Goal: Find contact information: Find contact information

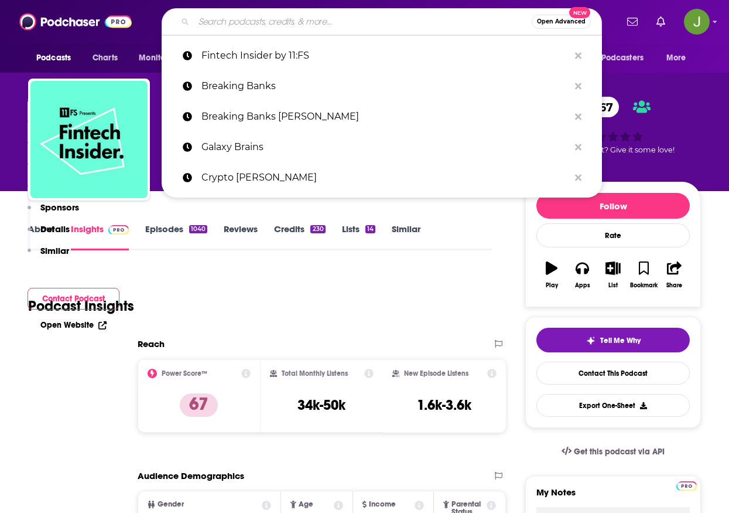
type input "Outlier Ventures"
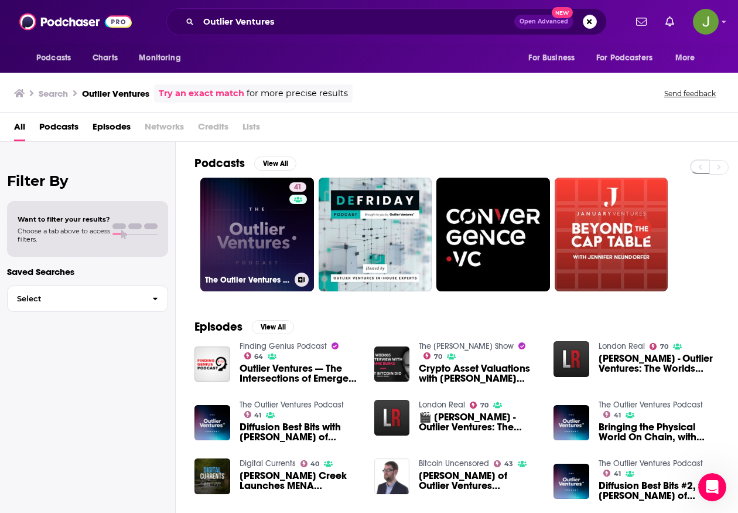
click at [262, 235] on link "41 The Outlier Ventures Podcast" at bounding box center [257, 234] width 114 height 114
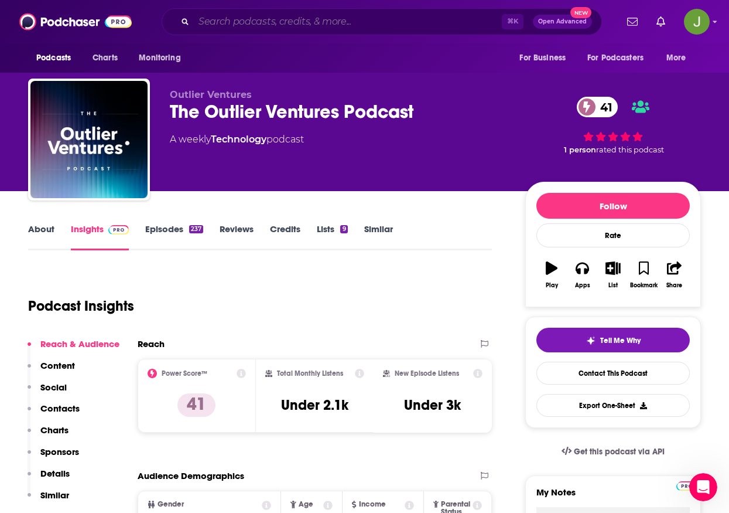
click at [267, 26] on input "Search podcasts, credits, & more..." at bounding box center [348, 21] width 308 height 19
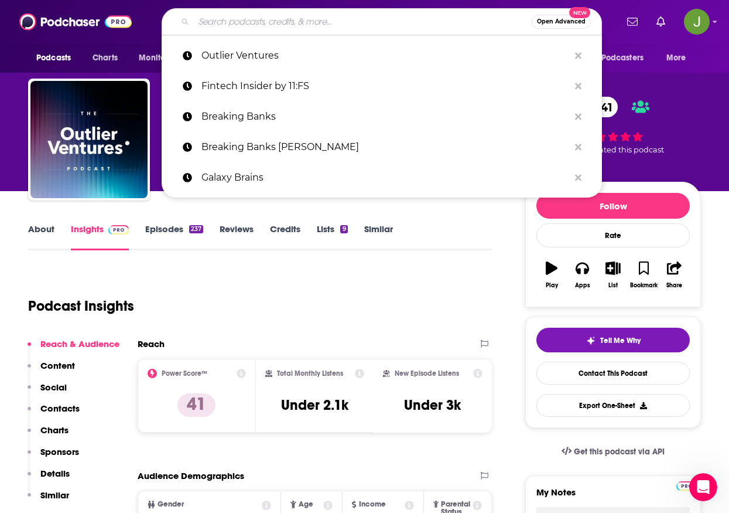
paste input "The Fintech Blueprint"
type input "The Fintech Blueprint"
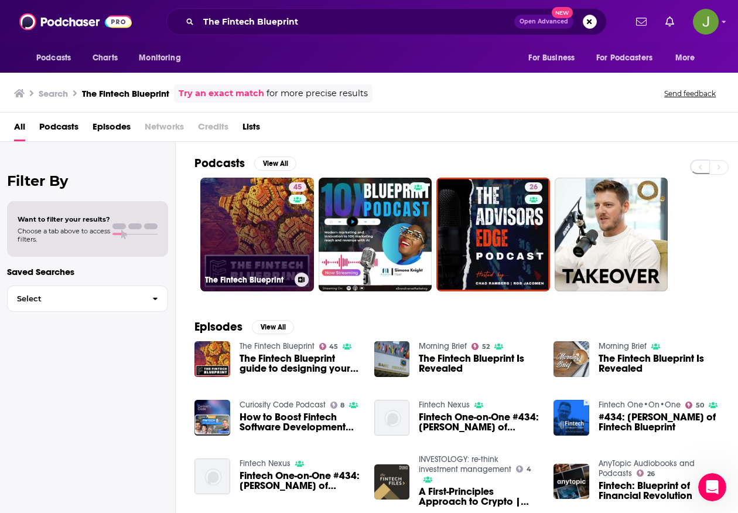
click at [273, 232] on link "45 The Fintech Blueprint" at bounding box center [257, 234] width 114 height 114
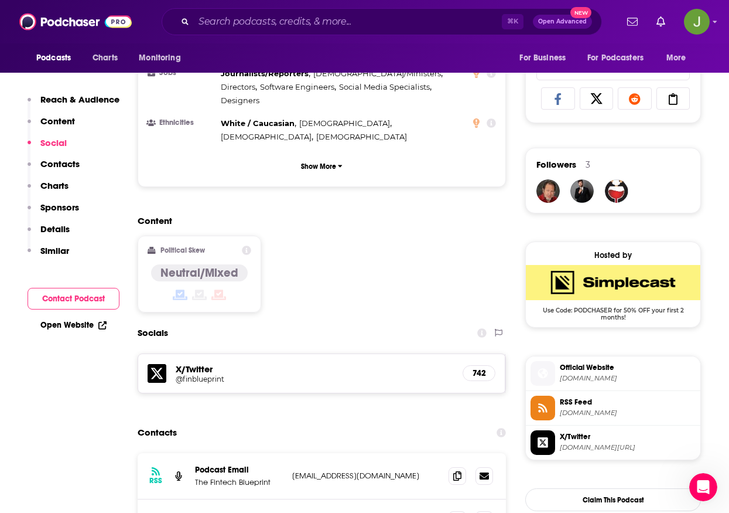
scroll to position [900, 0]
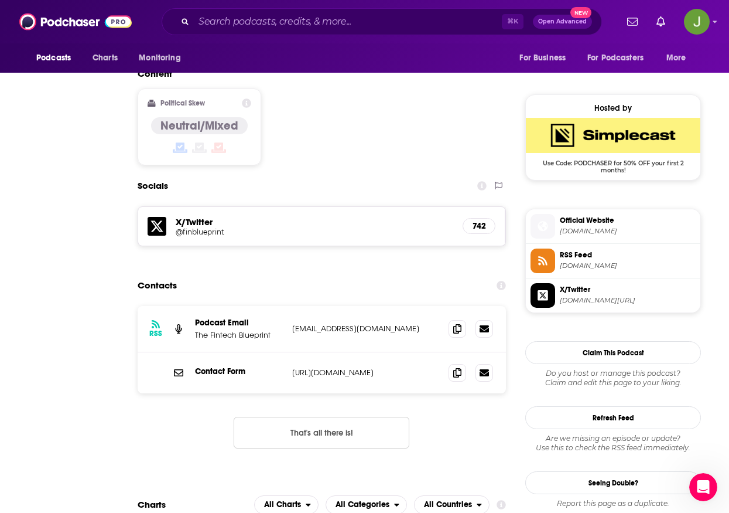
drag, startPoint x: 288, startPoint y: 117, endPoint x: 279, endPoint y: 112, distance: 9.4
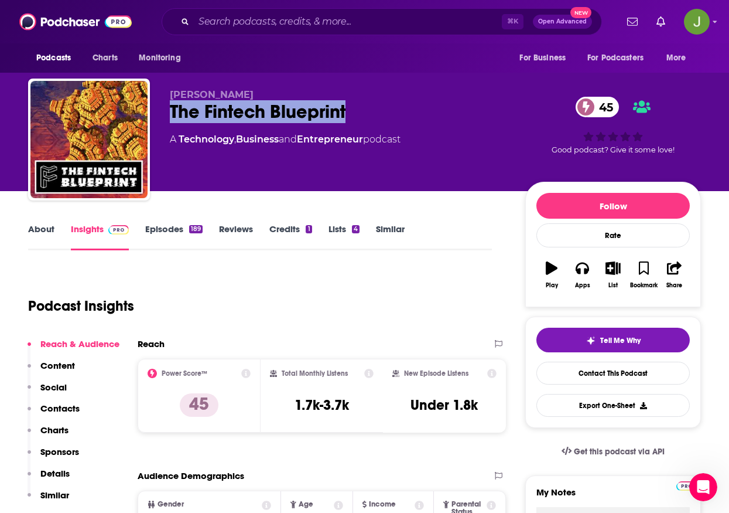
drag, startPoint x: 350, startPoint y: 114, endPoint x: 172, endPoint y: 114, distance: 178.7
click at [172, 114] on div "The Fintech Blueprint 45" at bounding box center [338, 111] width 337 height 23
copy h2 "The Fintech Blueprint"
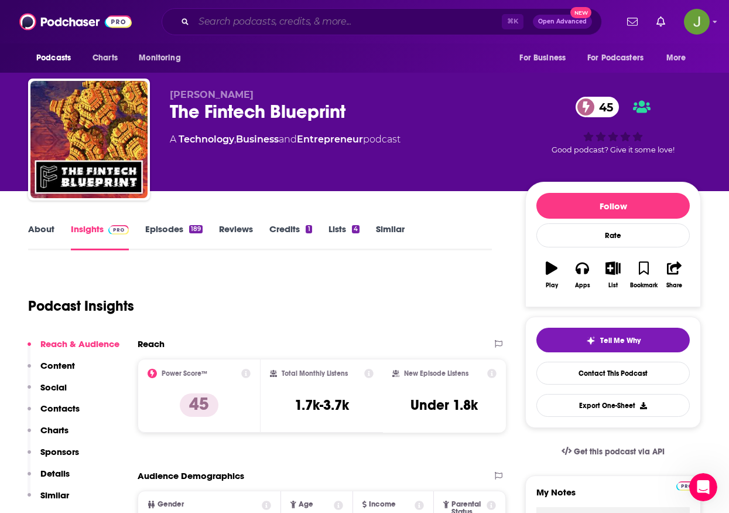
click at [279, 28] on input "Search podcasts, credits, & more..." at bounding box center [348, 21] width 308 height 19
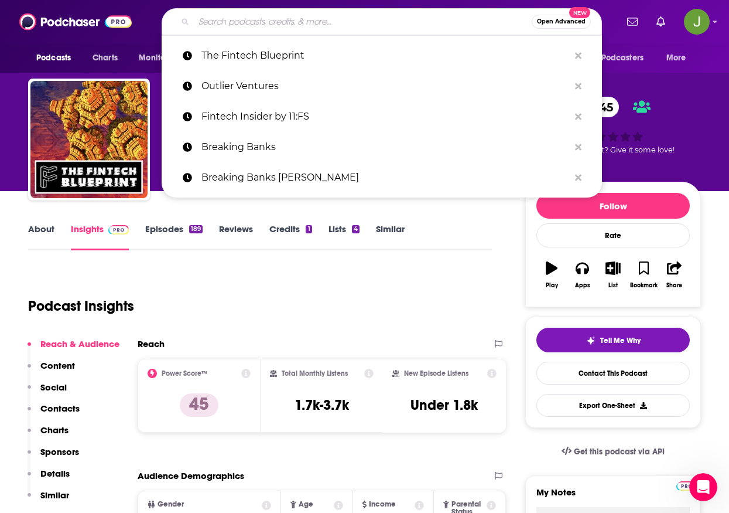
paste input "The [PERSON_NAME] Show"
type input "The [PERSON_NAME] Show"
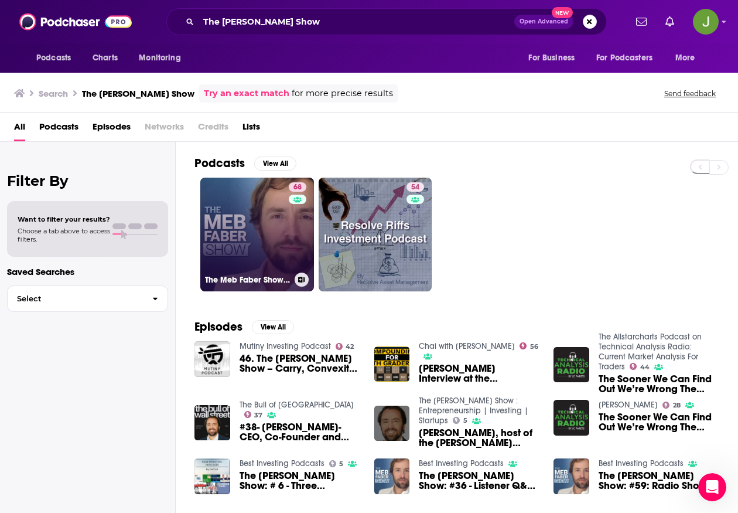
click at [261, 241] on link "68 The [PERSON_NAME] Show - Better Investing" at bounding box center [257, 234] width 114 height 114
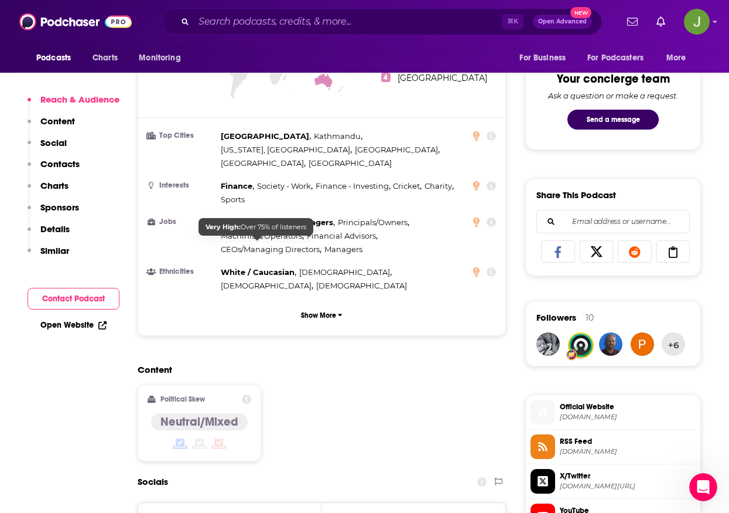
scroll to position [807, 0]
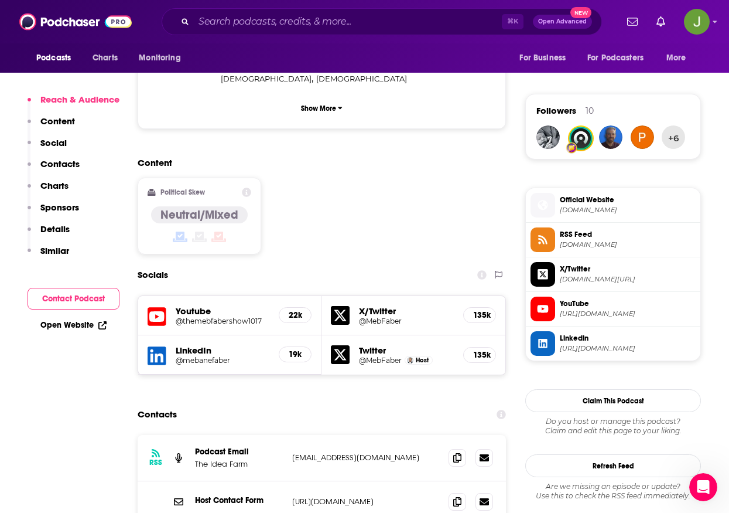
click at [158, 307] on icon at bounding box center [157, 316] width 19 height 19
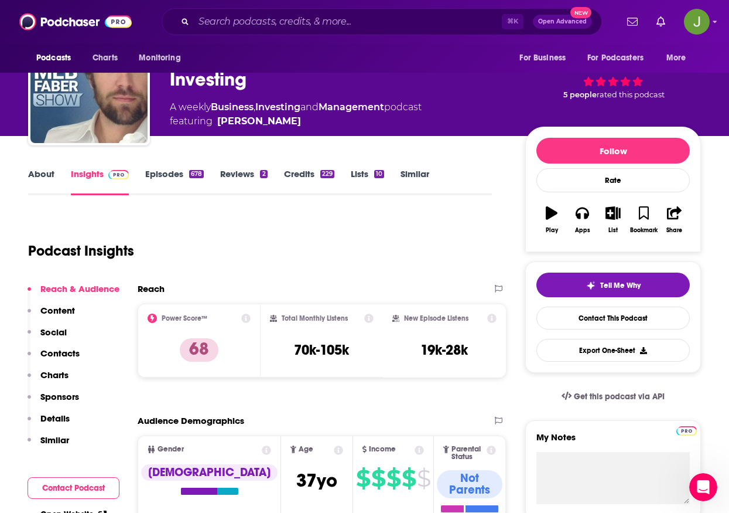
scroll to position [0, 0]
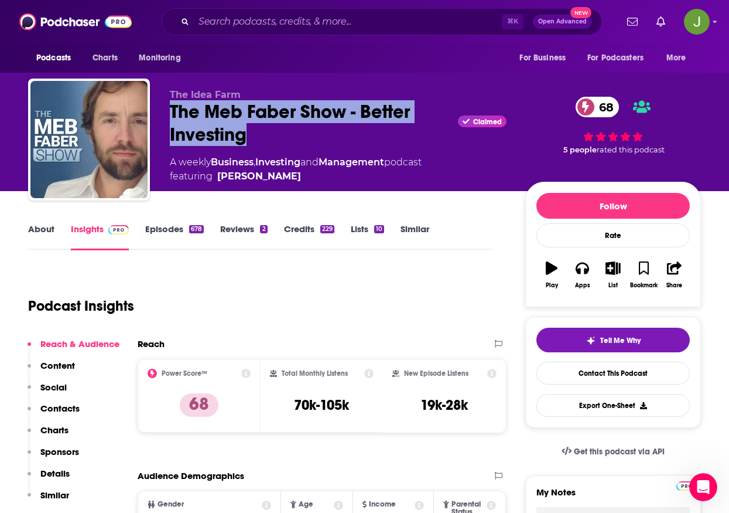
drag, startPoint x: 249, startPoint y: 133, endPoint x: 172, endPoint y: 111, distance: 80.3
click at [172, 111] on div "The [PERSON_NAME] Show - Better Investing Claimed 68" at bounding box center [338, 123] width 337 height 46
copy h2 "The Meb Faber Show - Better Investing"
click at [605, 378] on link "Contact This Podcast" at bounding box center [613, 372] width 153 height 23
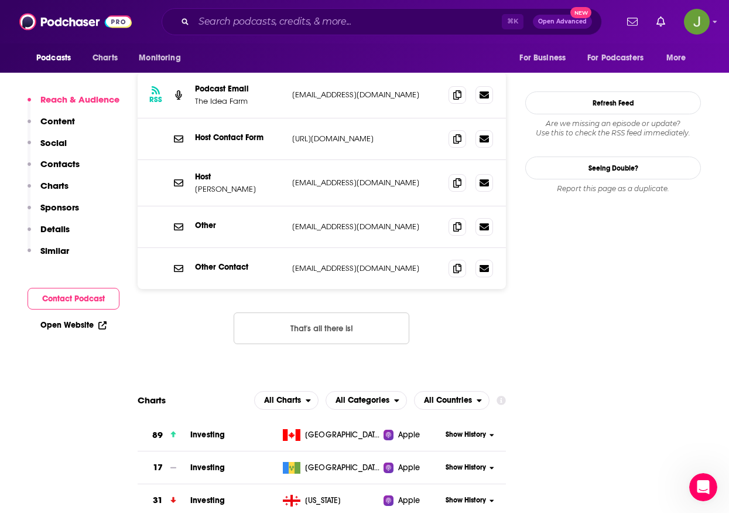
scroll to position [1064, 0]
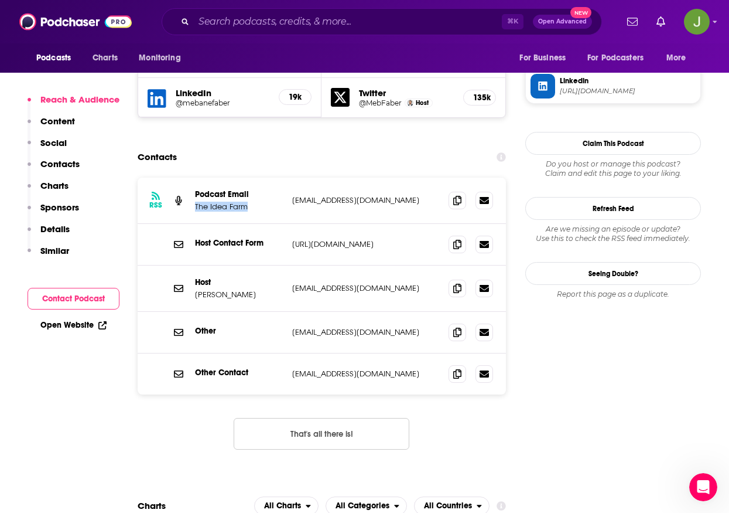
drag, startPoint x: 238, startPoint y: 171, endPoint x: 192, endPoint y: 169, distance: 46.3
click at [192, 177] on div "RSS Podcast Email The Idea Farm [EMAIL_ADDRESS][DOMAIN_NAME] [EMAIL_ADDRESS][DO…" at bounding box center [322, 200] width 368 height 46
copy p "The Idea Farm"
drag, startPoint x: 397, startPoint y: 161, endPoint x: 289, endPoint y: 161, distance: 108.4
click at [289, 177] on div "RSS Podcast Email The Idea Farm [EMAIL_ADDRESS][DOMAIN_NAME] [EMAIL_ADDRESS][DO…" at bounding box center [322, 200] width 368 height 46
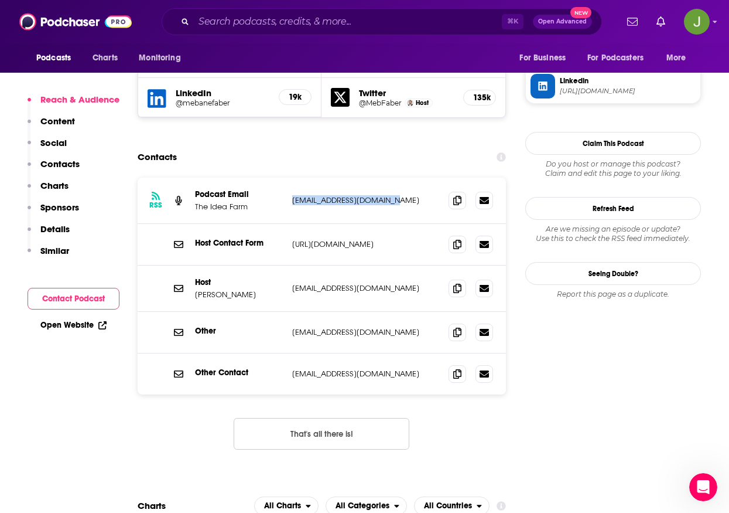
copy p "[EMAIL_ADDRESS][DOMAIN_NAME]"
drag, startPoint x: 268, startPoint y: 206, endPoint x: 190, endPoint y: 204, distance: 77.4
click at [190, 224] on div "Host Contact Form [URL][DOMAIN_NAME] [URL][DOMAIN_NAME]" at bounding box center [322, 245] width 368 height 42
drag, startPoint x: 251, startPoint y: 256, endPoint x: 197, endPoint y: 254, distance: 53.9
click at [197, 289] on p "[PERSON_NAME]" at bounding box center [239, 294] width 88 height 10
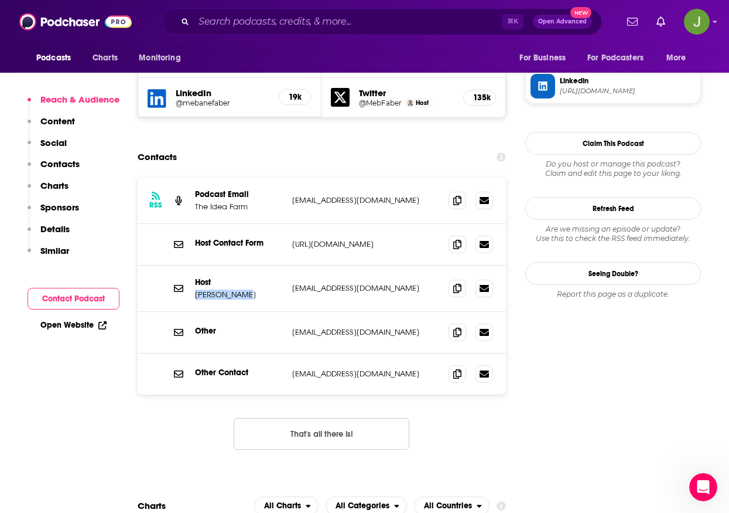
copy p "[PERSON_NAME]"
drag, startPoint x: 368, startPoint y: 250, endPoint x: 292, endPoint y: 251, distance: 75.6
click at [292, 283] on p "[EMAIL_ADDRESS][DOMAIN_NAME]" at bounding box center [365, 288] width 147 height 10
copy p "[EMAIL_ADDRESS][DOMAIN_NAME]"
drag, startPoint x: 393, startPoint y: 334, endPoint x: 293, endPoint y: 336, distance: 100.2
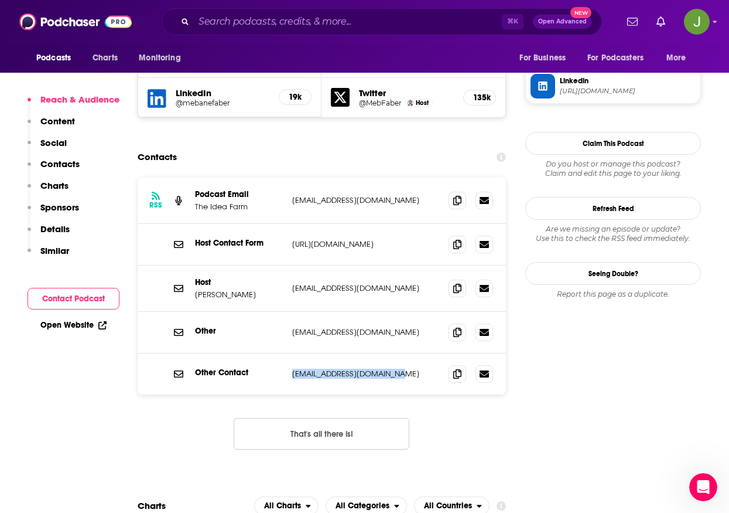
click at [293, 368] on p "[EMAIL_ADDRESS][DOMAIN_NAME]" at bounding box center [365, 373] width 147 height 10
copy p "[EMAIL_ADDRESS][DOMAIN_NAME]"
click at [279, 19] on input "Search podcasts, credits, & more..." at bounding box center [348, 21] width 308 height 19
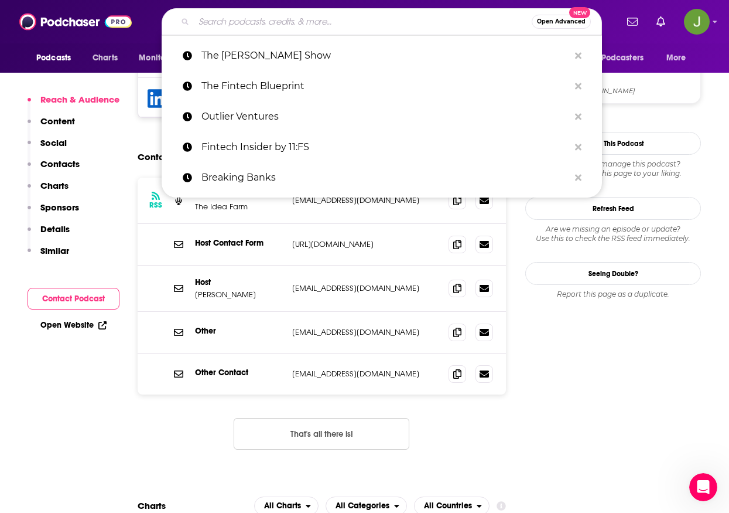
paste input "We Study Billionaires"
type input "We Study Billionaires"
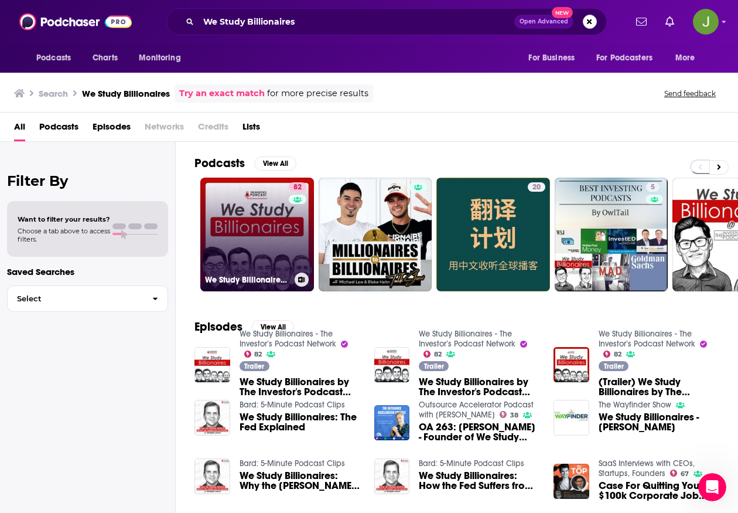
click at [272, 231] on link "82 We Study Billionaires - The Investor’s Podcast Network" at bounding box center [257, 234] width 114 height 114
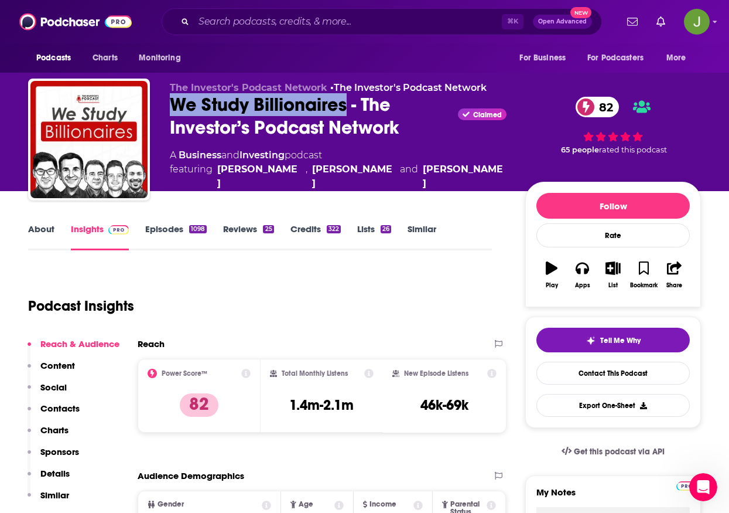
drag, startPoint x: 346, startPoint y: 115, endPoint x: 176, endPoint y: 111, distance: 169.9
click at [176, 111] on div "We Study Billionaires - The Investor’s Podcast Network Claimed 82" at bounding box center [338, 116] width 337 height 46
copy h2 "We Study Billionaires"
click at [571, 377] on link "Contact This Podcast" at bounding box center [613, 372] width 153 height 23
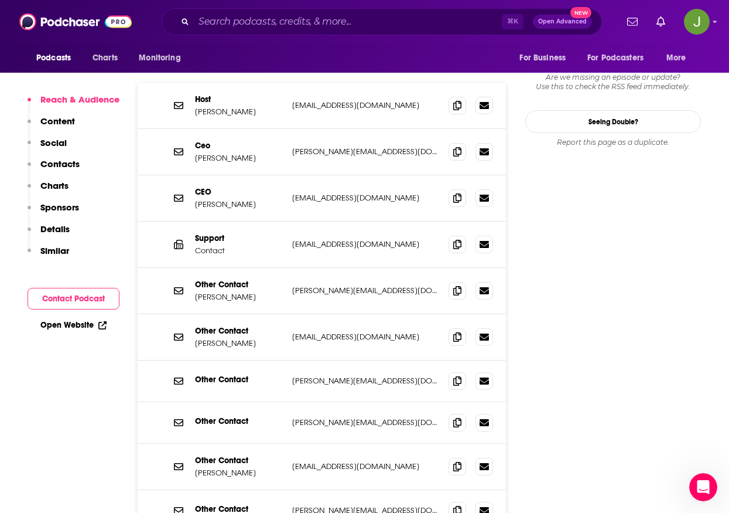
scroll to position [1130, 0]
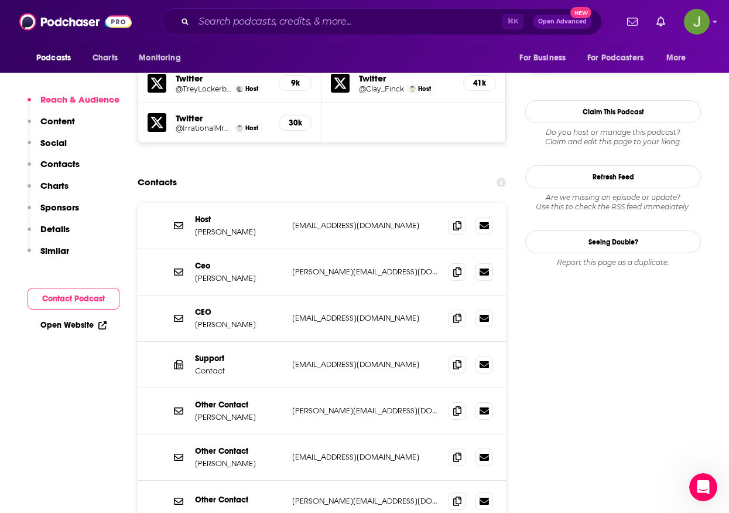
drag, startPoint x: 254, startPoint y: 182, endPoint x: 196, endPoint y: 183, distance: 58.6
click at [196, 227] on p "[PERSON_NAME]" at bounding box center [239, 232] width 88 height 10
copy p "[PERSON_NAME]"
drag, startPoint x: 286, startPoint y: 174, endPoint x: 375, endPoint y: 180, distance: 89.2
click at [375, 203] on div "Host [PERSON_NAME] [PERSON_NAME][EMAIL_ADDRESS][DOMAIN_NAME] [EMAIL_ADDRESS][DO…" at bounding box center [322, 226] width 368 height 46
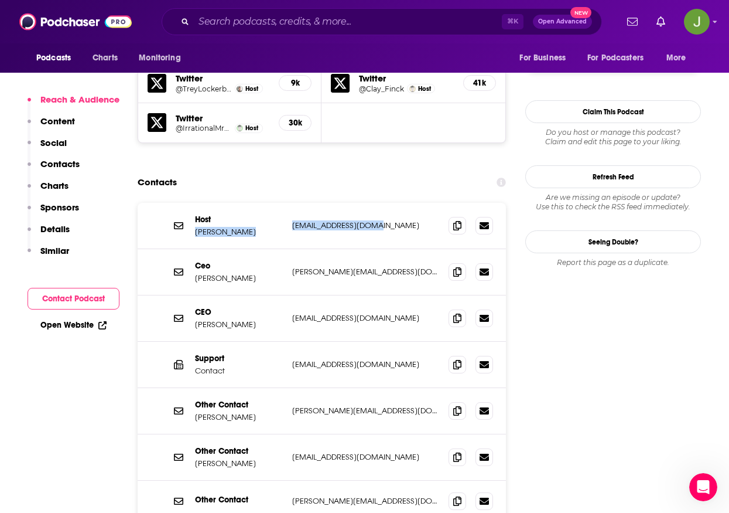
click at [379, 203] on div "Host [PERSON_NAME] [PERSON_NAME][EMAIL_ADDRESS][DOMAIN_NAME] [EMAIL_ADDRESS][DO…" at bounding box center [322, 226] width 368 height 46
drag, startPoint x: 374, startPoint y: 177, endPoint x: 293, endPoint y: 178, distance: 81.4
click at [293, 220] on p "[EMAIL_ADDRESS][DOMAIN_NAME]" at bounding box center [365, 225] width 147 height 10
copy p "[EMAIL_ADDRESS][DOMAIN_NAME]"
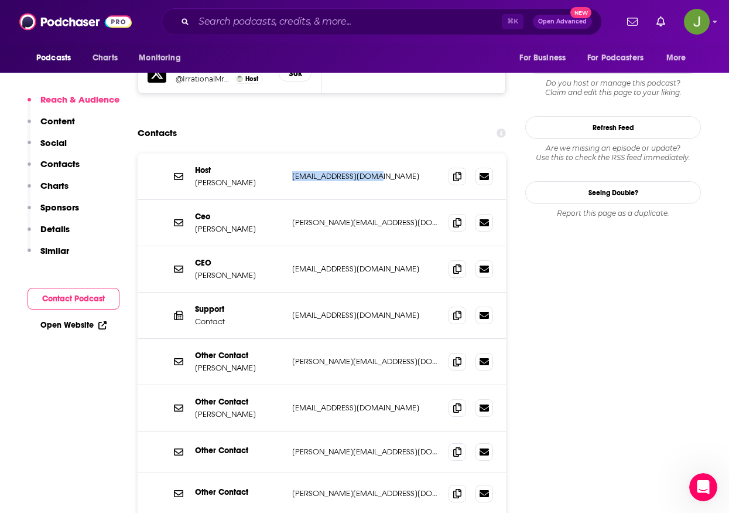
scroll to position [1197, 0]
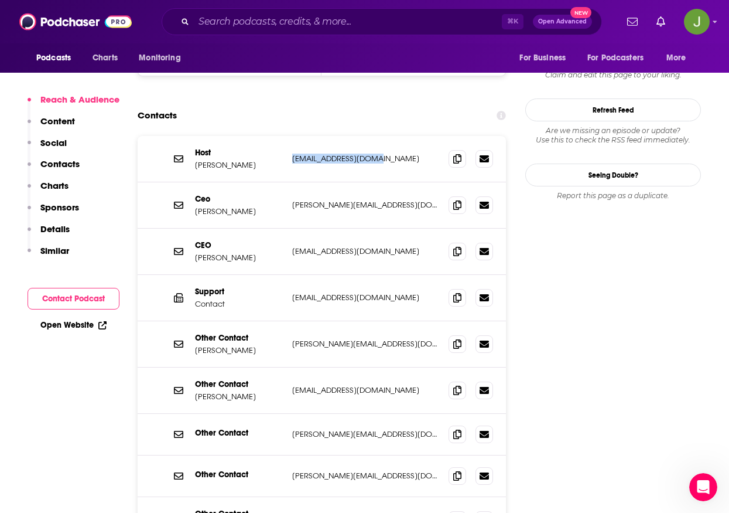
drag, startPoint x: 290, startPoint y: 340, endPoint x: 415, endPoint y: 343, distance: 125.4
click at [415, 367] on div "Other Contact [PERSON_NAME] [PERSON_NAME][EMAIL_ADDRESS][DOMAIN_NAME] [PERSON_N…" at bounding box center [322, 390] width 368 height 46
drag, startPoint x: 248, startPoint y: 347, endPoint x: 196, endPoint y: 347, distance: 51.5
click at [196, 391] on p "[PERSON_NAME]" at bounding box center [239, 396] width 88 height 10
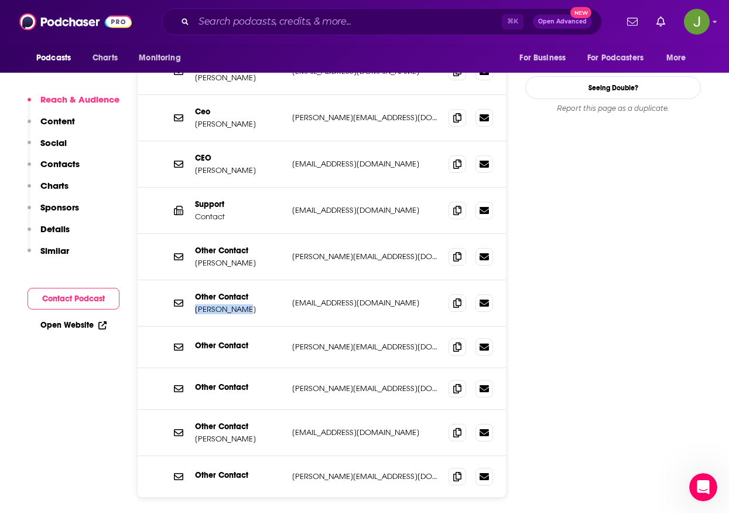
scroll to position [1408, 0]
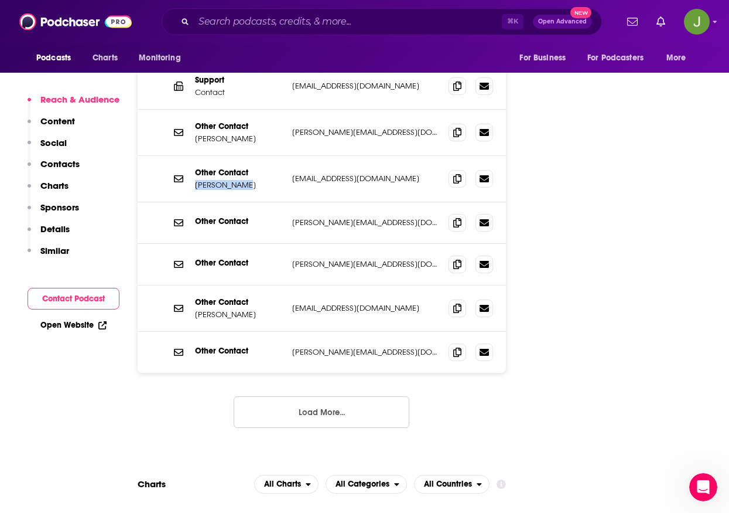
click at [314, 396] on button "Load More..." at bounding box center [322, 412] width 176 height 32
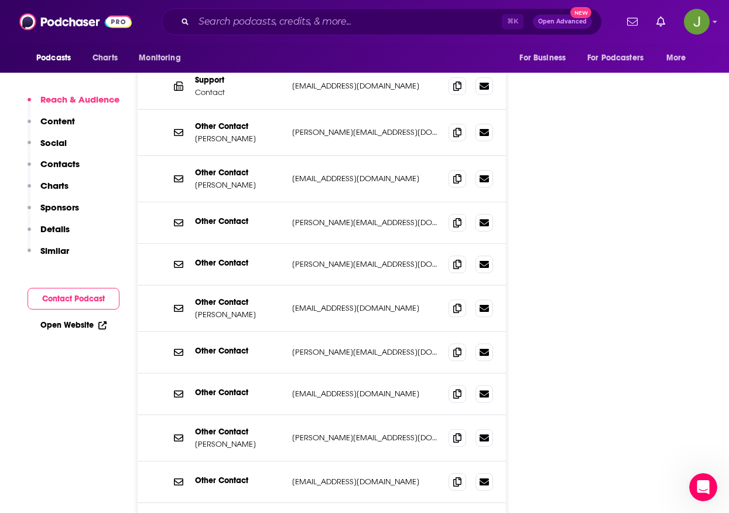
click at [227, 439] on p "[PERSON_NAME]" at bounding box center [239, 444] width 88 height 10
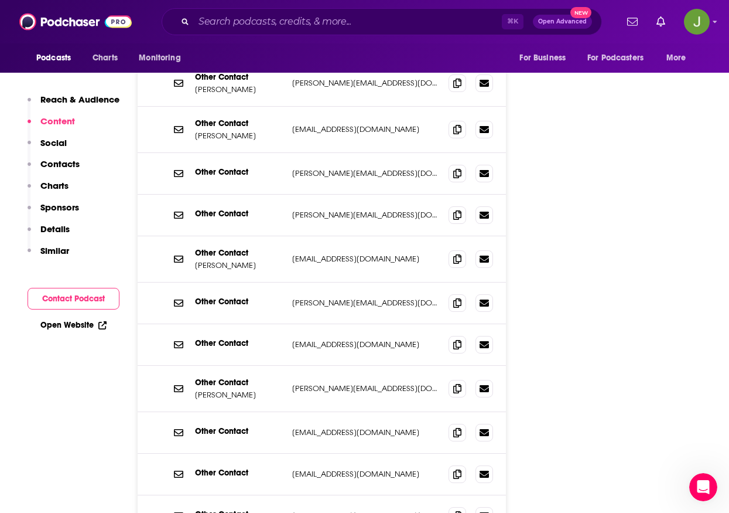
scroll to position [1483, 0]
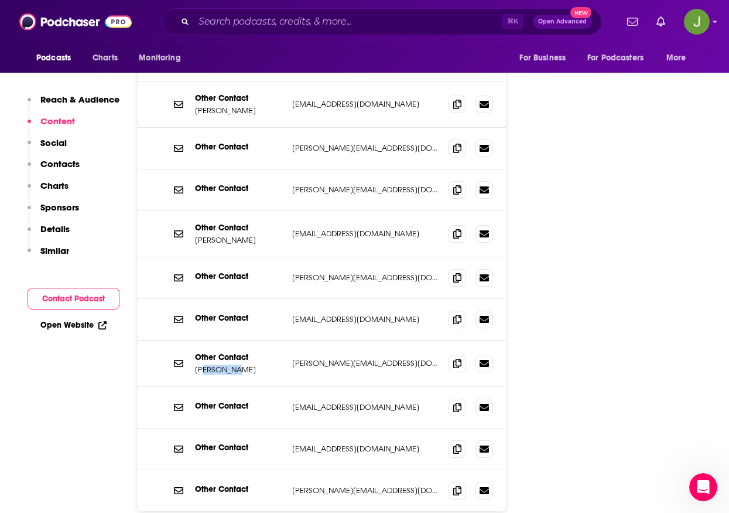
drag, startPoint x: 233, startPoint y: 321, endPoint x: 201, endPoint y: 319, distance: 31.7
click at [201, 364] on p "[PERSON_NAME]" at bounding box center [239, 369] width 88 height 10
drag, startPoint x: 243, startPoint y: 317, endPoint x: 196, endPoint y: 319, distance: 46.9
click at [196, 364] on p "[PERSON_NAME]" at bounding box center [239, 369] width 88 height 10
drag, startPoint x: 391, startPoint y: 312, endPoint x: 293, endPoint y: 312, distance: 97.8
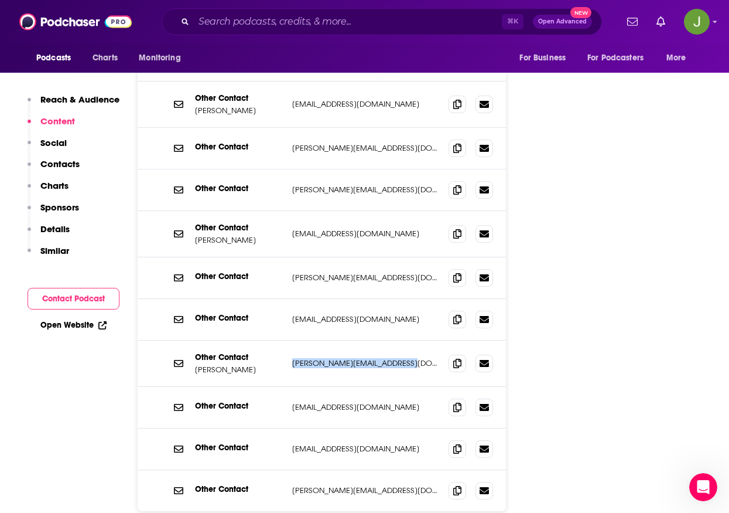
click at [293, 358] on p "[PERSON_NAME][EMAIL_ADDRESS][DOMAIN_NAME]" at bounding box center [365, 363] width 147 height 10
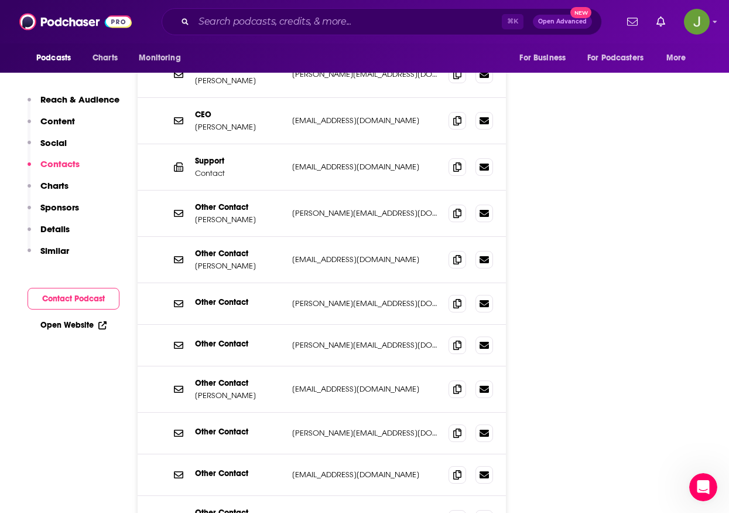
scroll to position [1523, 0]
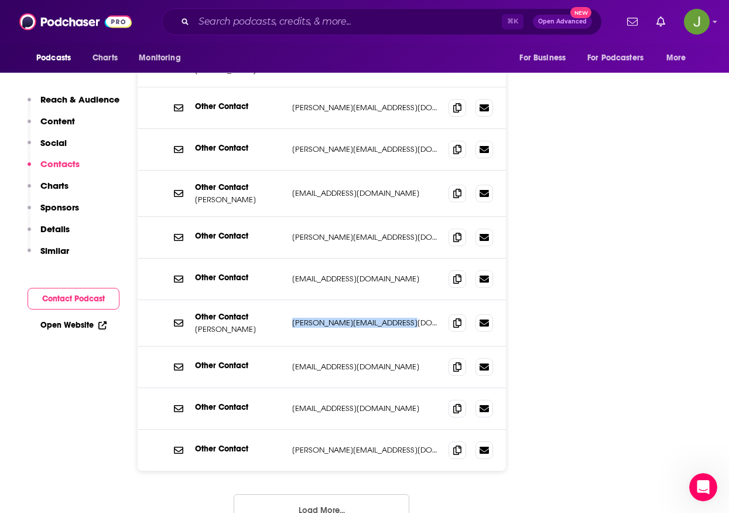
click at [322, 494] on button "Load More..." at bounding box center [322, 510] width 176 height 32
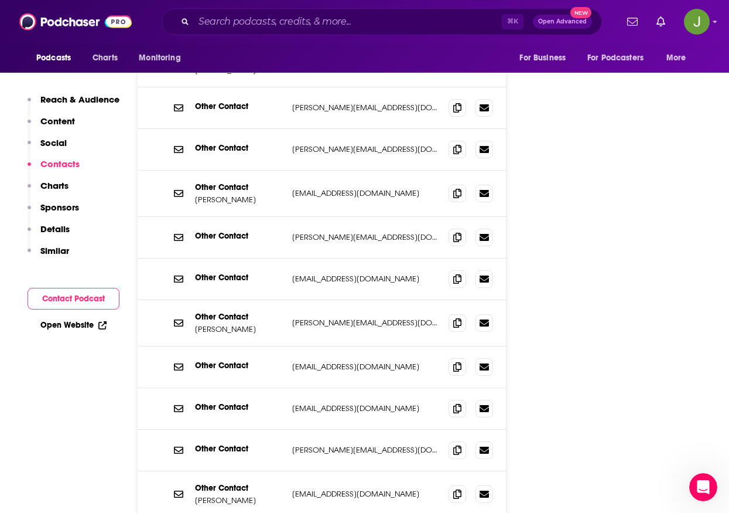
scroll to position [1684, 0]
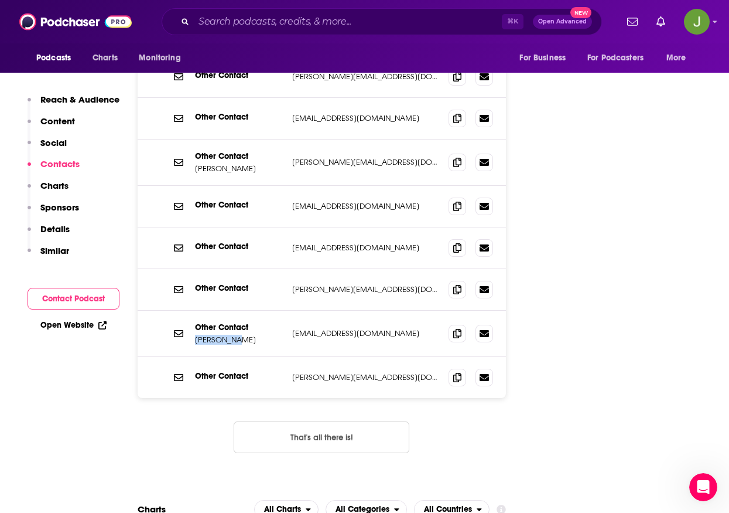
drag, startPoint x: 232, startPoint y: 288, endPoint x: 195, endPoint y: 289, distance: 36.9
click at [195, 334] on p "[PERSON_NAME]" at bounding box center [239, 339] width 88 height 10
click at [462, 324] on span at bounding box center [458, 333] width 18 height 18
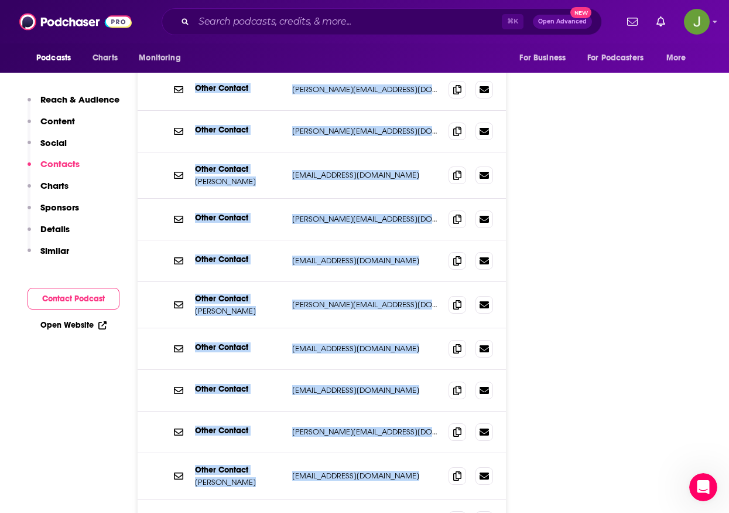
scroll to position [1571, 0]
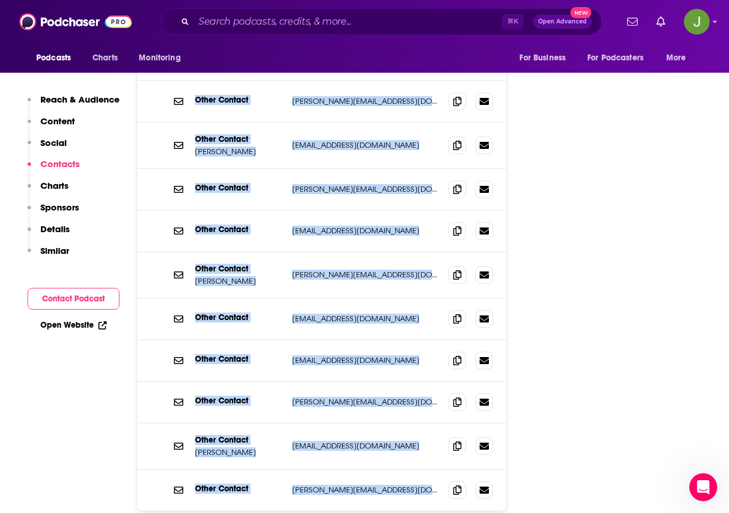
drag, startPoint x: 192, startPoint y: 145, endPoint x: 413, endPoint y: 444, distance: 371.9
click at [413, 444] on div "Host [PERSON_NAME] [PERSON_NAME][EMAIL_ADDRESS][DOMAIN_NAME] [EMAIL_ADDRESS][DO…" at bounding box center [322, 136] width 368 height 749
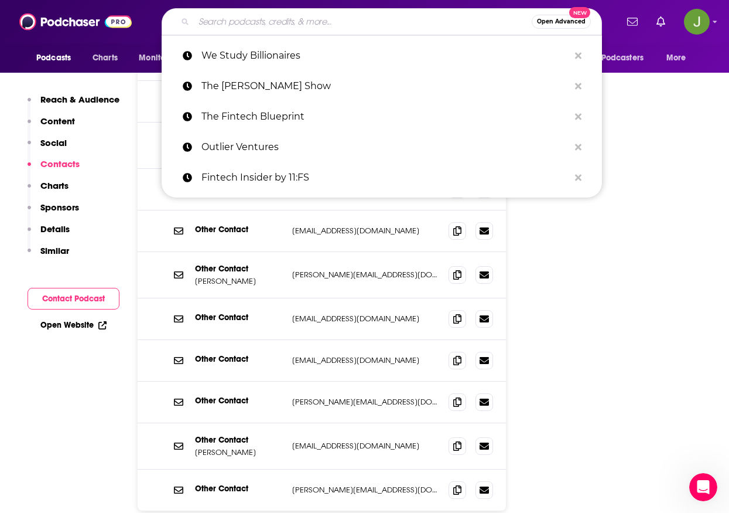
click at [331, 23] on input "Search podcasts, credits, & more..." at bounding box center [363, 21] width 338 height 19
paste input "CryptoCounsel"
type input "CryptoCounsel"
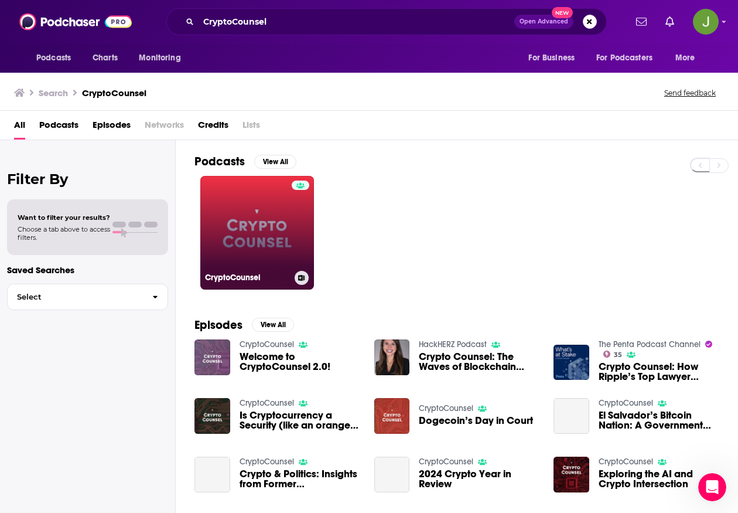
click at [278, 224] on link "CryptoCounsel" at bounding box center [257, 233] width 114 height 114
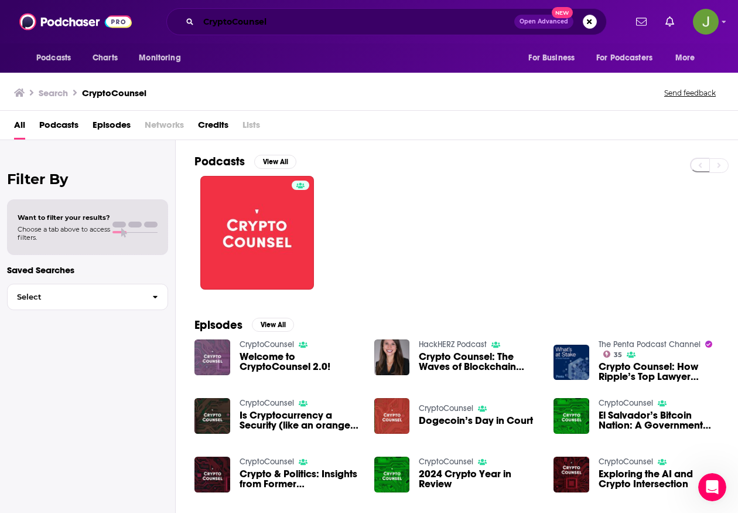
click at [299, 27] on input "CryptoCounsel" at bounding box center [357, 21] width 316 height 19
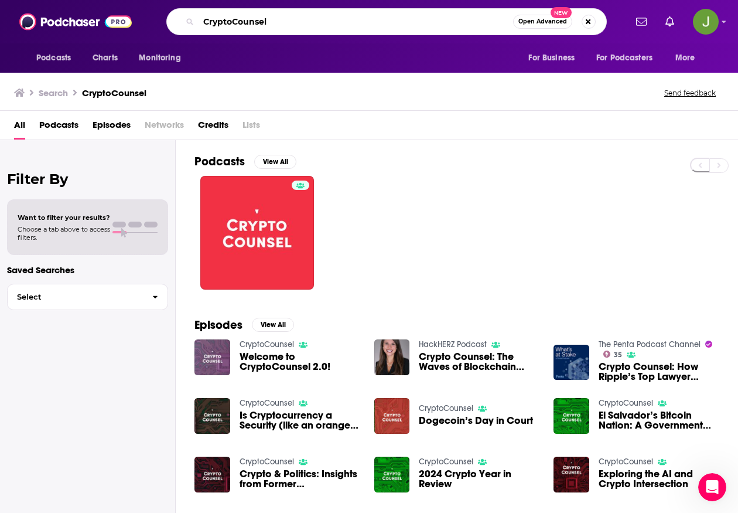
paste input "Fintech Beat"
type input "Fintech Beat"
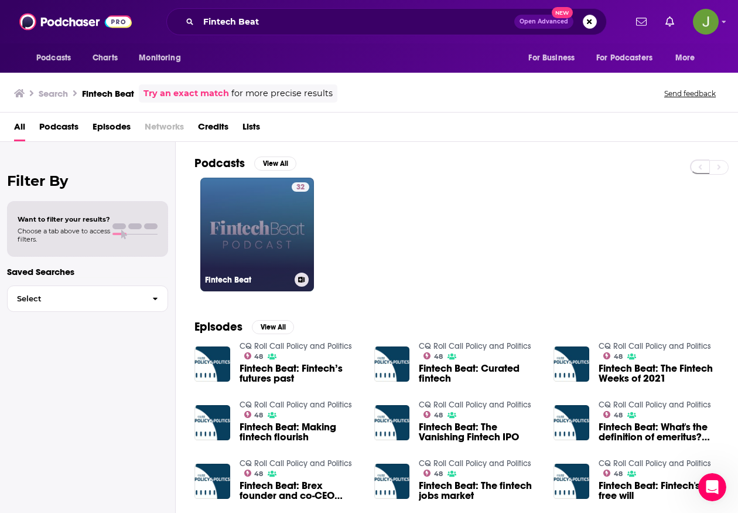
click at [276, 239] on link "32 Fintech Beat" at bounding box center [257, 234] width 114 height 114
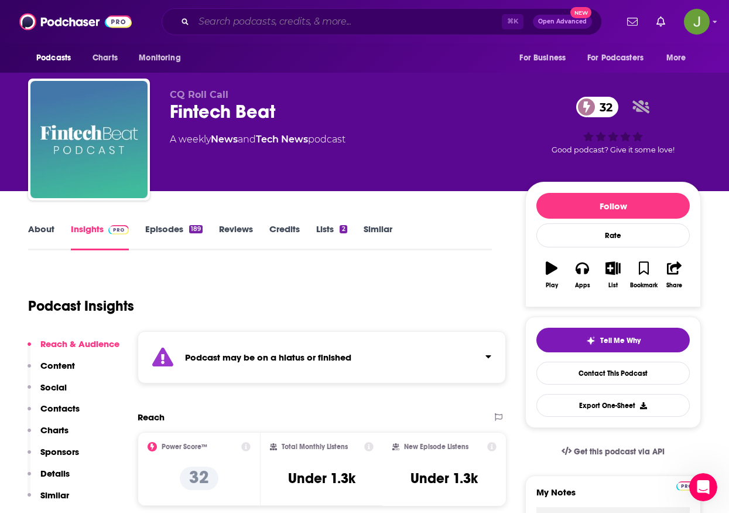
click at [292, 29] on input "Search podcasts, credits, & more..." at bounding box center [348, 21] width 308 height 19
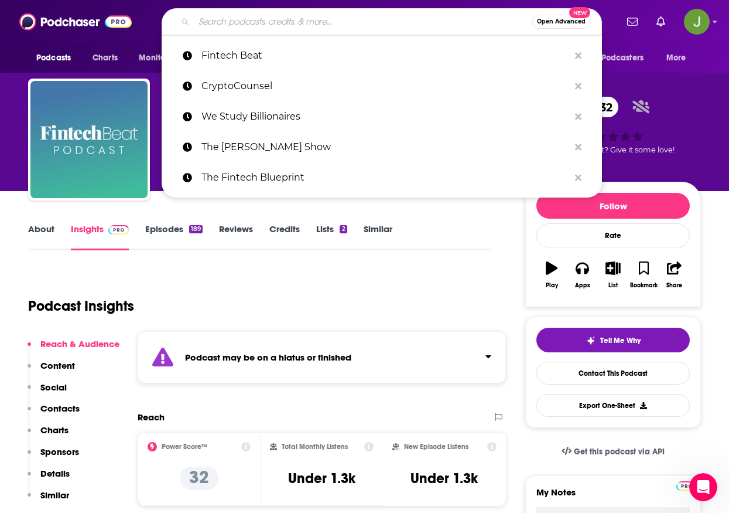
paste input "Tearsheet Podcast"
type input "Tearsheet Podcast"
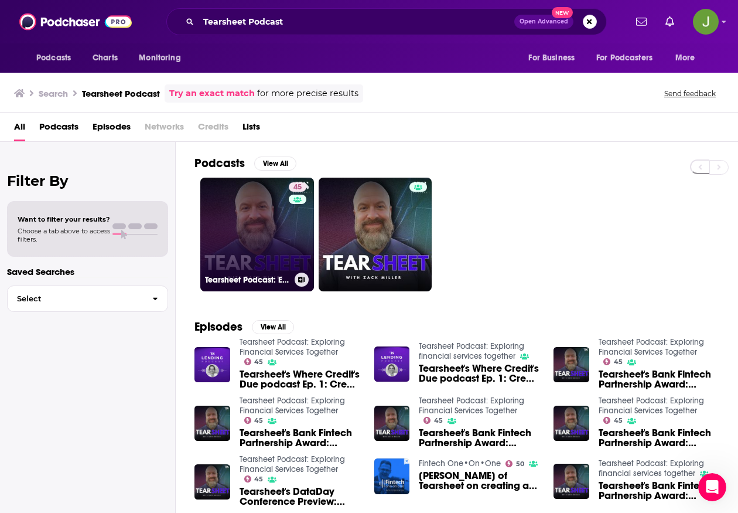
click at [257, 223] on link "45 Tearsheet Podcast: Exploring Financial Services Together" at bounding box center [257, 234] width 114 height 114
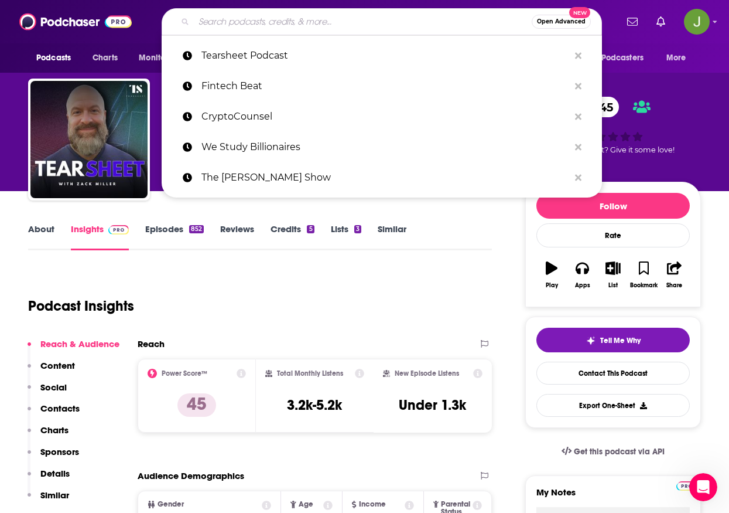
click at [298, 22] on input "Search podcasts, credits, & more..." at bounding box center [363, 21] width 338 height 19
paste input "Odd Lots"
type input "Odd Lots"
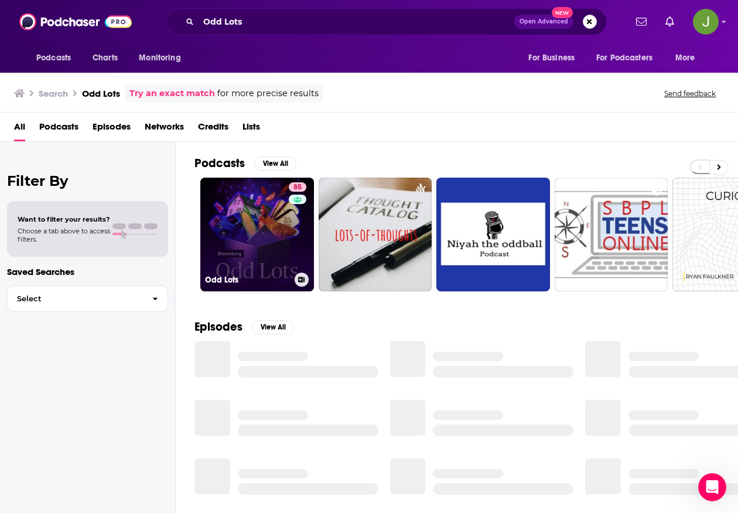
click at [265, 242] on link "85 Odd Lots" at bounding box center [257, 234] width 114 height 114
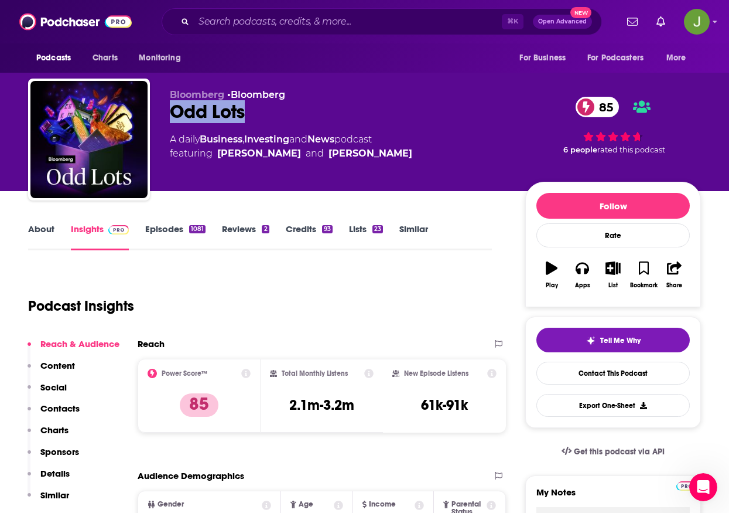
drag, startPoint x: 252, startPoint y: 110, endPoint x: 176, endPoint y: 116, distance: 76.4
click at [176, 116] on div "Odd Lots 85" at bounding box center [338, 111] width 337 height 23
click at [316, 23] on input "Search podcasts, credits, & more..." at bounding box center [348, 21] width 308 height 19
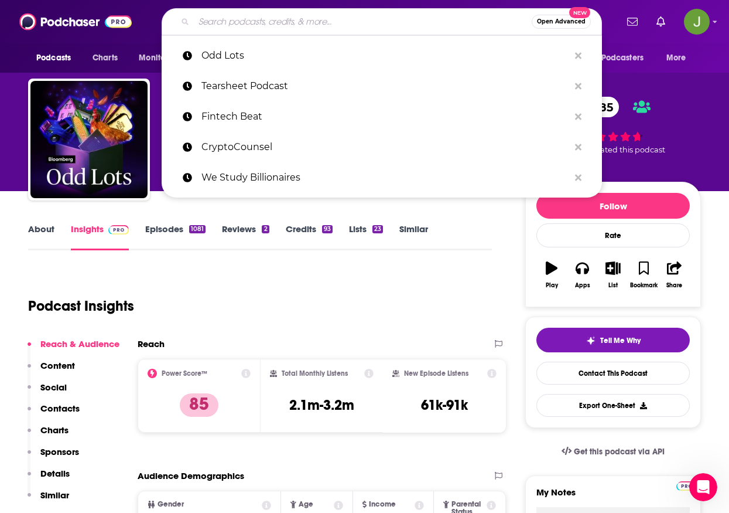
paste input "Motley Fool Money"
type input "Motley Fool Money"
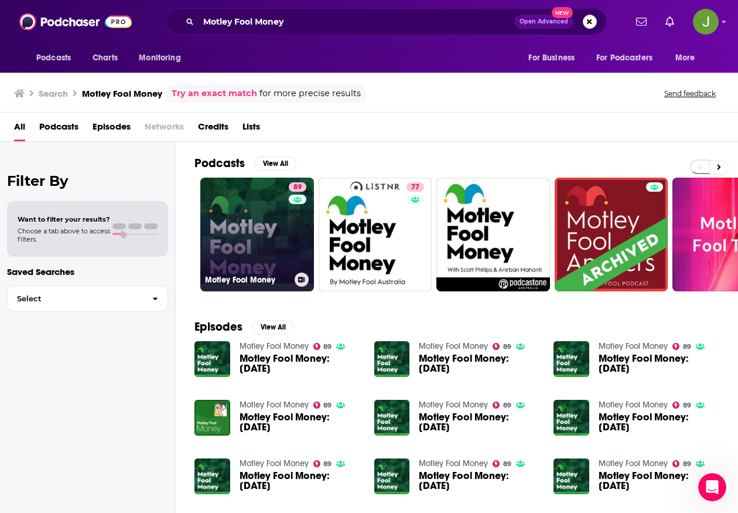
click at [267, 233] on link "89 Motley Fool Money" at bounding box center [257, 234] width 114 height 114
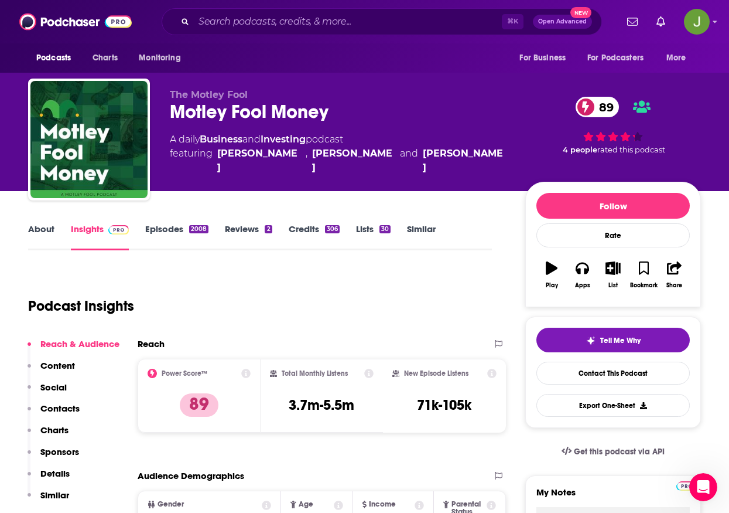
drag, startPoint x: 166, startPoint y: 109, endPoint x: 677, endPoint y: 0, distance: 521.7
click at [340, 112] on div "The Motley Fool Motley Fool Money 89 A daily Business and Investing podcast fea…" at bounding box center [364, 141] width 673 height 127
click at [605, 380] on link "Contact This Podcast" at bounding box center [613, 372] width 153 height 23
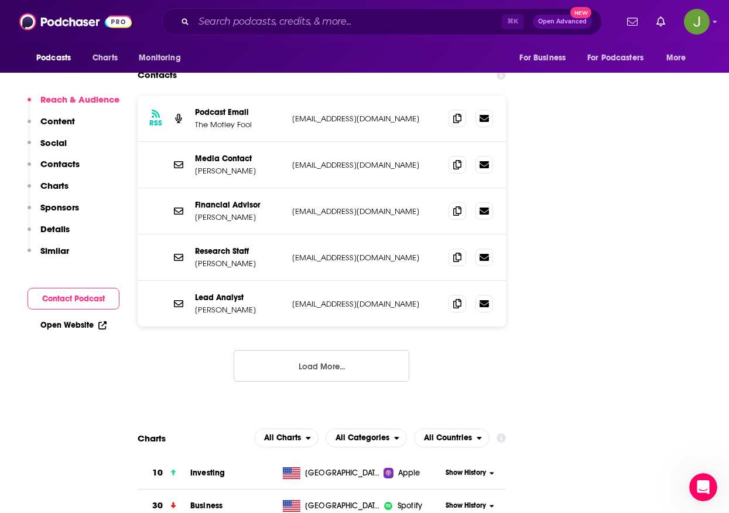
scroll to position [1669, 0]
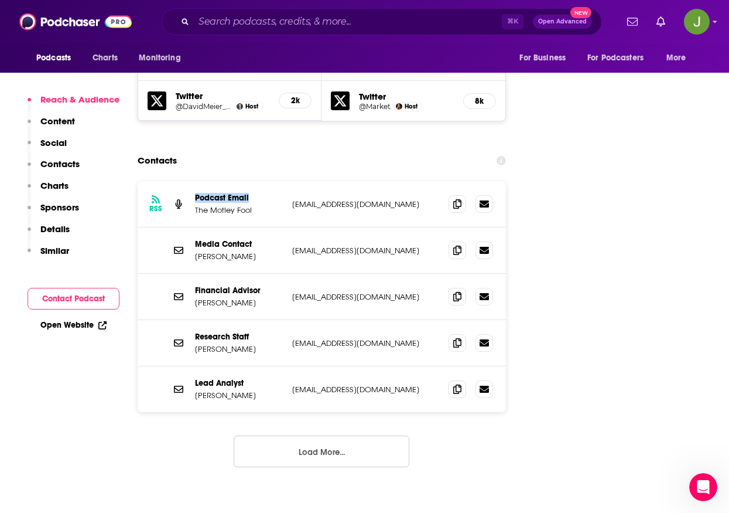
drag, startPoint x: 247, startPoint y: 136, endPoint x: 186, endPoint y: 136, distance: 60.9
click at [186, 181] on div "RSS Podcast Email The Motley Fool [EMAIL_ADDRESS][DOMAIN_NAME] [EMAIL_ADDRESS][…" at bounding box center [322, 204] width 368 height 46
click at [457, 199] on icon at bounding box center [457, 203] width 8 height 9
drag, startPoint x: 247, startPoint y: 193, endPoint x: 197, endPoint y: 194, distance: 49.8
click at [197, 251] on p "[PERSON_NAME]" at bounding box center [239, 256] width 88 height 10
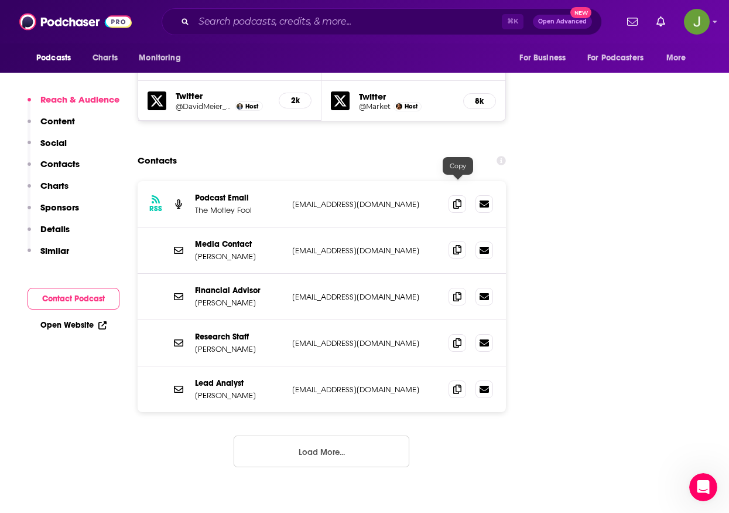
click at [462, 241] on span at bounding box center [458, 250] width 18 height 18
drag, startPoint x: 234, startPoint y: 179, endPoint x: 197, endPoint y: 183, distance: 37.7
click at [197, 239] on p "Media Contact" at bounding box center [239, 244] width 88 height 10
click at [312, 435] on button "Load More..." at bounding box center [322, 451] width 176 height 32
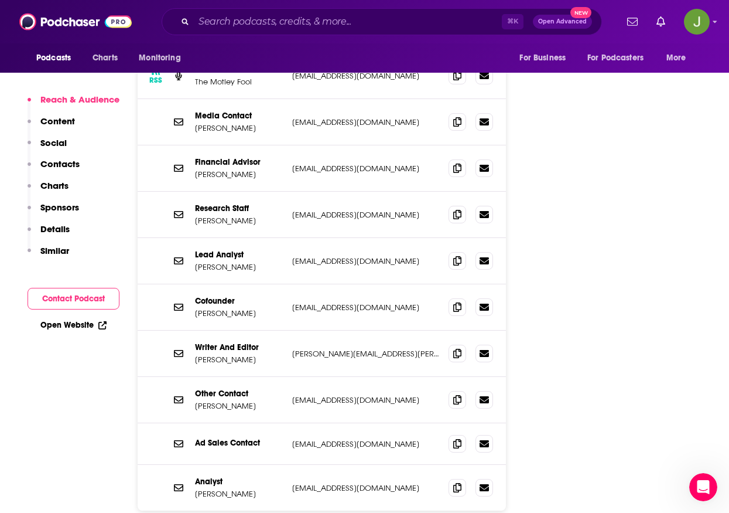
scroll to position [1567, 0]
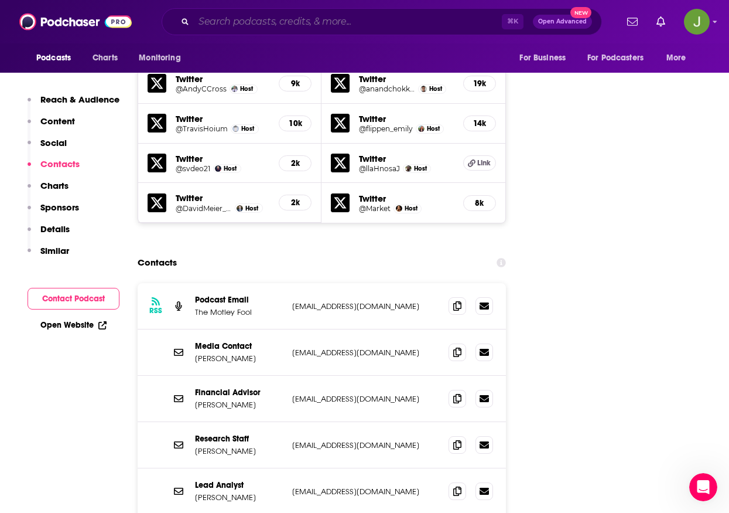
click at [342, 22] on input "Search podcasts, credits, & more..." at bounding box center [348, 21] width 308 height 19
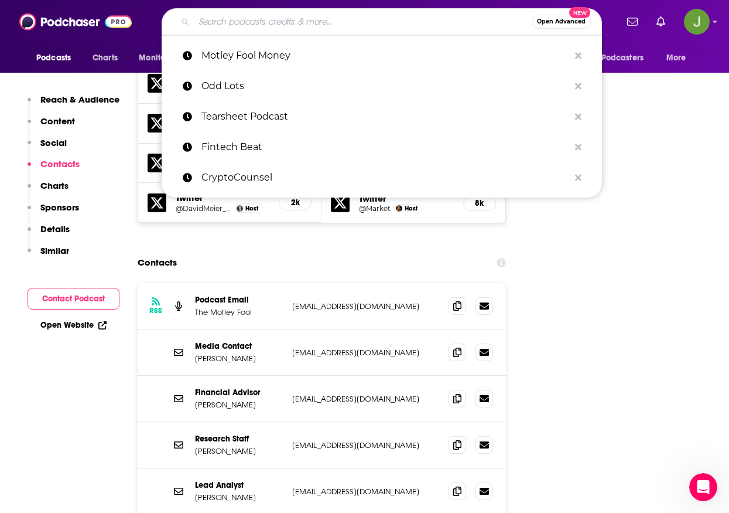
paste input "Tech Disruptors"
type input "Tech Disruptors"
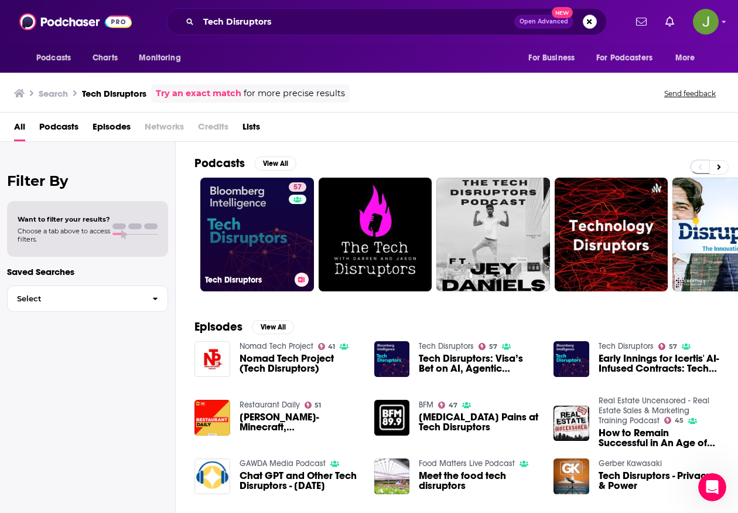
click at [267, 217] on link "57 Tech Disruptors" at bounding box center [257, 234] width 114 height 114
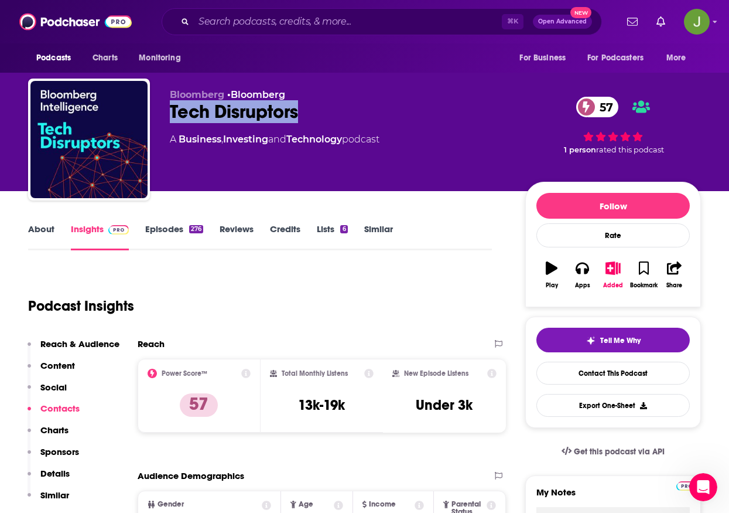
drag, startPoint x: 316, startPoint y: 121, endPoint x: 172, endPoint y: 117, distance: 144.2
click at [172, 117] on div "Tech Disruptors 57" at bounding box center [338, 111] width 337 height 23
click at [572, 380] on link "Contact This Podcast" at bounding box center [613, 372] width 153 height 23
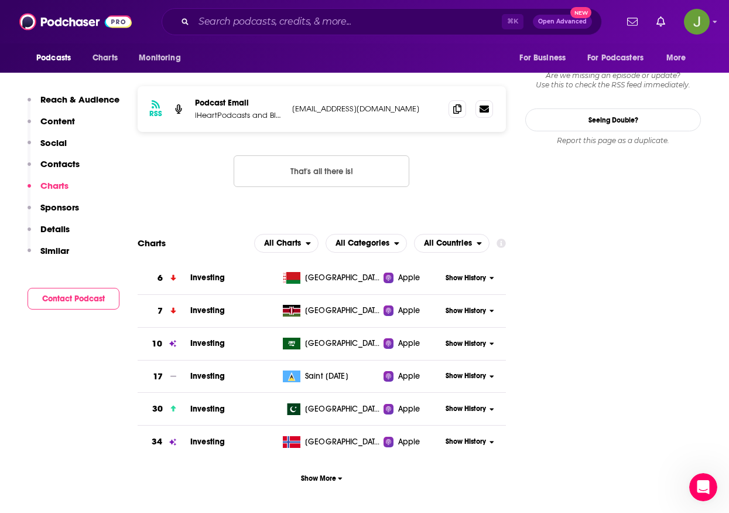
scroll to position [715, 0]
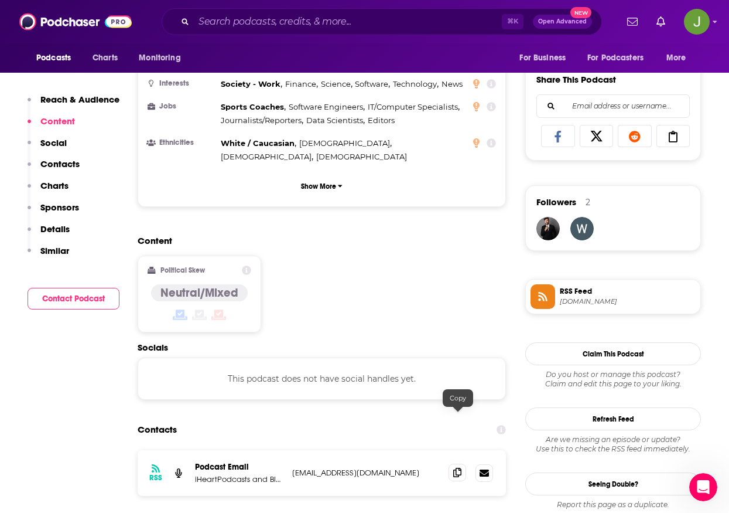
click at [460, 467] on icon at bounding box center [457, 471] width 8 height 9
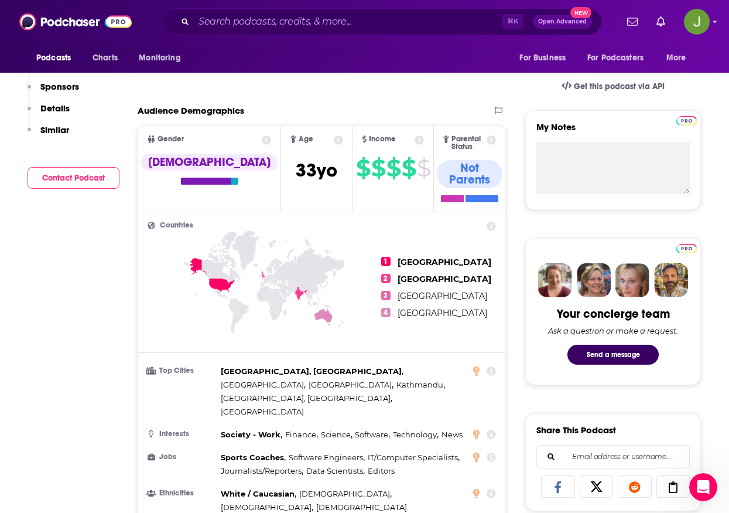
scroll to position [2, 0]
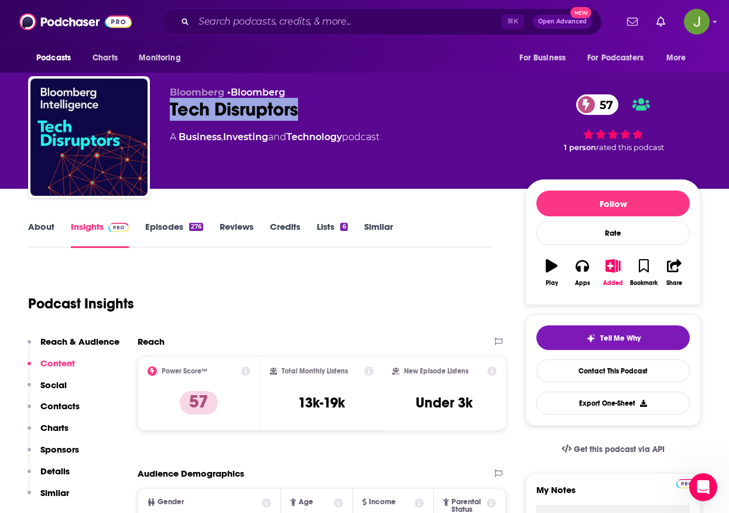
drag, startPoint x: 301, startPoint y: 111, endPoint x: 173, endPoint y: 111, distance: 128.3
click at [173, 111] on div "Tech Disruptors 57" at bounding box center [338, 109] width 337 height 23
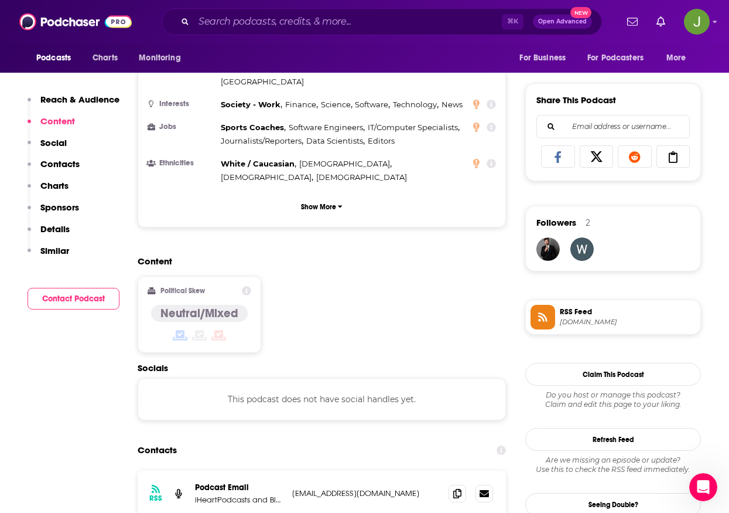
scroll to position [800, 0]
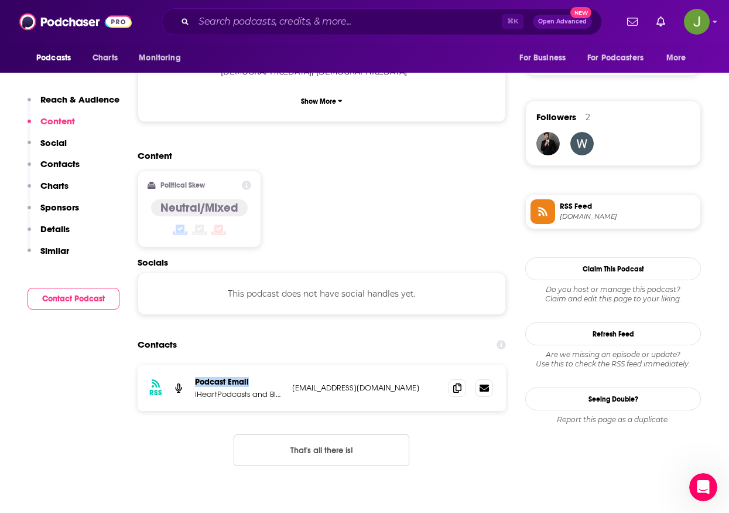
drag, startPoint x: 251, startPoint y: 327, endPoint x: 183, endPoint y: 327, distance: 67.9
click at [183, 365] on div "RSS Podcast Email iHeartPodcasts and Bloomberg [EMAIL_ADDRESS][DOMAIN_NAME] [EM…" at bounding box center [322, 388] width 368 height 46
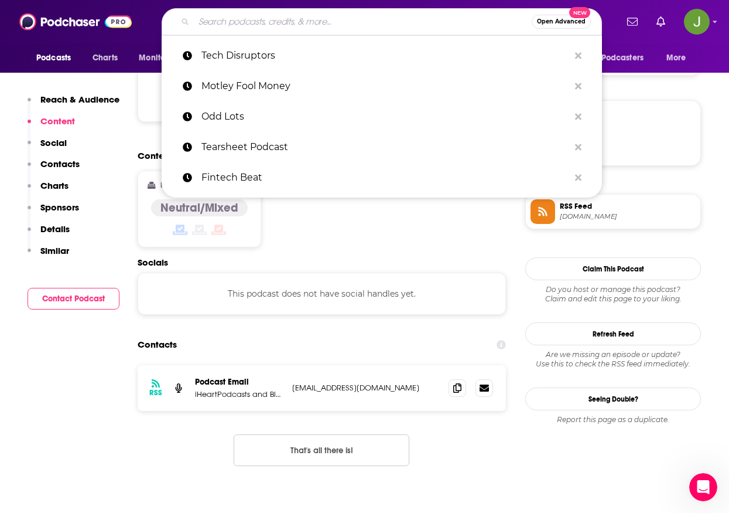
click at [285, 29] on input "Search podcasts, credits, & more..." at bounding box center [363, 21] width 338 height 19
paste input "Fintech Files by BCG"
type input "Fintech Files by BCG"
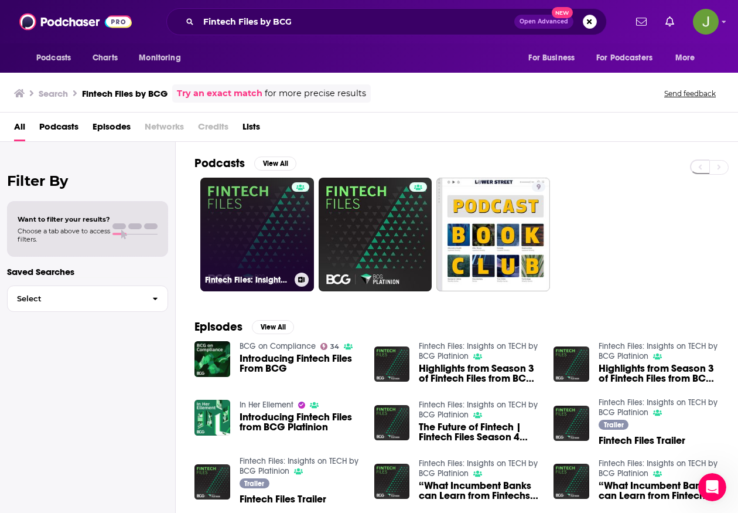
click at [265, 228] on link "Fintech Files: Insights on TECH by BCG Platinion" at bounding box center [257, 234] width 114 height 114
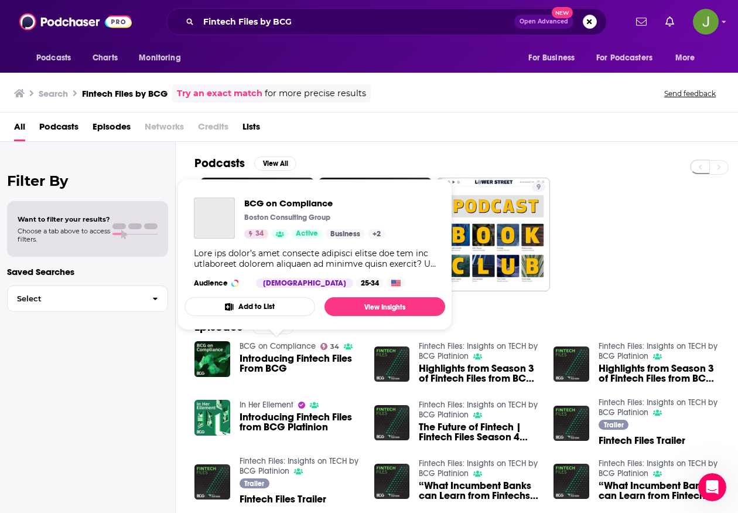
click at [298, 346] on link "BCG on Compliance" at bounding box center [278, 346] width 76 height 10
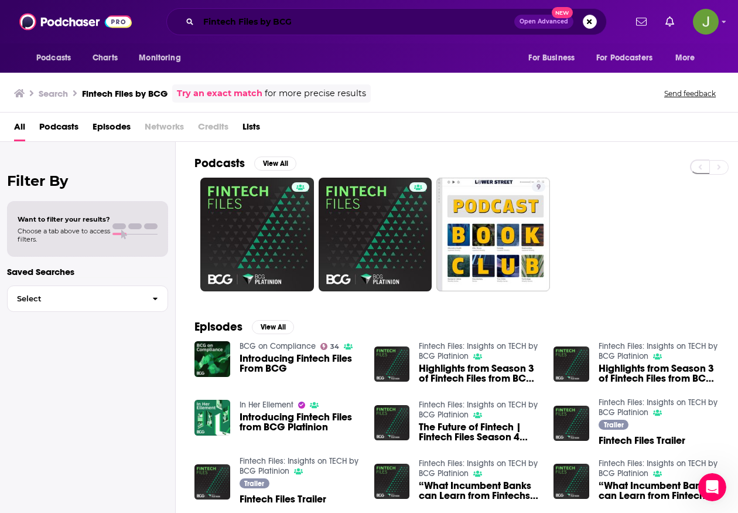
click at [305, 21] on input "Fintech Files by BCG" at bounding box center [357, 21] width 316 height 19
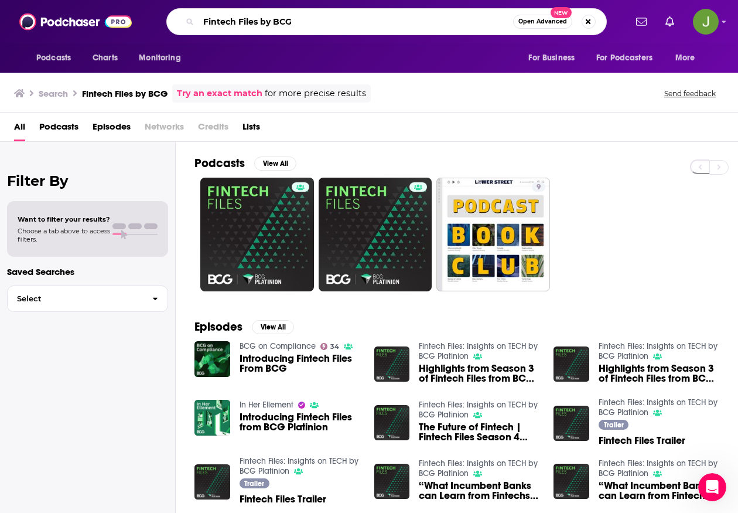
paste input "The Alt Asset Allocation Podcast"
type input "The Alt Asset Allocation Podcast"
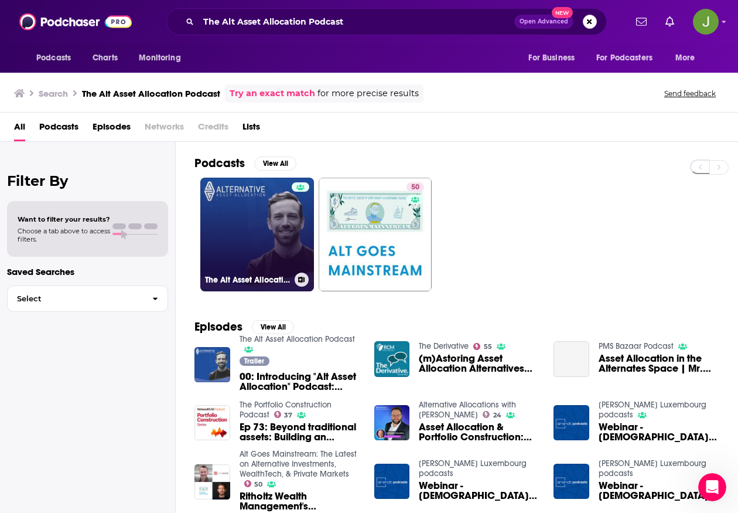
click at [272, 241] on link "The Alt Asset Allocation Podcast" at bounding box center [257, 234] width 114 height 114
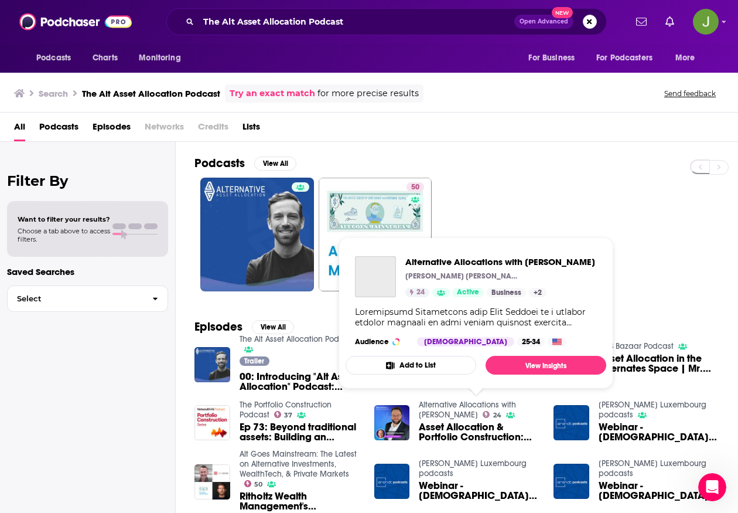
click at [445, 407] on link "Alternative Allocations with [PERSON_NAME]" at bounding box center [467, 409] width 97 height 20
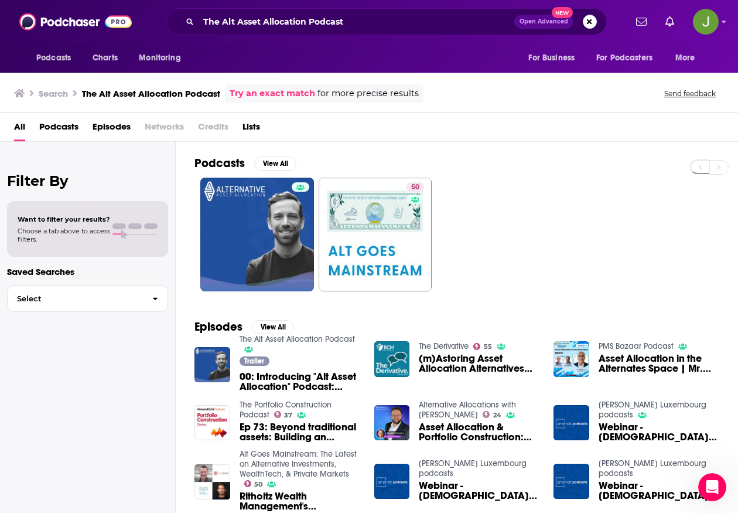
drag, startPoint x: 264, startPoint y: 10, endPoint x: 264, endPoint y: 28, distance: 17.6
click at [264, 10] on div "The Alt Asset Allocation Podcast Open Advanced New" at bounding box center [386, 21] width 441 height 27
click at [264, 28] on input "The Alt Asset Allocation Podcast" at bounding box center [357, 21] width 316 height 19
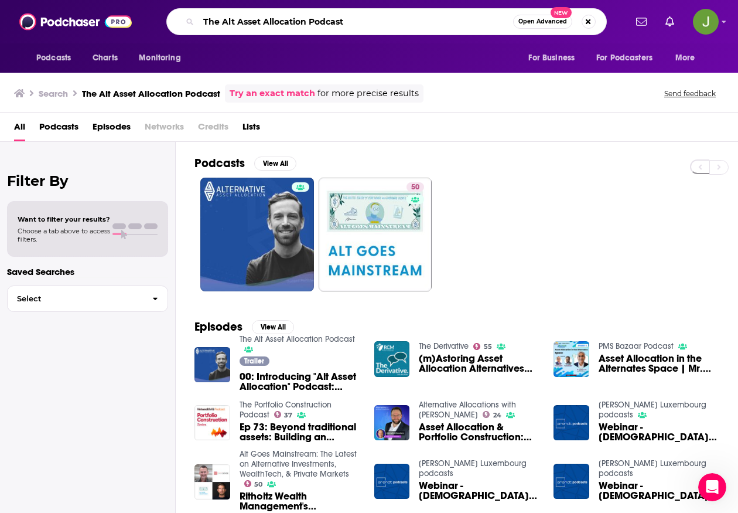
paste input "Long View"
type input "The Long View"
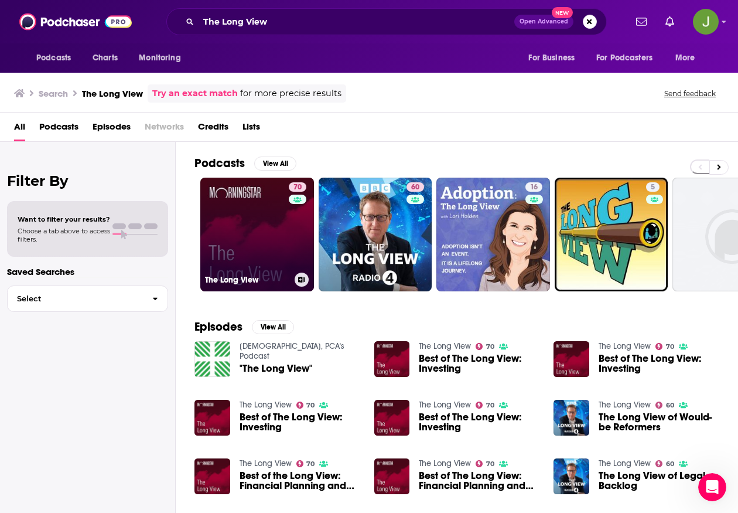
click at [243, 232] on link "70 The Long View" at bounding box center [257, 234] width 114 height 114
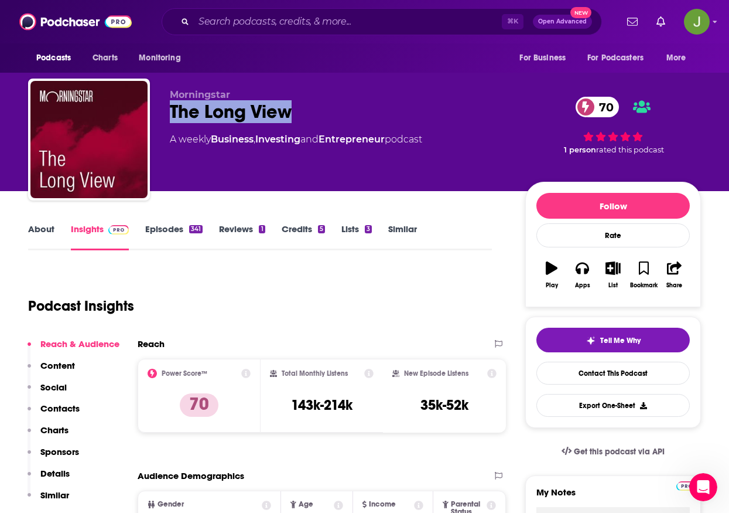
drag, startPoint x: 170, startPoint y: 113, endPoint x: 306, endPoint y: 114, distance: 135.9
click at [306, 114] on div "The Long View 70" at bounding box center [338, 111] width 337 height 23
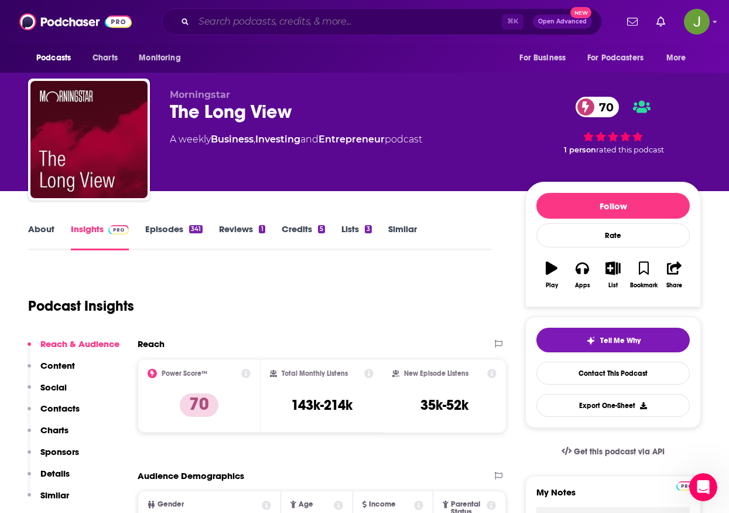
click at [305, 23] on input "Search podcasts, credits, & more..." at bounding box center [348, 21] width 308 height 19
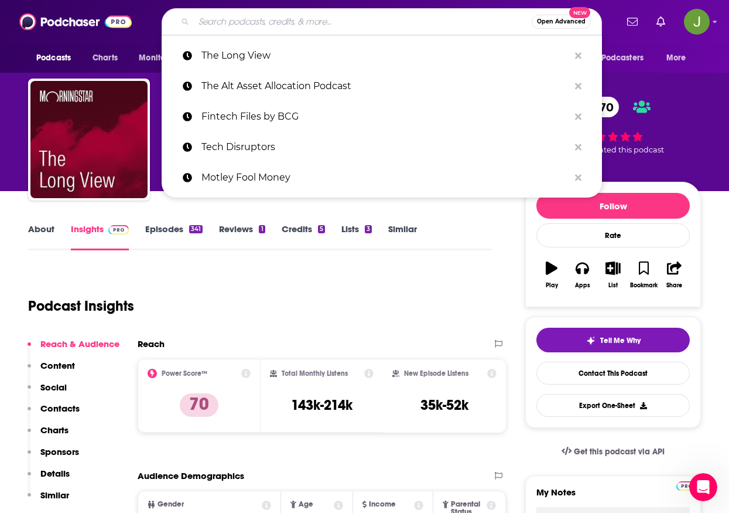
paste input "What is Money? Show"
type input "What is Money? Show"
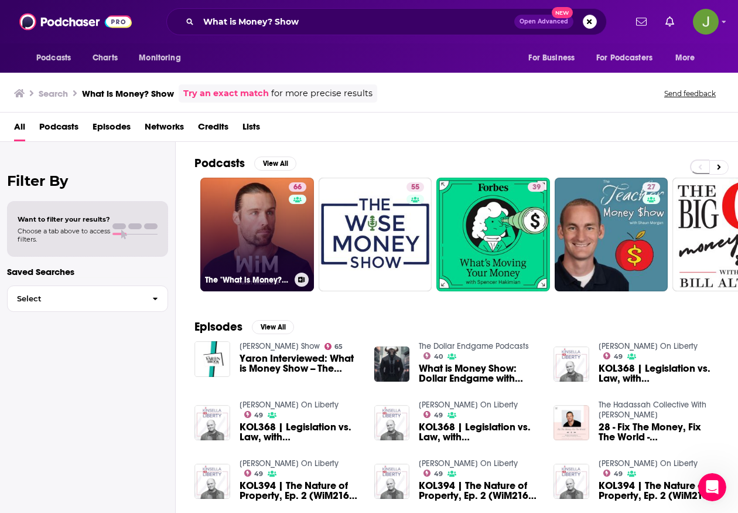
click at [261, 247] on link "66 The "What is Money?" Show" at bounding box center [257, 234] width 114 height 114
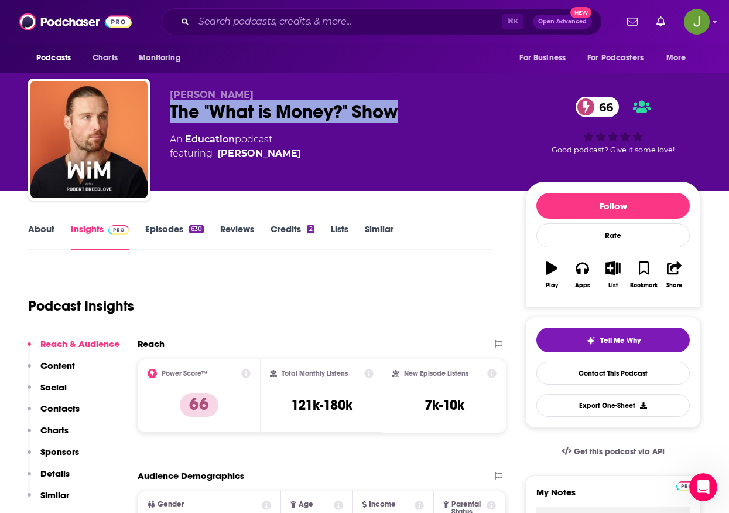
drag, startPoint x: 404, startPoint y: 114, endPoint x: 170, endPoint y: 119, distance: 234.4
click at [170, 119] on div "The "What is Money?" Show 66" at bounding box center [338, 111] width 337 height 23
drag, startPoint x: 304, startPoint y: 150, endPoint x: 287, endPoint y: 158, distance: 18.9
click at [257, 154] on div "An Education podcast featuring [PERSON_NAME]" at bounding box center [338, 146] width 337 height 28
click at [364, 153] on div "An Education podcast featuring [PERSON_NAME]" at bounding box center [338, 146] width 337 height 28
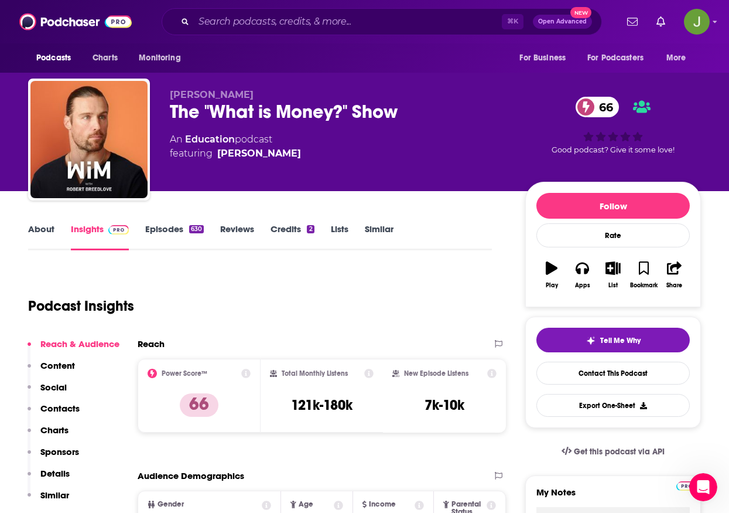
drag, startPoint x: 314, startPoint y: 159, endPoint x: 302, endPoint y: 161, distance: 11.8
click at [302, 161] on div "An Education podcast featuring [PERSON_NAME]" at bounding box center [338, 146] width 337 height 28
click at [612, 371] on link "Contact This Podcast" at bounding box center [613, 372] width 153 height 23
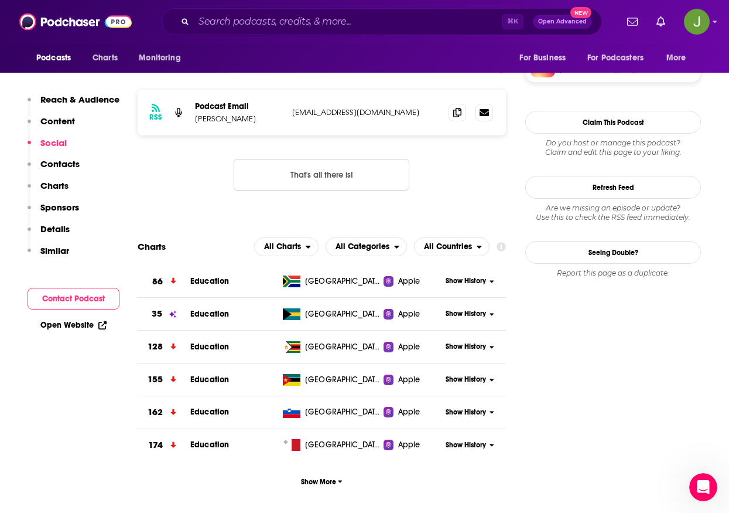
scroll to position [784, 0]
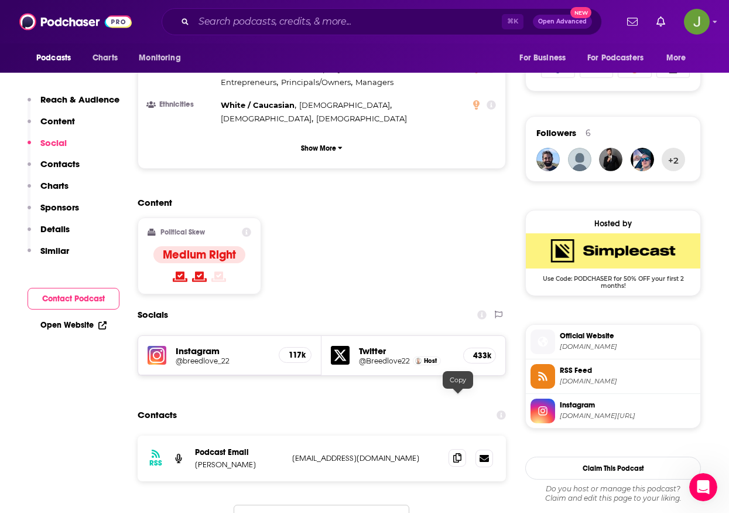
click at [461, 453] on icon at bounding box center [457, 457] width 8 height 9
click at [327, 28] on input "Search podcasts, credits, & more..." at bounding box center [348, 21] width 308 height 19
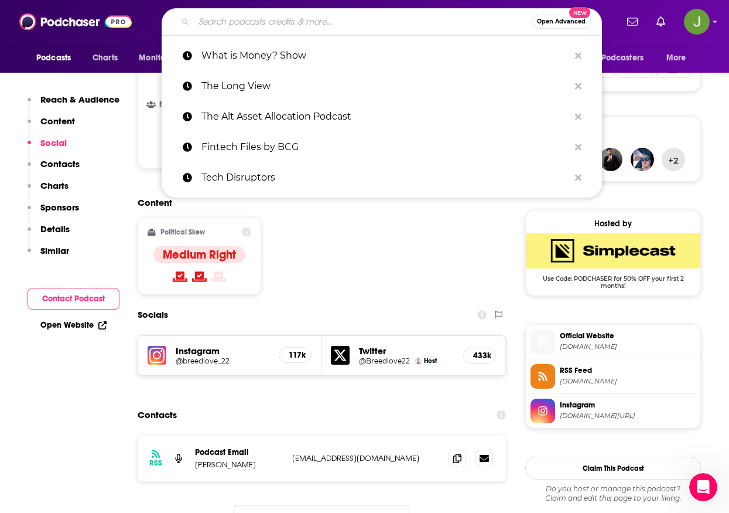
paste input "Coin Stories"
type input "Coin Stories"
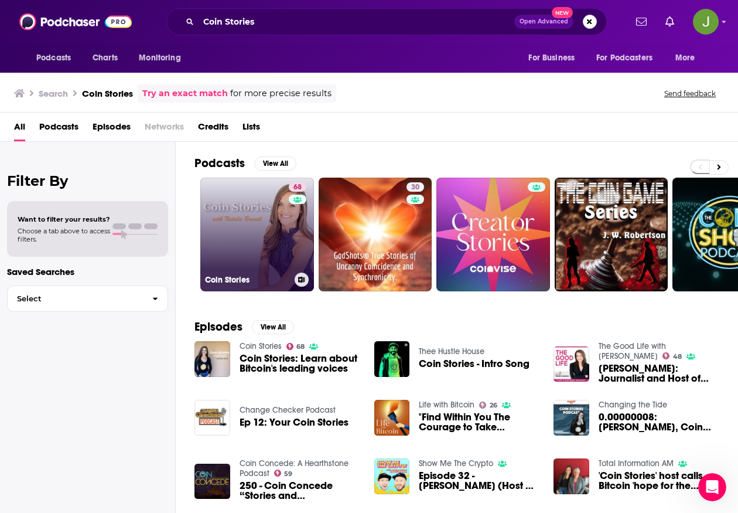
click at [267, 241] on link "68 Coin Stories" at bounding box center [257, 234] width 114 height 114
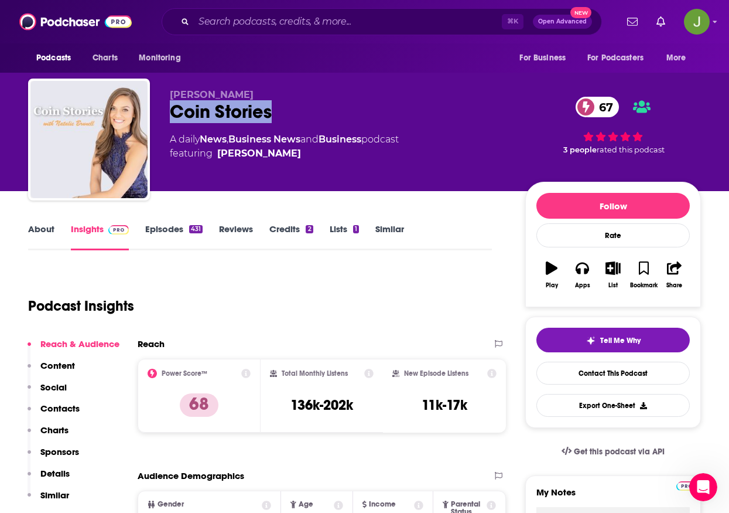
drag, startPoint x: 293, startPoint y: 112, endPoint x: 167, endPoint y: 115, distance: 126.0
click at [167, 115] on div "[PERSON_NAME] Coin Stories 67 A daily News , Business News and Business podcast…" at bounding box center [364, 141] width 673 height 127
click at [596, 373] on link "Contact This Podcast" at bounding box center [613, 372] width 153 height 23
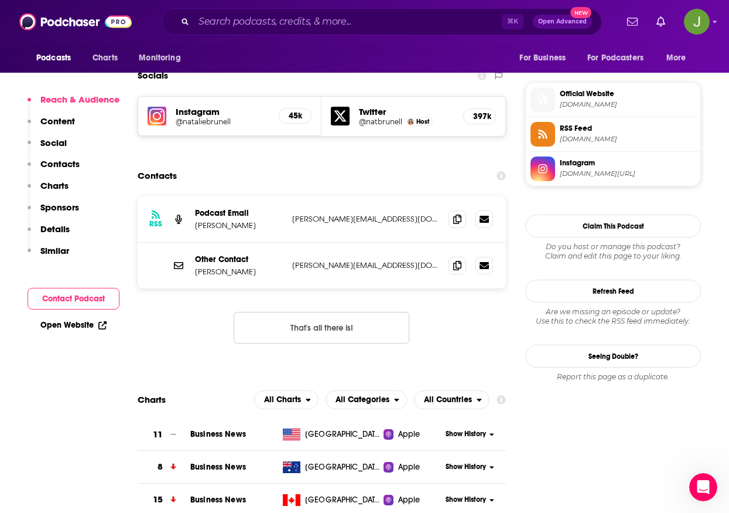
scroll to position [1018, 0]
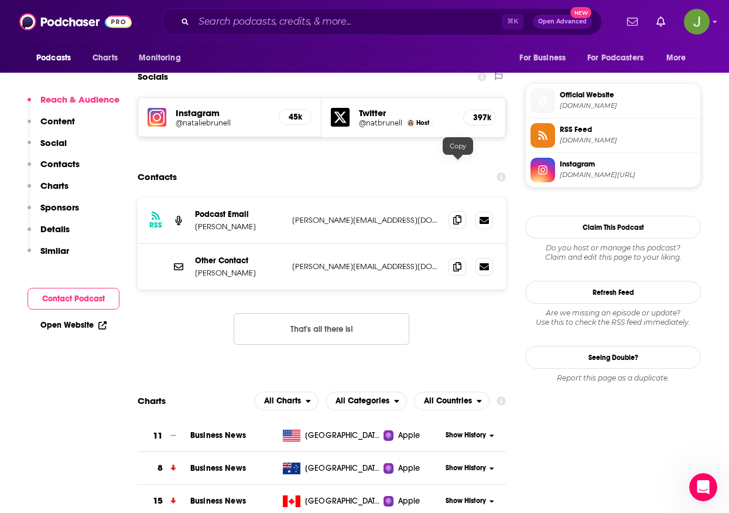
click at [463, 211] on span at bounding box center [458, 220] width 18 height 18
drag, startPoint x: 255, startPoint y: 177, endPoint x: 195, endPoint y: 175, distance: 59.8
click at [195, 221] on p "[PERSON_NAME]" at bounding box center [239, 226] width 88 height 10
drag, startPoint x: 248, startPoint y: 220, endPoint x: 192, endPoint y: 219, distance: 56.8
click at [192, 244] on div "Other Contact [PERSON_NAME] [PERSON_NAME][EMAIL_ADDRESS][DOMAIN_NAME] [PERSON_N…" at bounding box center [322, 267] width 368 height 46
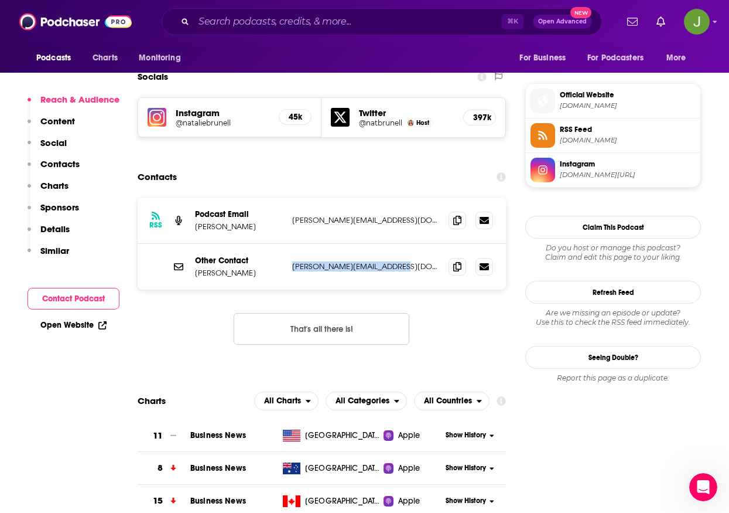
drag, startPoint x: 394, startPoint y: 215, endPoint x: 292, endPoint y: 217, distance: 101.9
click at [292, 244] on div "Other Contact [PERSON_NAME] [PERSON_NAME][EMAIL_ADDRESS][DOMAIN_NAME] [PERSON_N…" at bounding box center [322, 267] width 368 height 46
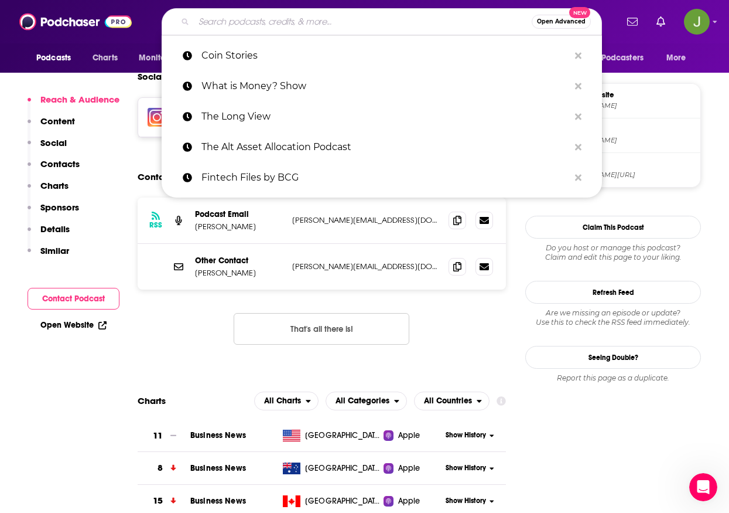
click at [290, 29] on input "Search podcasts, credits, & more..." at bounding box center [363, 21] width 338 height 19
paste input "Around the Coin"
type input "Around the Coin"
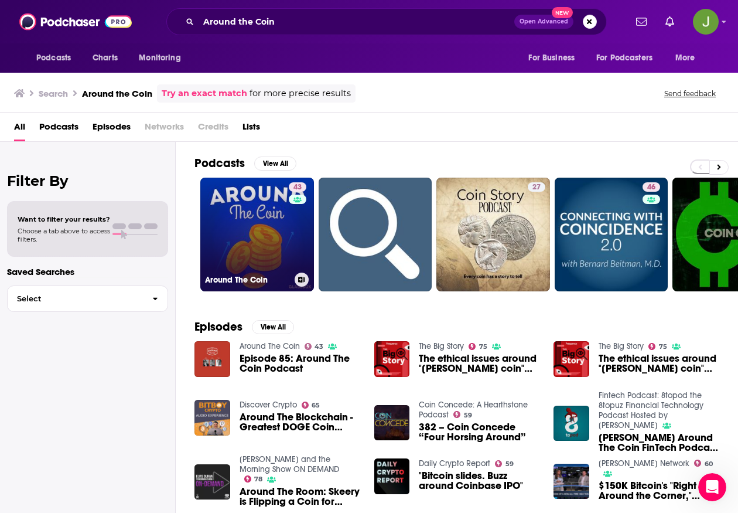
click at [289, 228] on div "43" at bounding box center [299, 227] width 21 height 90
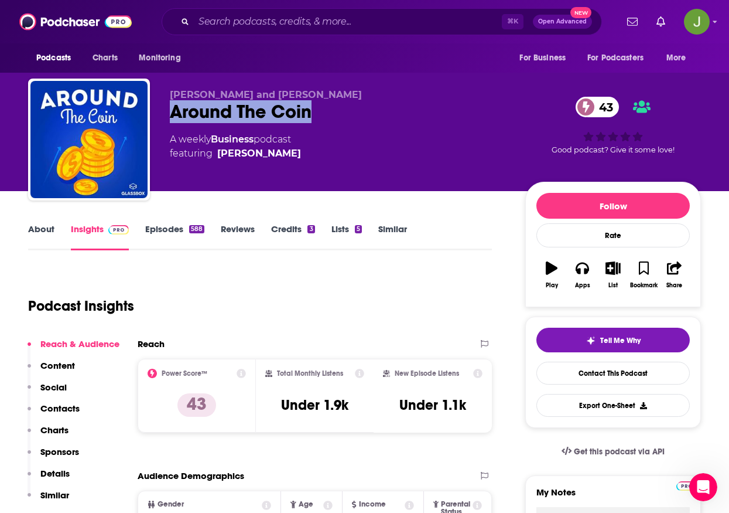
drag, startPoint x: 314, startPoint y: 113, endPoint x: 171, endPoint y: 118, distance: 143.0
click at [171, 118] on div "Around The Coin 43" at bounding box center [338, 111] width 337 height 23
click at [581, 376] on link "Contact This Podcast" at bounding box center [613, 372] width 153 height 23
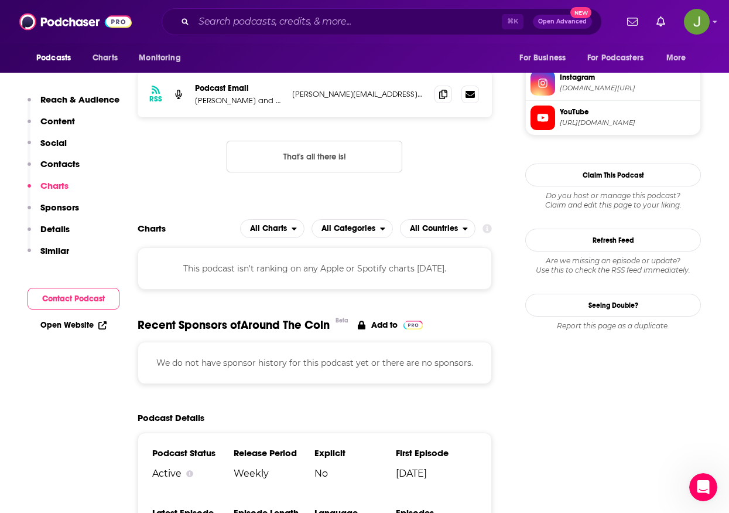
scroll to position [1080, 0]
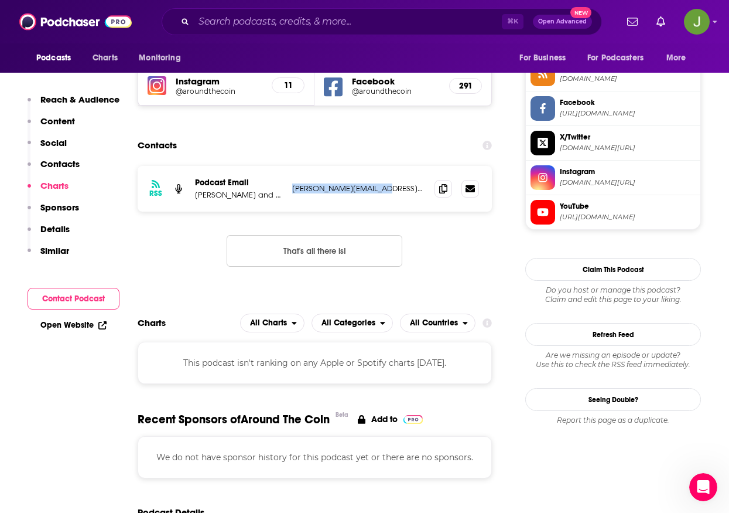
drag, startPoint x: 292, startPoint y: 148, endPoint x: 385, endPoint y: 149, distance: 92.6
click at [385, 183] on p "[PERSON_NAME][EMAIL_ADDRESS][DOMAIN_NAME]" at bounding box center [358, 188] width 133 height 10
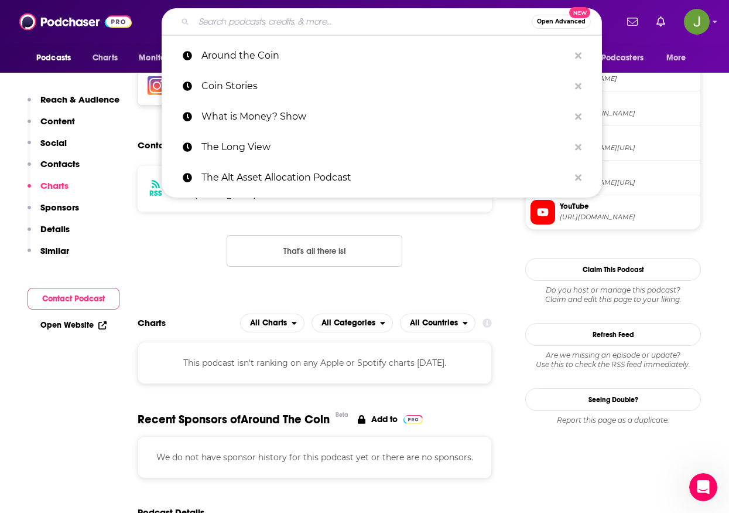
click at [291, 27] on input "Search podcasts, credits, & more..." at bounding box center [363, 21] width 338 height 19
paste input "Capital Allocators"
type input "Capital Allocators"
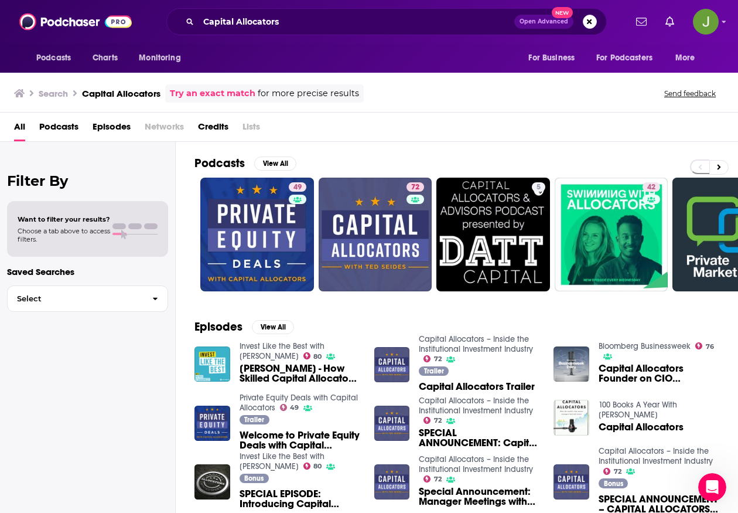
click at [259, 362] on div "Invest Like the Best with [PERSON_NAME] 80 [PERSON_NAME] - How Skilled Capital …" at bounding box center [300, 364] width 121 height 46
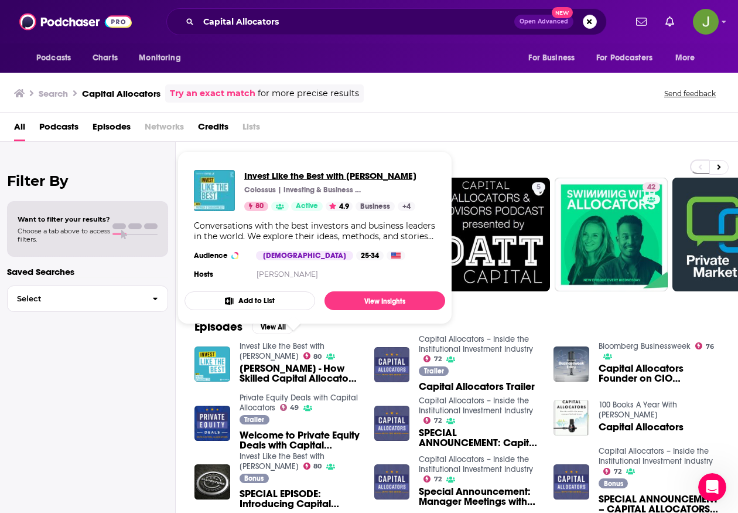
click at [275, 179] on span "Invest Like the Best with [PERSON_NAME]" at bounding box center [330, 175] width 172 height 11
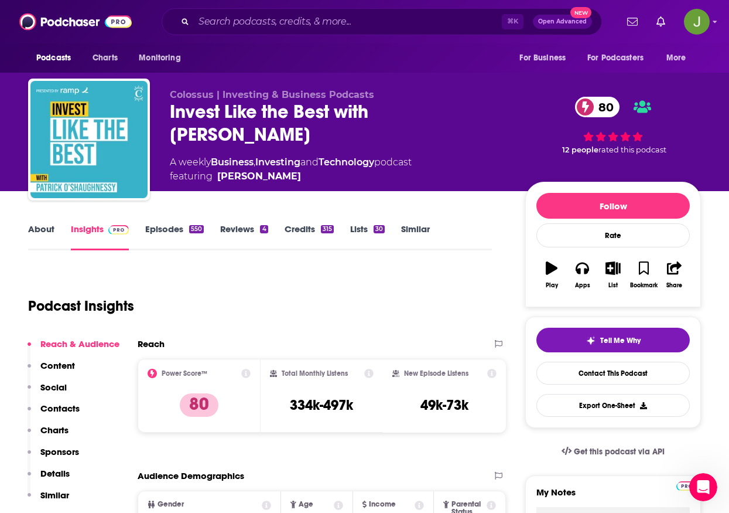
drag, startPoint x: 305, startPoint y: 140, endPoint x: 169, endPoint y: 116, distance: 137.4
click at [169, 116] on div "Colossus | Investing & Business Podcasts Invest Like the Best with [PERSON_NAME…" at bounding box center [364, 141] width 673 height 127
click at [592, 374] on link "Contact This Podcast" at bounding box center [613, 372] width 153 height 23
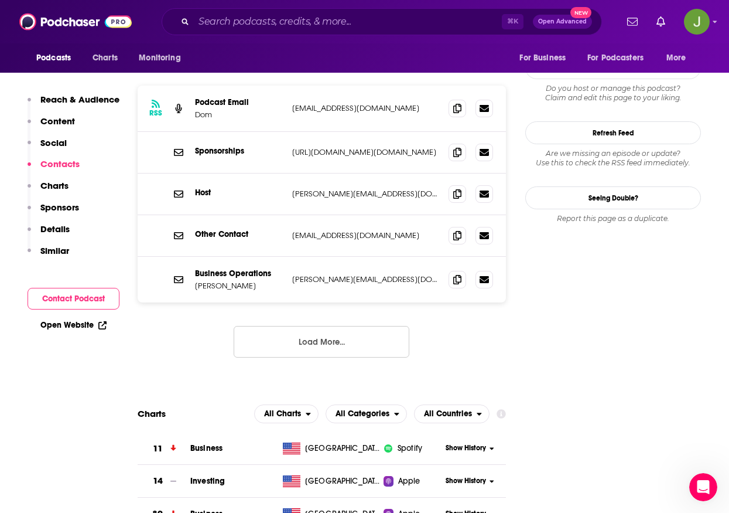
scroll to position [1000, 0]
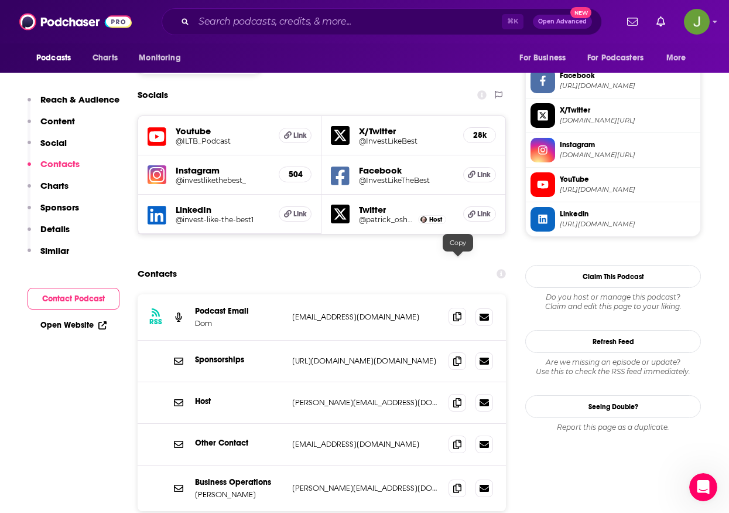
click at [453, 308] on span at bounding box center [458, 317] width 18 height 18
drag, startPoint x: 216, startPoint y: 270, endPoint x: 193, endPoint y: 272, distance: 22.9
click at [193, 294] on div "RSS Podcast Email Dom [EMAIL_ADDRESS][DOMAIN_NAME] [EMAIL_ADDRESS][DOMAIN_NAME]" at bounding box center [322, 317] width 368 height 46
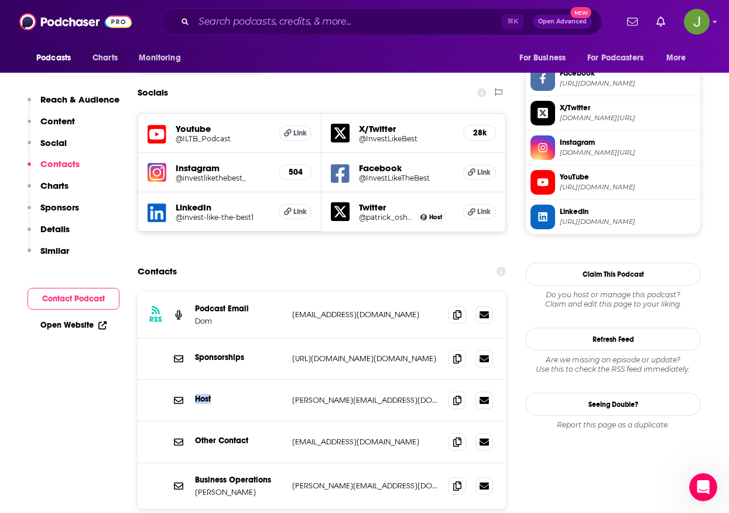
drag, startPoint x: 212, startPoint y: 347, endPoint x: 195, endPoint y: 349, distance: 17.1
click at [195, 394] on p "Host" at bounding box center [239, 399] width 88 height 10
drag, startPoint x: 387, startPoint y: 350, endPoint x: 291, endPoint y: 351, distance: 96.7
click at [291, 380] on div "Host [PERSON_NAME][EMAIL_ADDRESS][DOMAIN_NAME] [PERSON_NAME][EMAIL_ADDRESS][DOM…" at bounding box center [322, 401] width 368 height 42
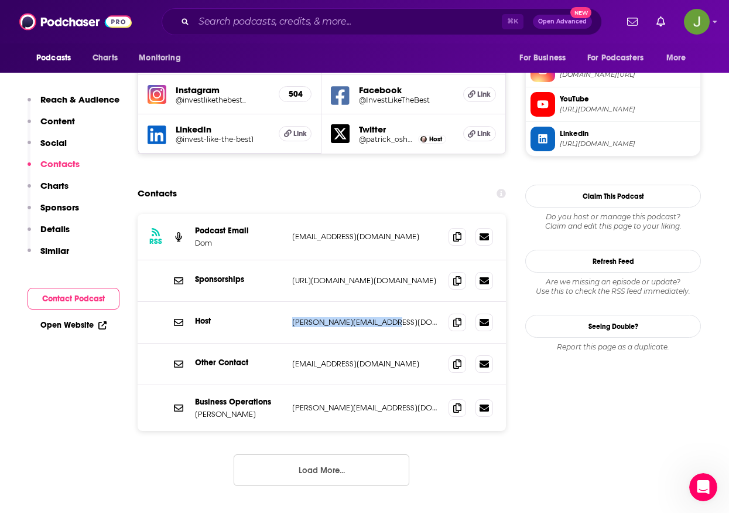
scroll to position [1081, 0]
click at [339, 453] on button "Load More..." at bounding box center [322, 469] width 176 height 32
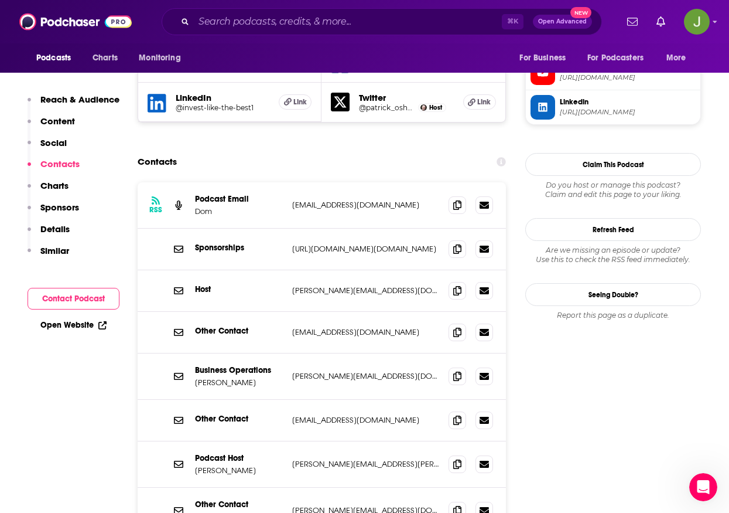
scroll to position [1159, 0]
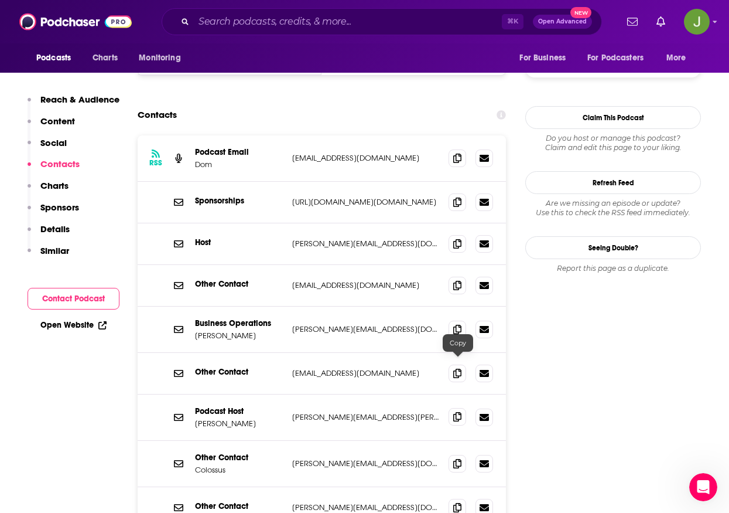
click at [463, 408] on span at bounding box center [458, 417] width 18 height 18
click at [457, 408] on span at bounding box center [458, 417] width 18 height 18
click at [461, 458] on icon at bounding box center [457, 462] width 8 height 9
drag, startPoint x: 247, startPoint y: 419, endPoint x: 197, endPoint y: 420, distance: 49.8
click at [197, 465] on p "Colossus" at bounding box center [239, 470] width 88 height 10
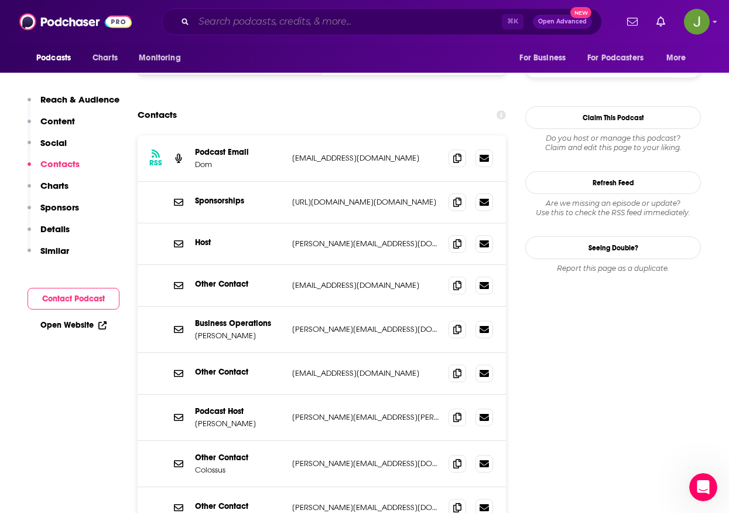
click at [300, 22] on input "Search podcasts, credits, & more..." at bounding box center [348, 21] width 308 height 19
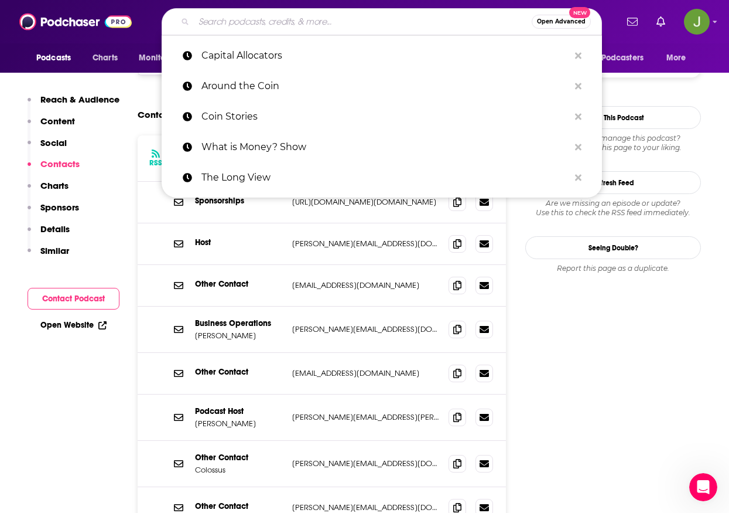
paste input "Breaking Banks"
type input "Breaking Banks"
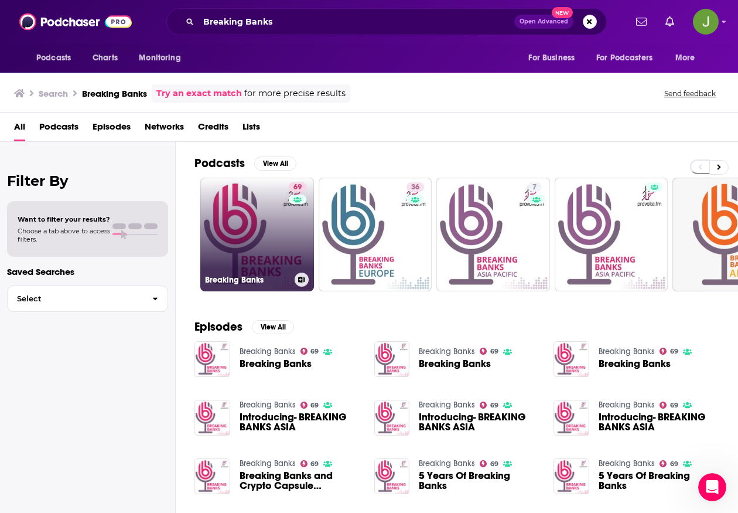
click at [267, 236] on link "69 Breaking Banks" at bounding box center [257, 234] width 114 height 114
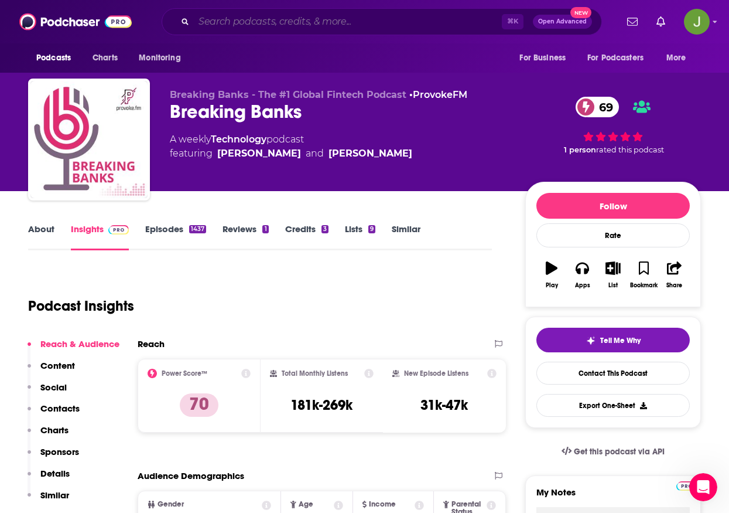
click at [333, 24] on input "Search podcasts, credits, & more..." at bounding box center [348, 21] width 308 height 19
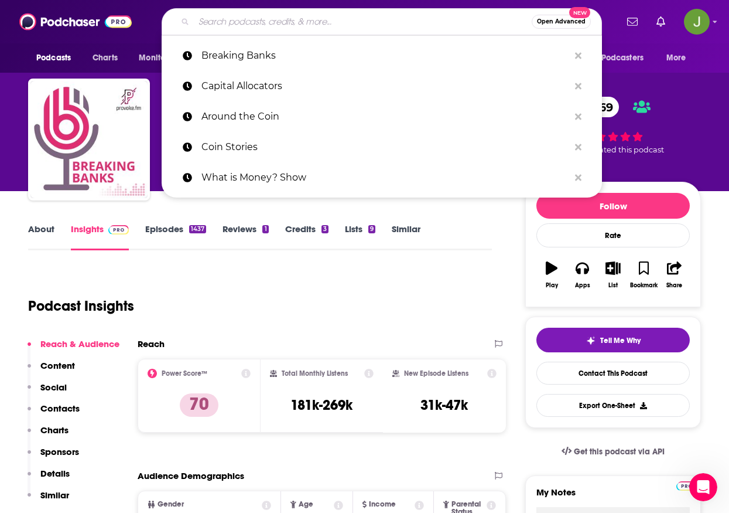
paste input "Money For the Rest of Us"
type input "Money For the Rest of Us"
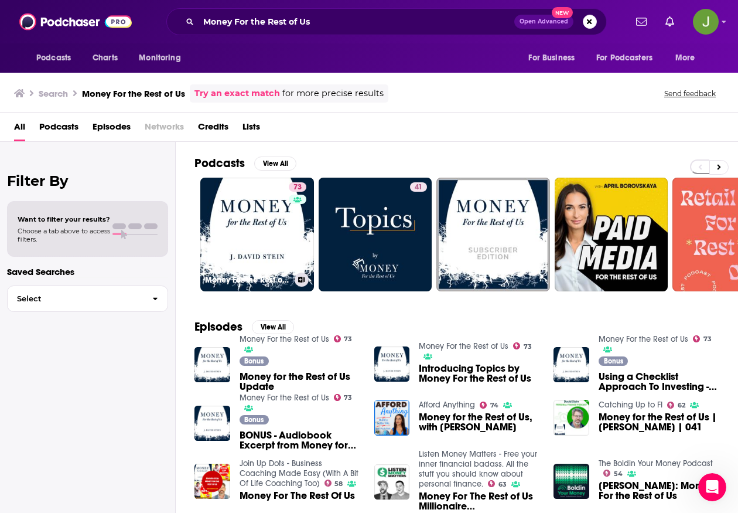
click at [271, 211] on link "73 Money For the Rest of Us" at bounding box center [257, 234] width 114 height 114
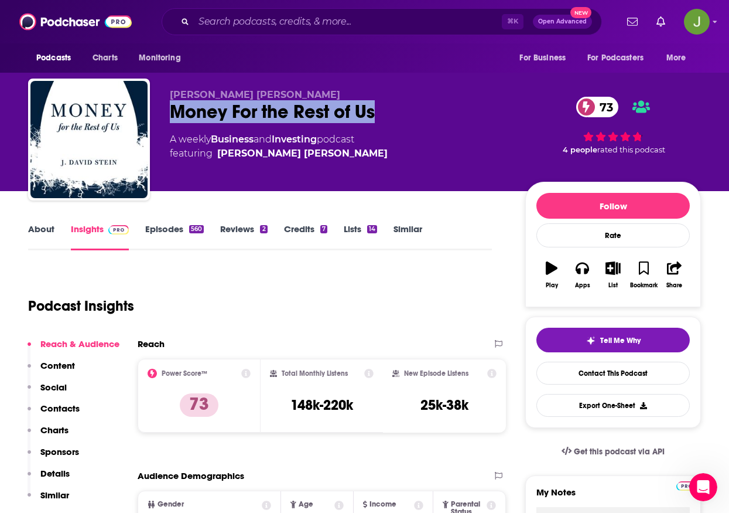
drag, startPoint x: 399, startPoint y: 107, endPoint x: 169, endPoint y: 117, distance: 230.4
click at [169, 117] on div "[PERSON_NAME] [PERSON_NAME] Money For the Rest of Us 73 A weekly Business and I…" at bounding box center [364, 141] width 673 height 127
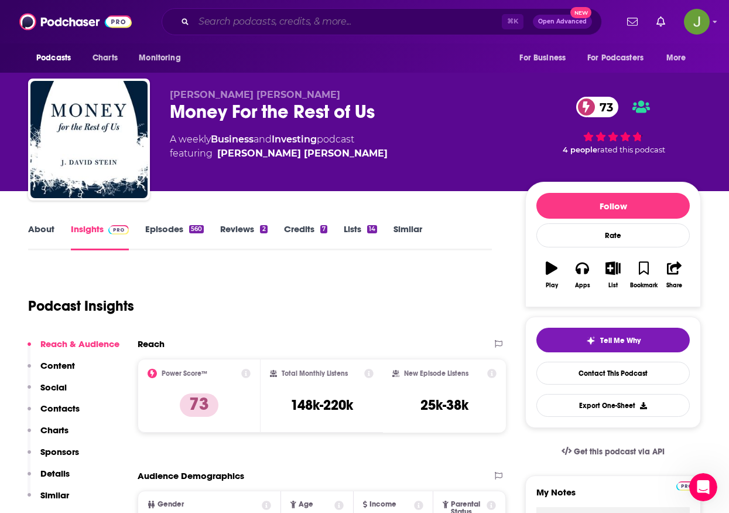
click at [298, 28] on input "Search podcasts, credits, & more..." at bounding box center [348, 21] width 308 height 19
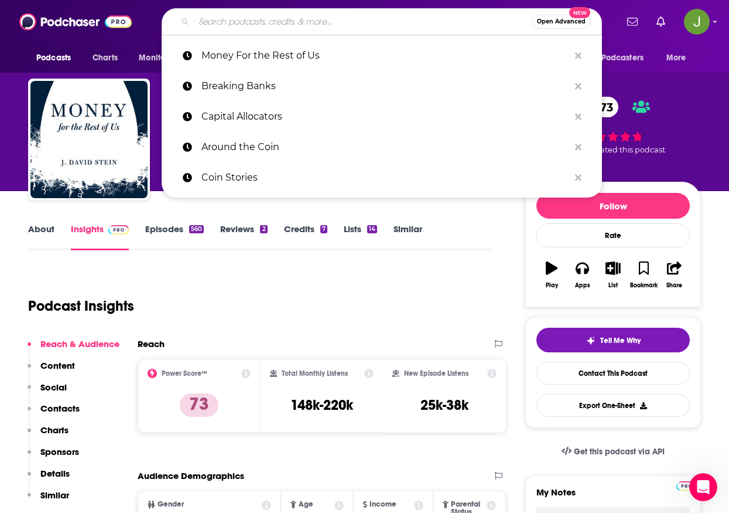
paste input "Crypto Fundamentals"
type input "Crypto Fundamentals"
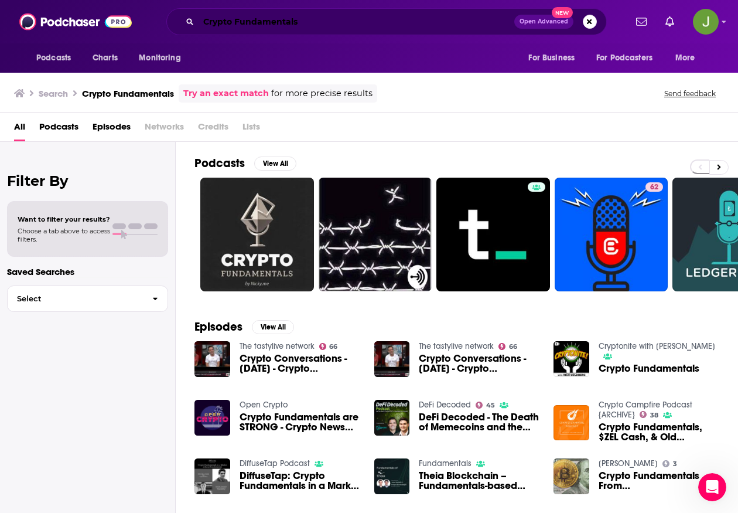
click at [284, 24] on input "Crypto Fundamentals" at bounding box center [357, 21] width 316 height 19
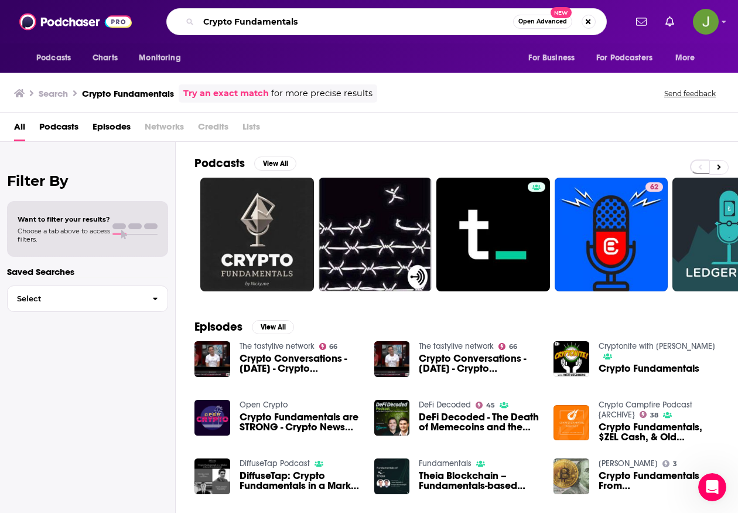
paste input "The Bid"
type input "The Bid"
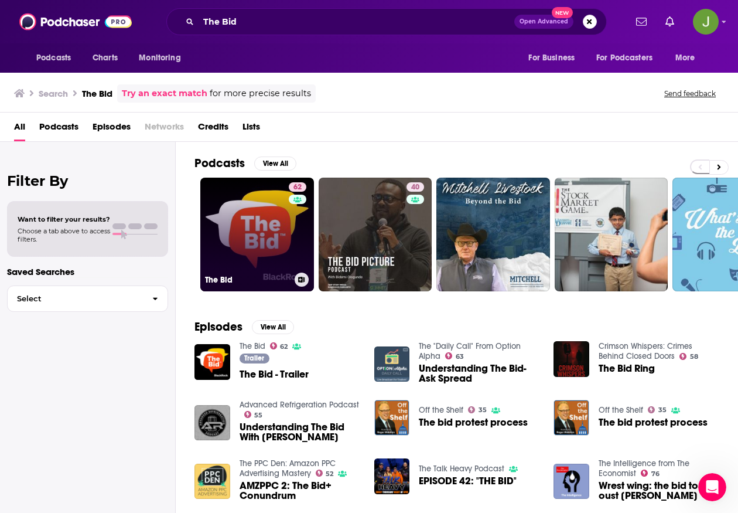
click at [274, 235] on link "62 The Bid" at bounding box center [257, 234] width 114 height 114
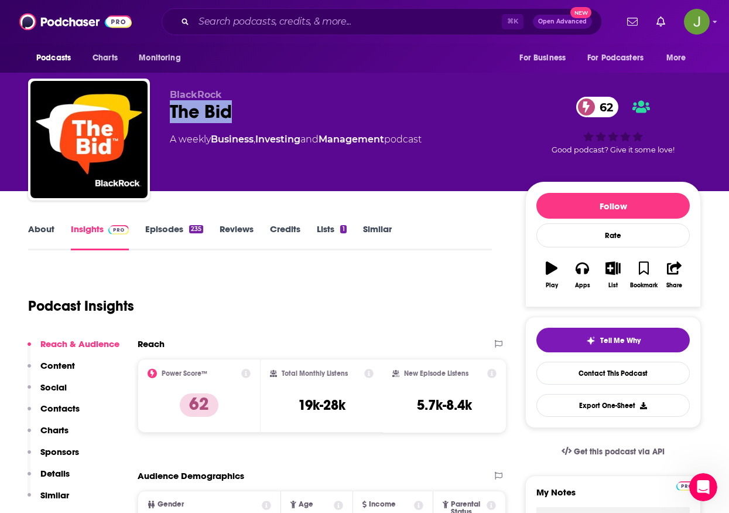
drag, startPoint x: 235, startPoint y: 116, endPoint x: 172, endPoint y: 121, distance: 62.9
click at [172, 121] on div "The Bid 62" at bounding box center [338, 111] width 337 height 23
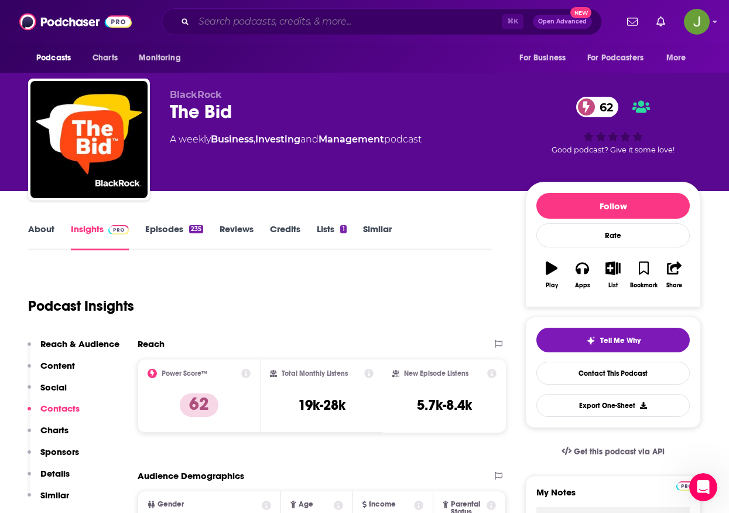
click at [272, 23] on input "Search podcasts, credits, & more..." at bounding box center [348, 21] width 308 height 19
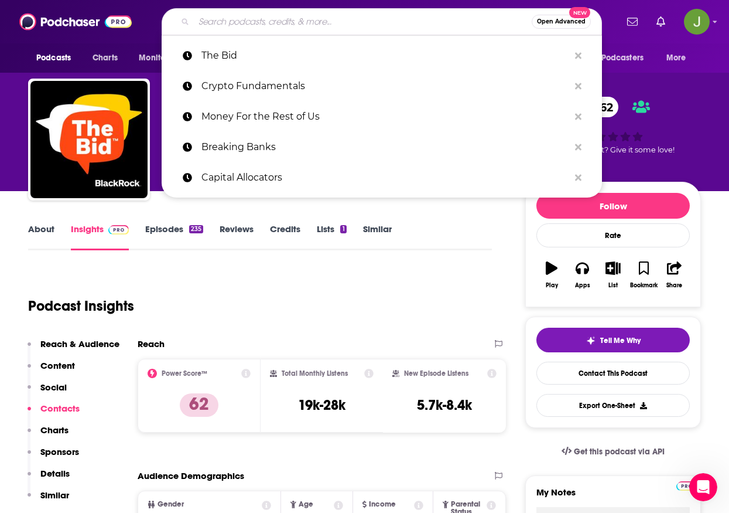
paste input "Treasury Update Podcast"
type input "Treasury Update Podcast"
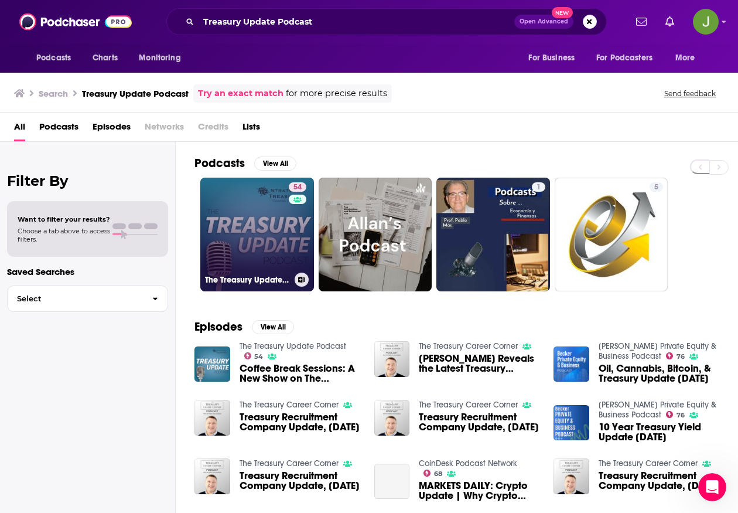
click at [255, 213] on link "54 The Treasury Update Podcast" at bounding box center [257, 234] width 114 height 114
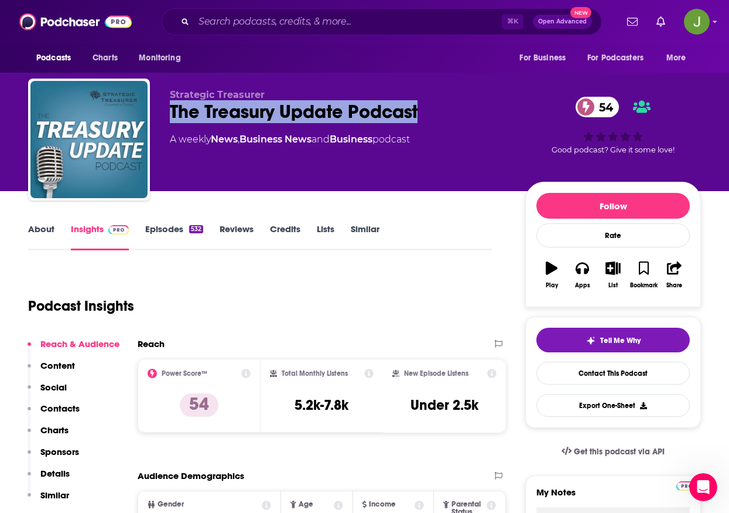
drag, startPoint x: 426, startPoint y: 115, endPoint x: 168, endPoint y: 108, distance: 258.4
click at [168, 108] on div "Strategic Treasurer The Treasury Update Podcast 54 A weekly News , Business New…" at bounding box center [364, 141] width 673 height 127
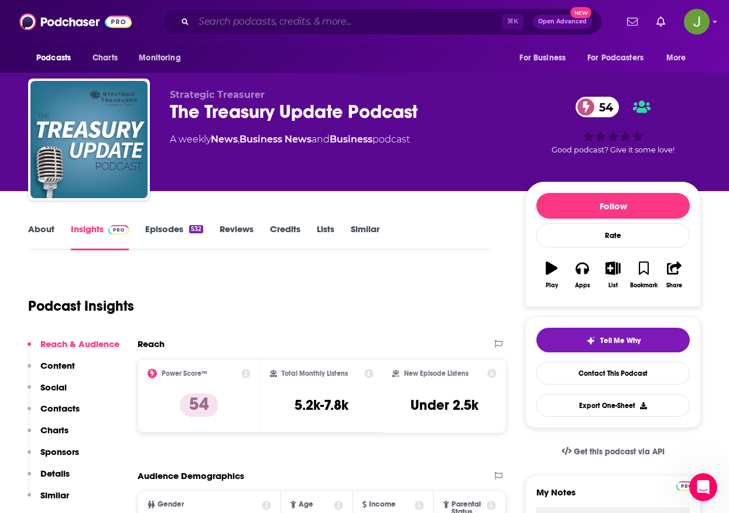
click at [269, 18] on input "Search podcasts, credits, & more..." at bounding box center [348, 21] width 308 height 19
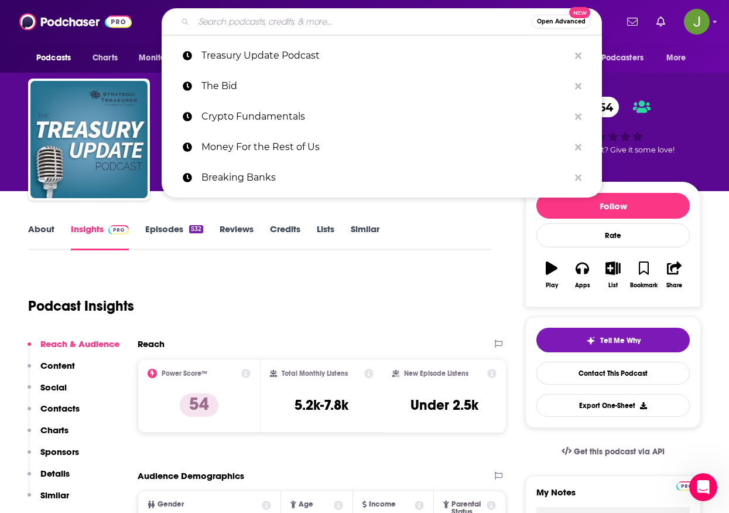
paste input "FinWise EYE ON: Podcast"
type input "FinWise EYE ON: Podcast"
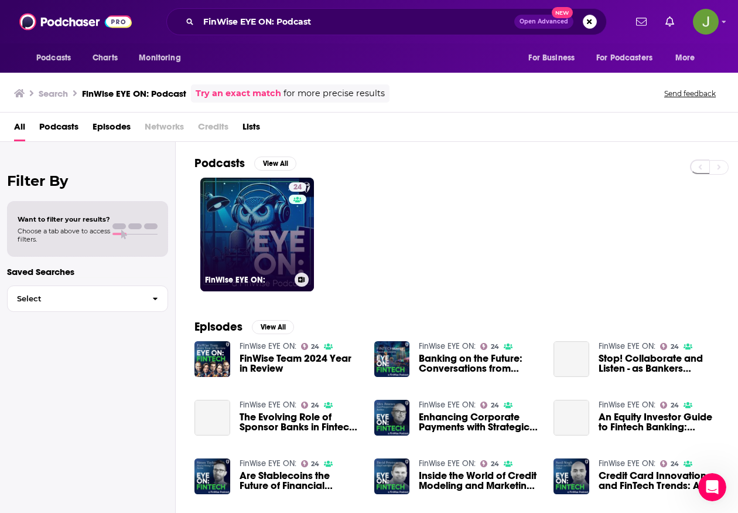
click at [251, 229] on link "24 FinWise EYE ON:" at bounding box center [257, 234] width 114 height 114
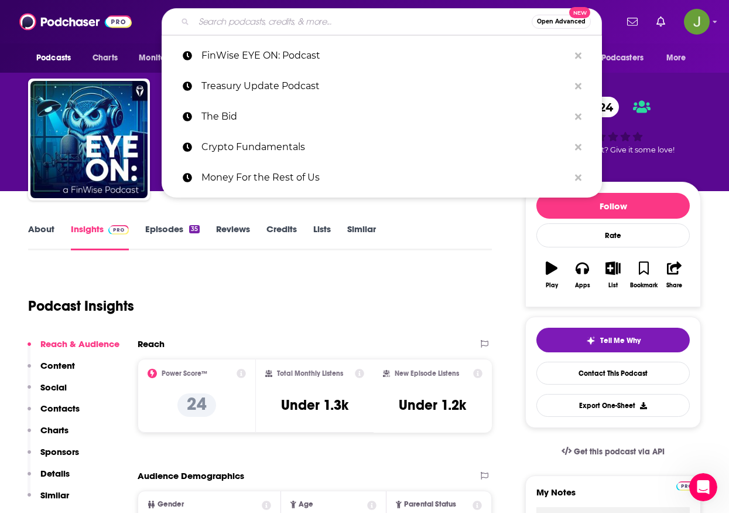
click at [310, 25] on input "Search podcasts, credits, & more..." at bounding box center [363, 21] width 338 height 19
paste input "2050 Investors"
type input "2050 Investors"
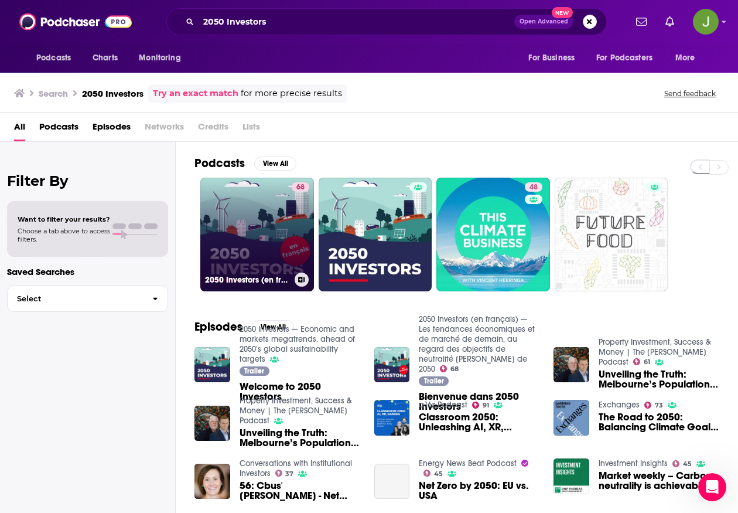
click at [275, 212] on link "68 2050 Investors (en français) — Les tendances économiques et de marché de dem…" at bounding box center [257, 234] width 114 height 114
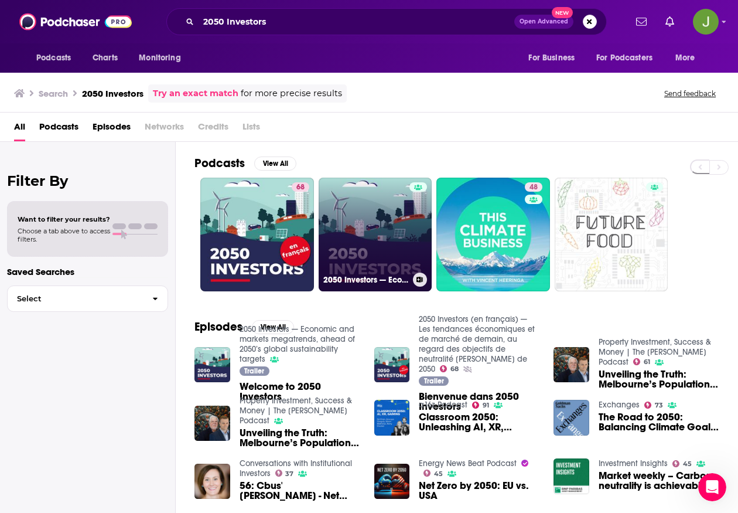
click at [377, 223] on link "2050 Investors — Economic and markets megatrends, ahead of 2050’s global sustai…" at bounding box center [376, 234] width 114 height 114
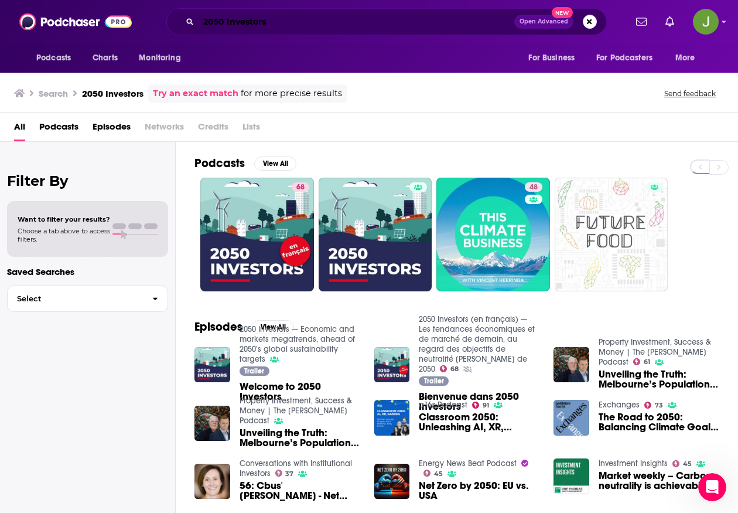
click at [333, 24] on input "2050 Investors" at bounding box center [357, 21] width 316 height 19
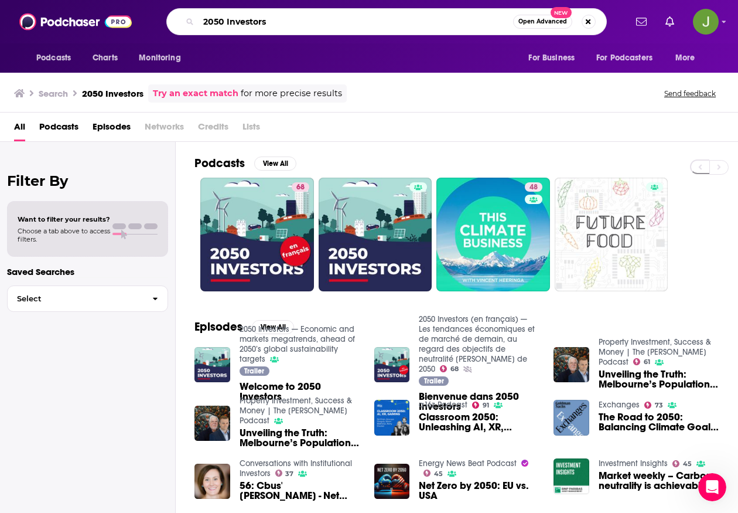
paste input "The Breakdown"
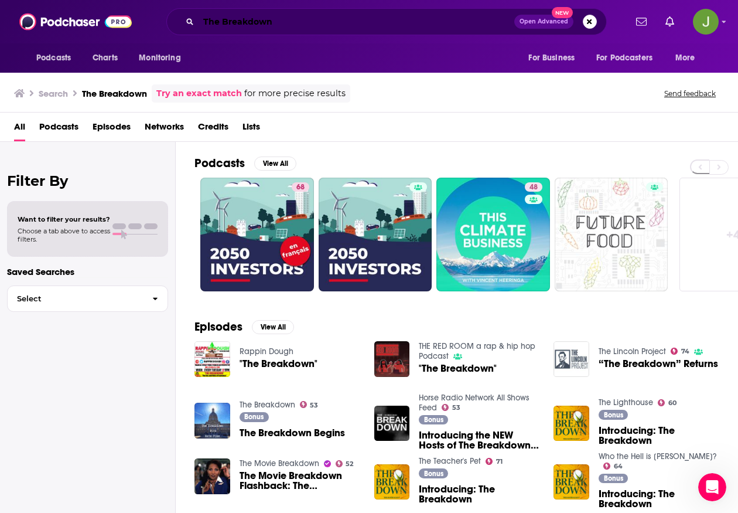
click at [296, 26] on input "The Breakdown" at bounding box center [357, 21] width 316 height 19
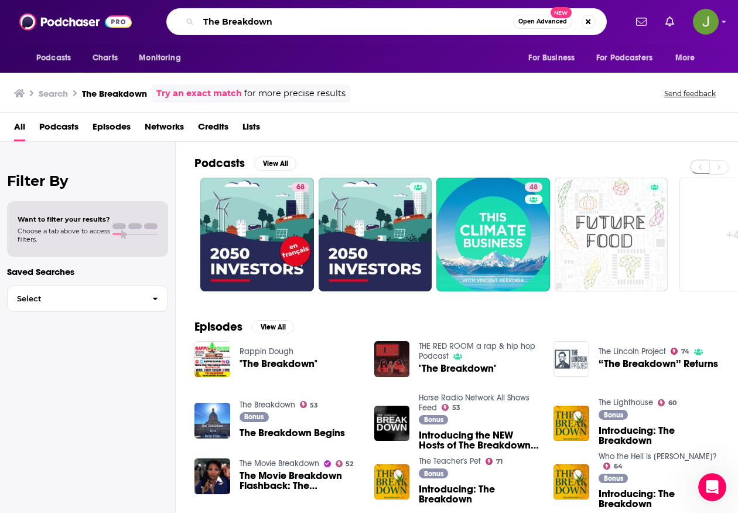
paste input "[PERSON_NAME]"
type input "The Breakdown [PERSON_NAME]"
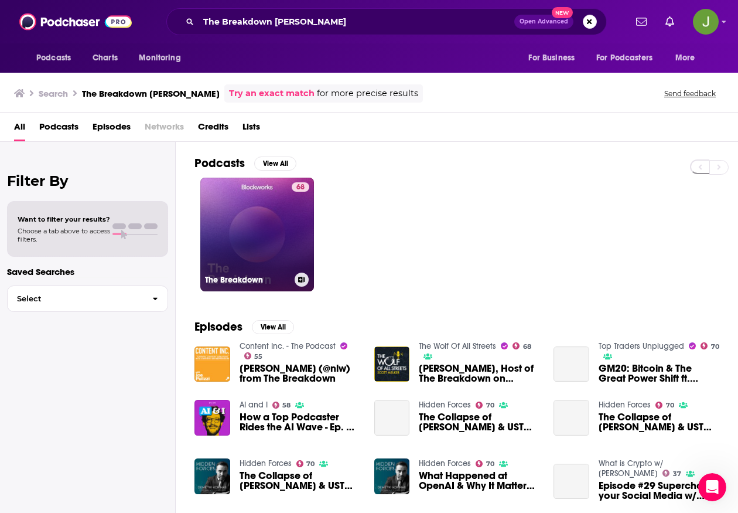
click at [254, 232] on link "68 The Breakdown" at bounding box center [257, 234] width 114 height 114
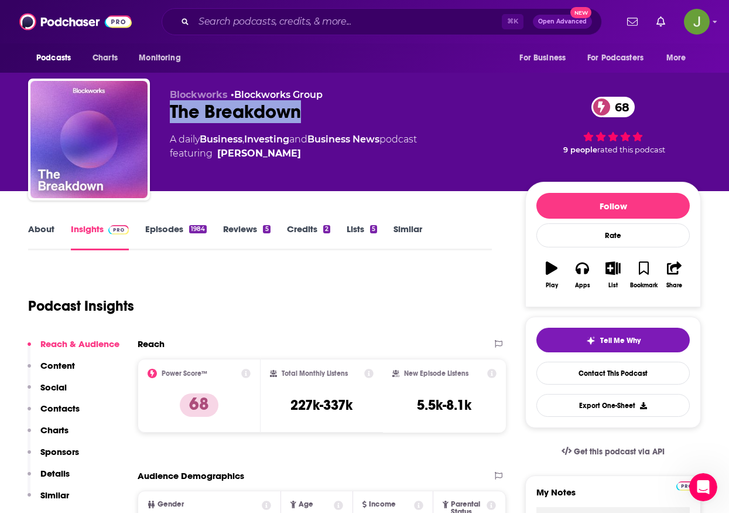
drag, startPoint x: 305, startPoint y: 114, endPoint x: 166, endPoint y: 113, distance: 139.4
click at [166, 113] on div "Blockworks • Blockworks Group The Breakdown 68 A daily Business , Investing and…" at bounding box center [364, 141] width 673 height 127
click at [580, 374] on link "Contact This Podcast" at bounding box center [613, 372] width 153 height 23
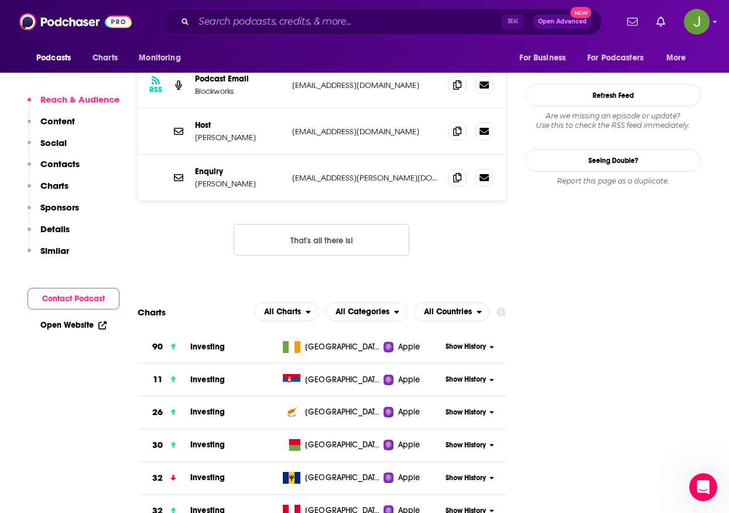
scroll to position [1033, 0]
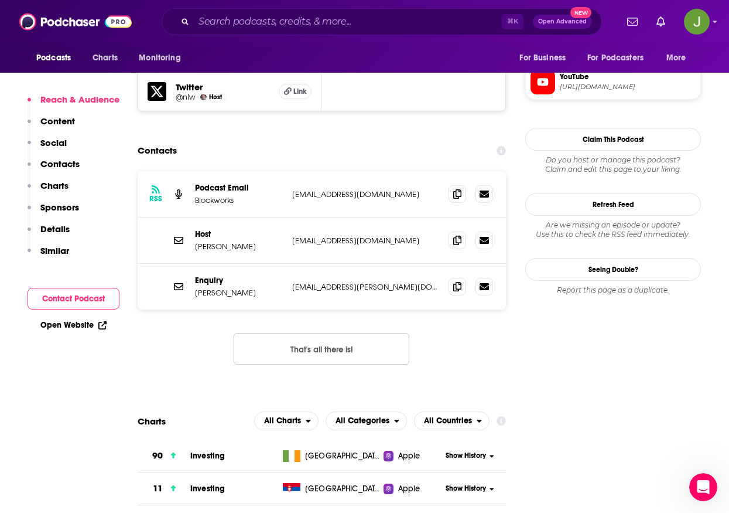
drag, startPoint x: 380, startPoint y: 171, endPoint x: 296, endPoint y: 168, distance: 84.4
click at [300, 171] on div "RSS Podcast Email Blockworks [EMAIL_ADDRESS][DOMAIN_NAME] [EMAIL_ADDRESS][DOMAI…" at bounding box center [322, 194] width 368 height 46
drag, startPoint x: 291, startPoint y: 165, endPoint x: 395, endPoint y: 166, distance: 104.3
click at [395, 171] on div "RSS Podcast Email Blockworks [EMAIL_ADDRESS][DOMAIN_NAME] [EMAIL_ADDRESS][DOMAI…" at bounding box center [322, 194] width 368 height 46
drag, startPoint x: 239, startPoint y: 158, endPoint x: 204, endPoint y: 170, distance: 37.0
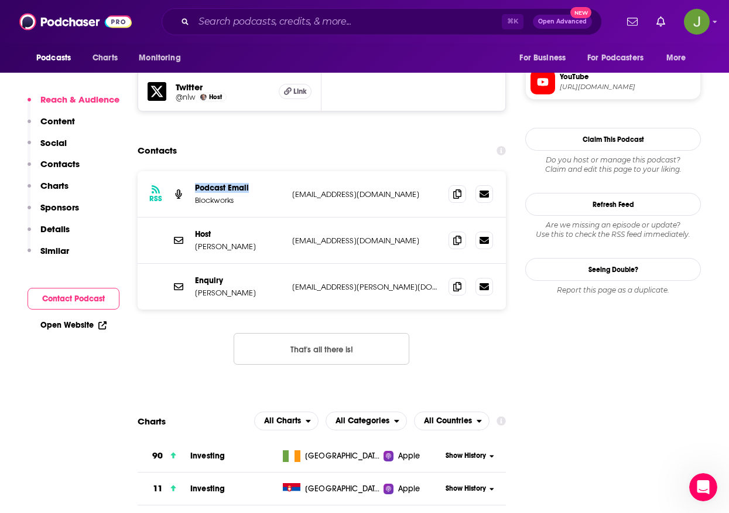
click at [196, 183] on p "Podcast Email" at bounding box center [239, 188] width 88 height 10
drag, startPoint x: 271, startPoint y: 218, endPoint x: 193, endPoint y: 220, distance: 77.3
click at [193, 220] on div "Host [PERSON_NAME] [EMAIL_ADDRESS][DOMAIN_NAME] [EMAIL_ADDRESS][DOMAIN_NAME]" at bounding box center [322, 240] width 368 height 46
click at [458, 235] on icon at bounding box center [457, 239] width 8 height 9
drag, startPoint x: 267, startPoint y: 264, endPoint x: 194, endPoint y: 265, distance: 72.1
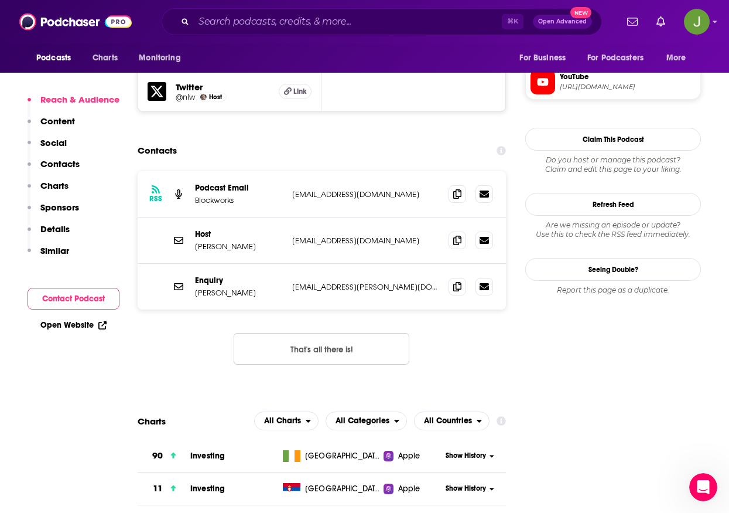
click at [194, 265] on div "Enquiry [PERSON_NAME] [EMAIL_ADDRESS][PERSON_NAME][DOMAIN_NAME] [EMAIL_ADDRESS]…" at bounding box center [322, 287] width 368 height 46
click at [457, 277] on span at bounding box center [458, 286] width 18 height 18
click at [283, 26] on input "Search podcasts, credits, & more..." at bounding box center [348, 21] width 308 height 19
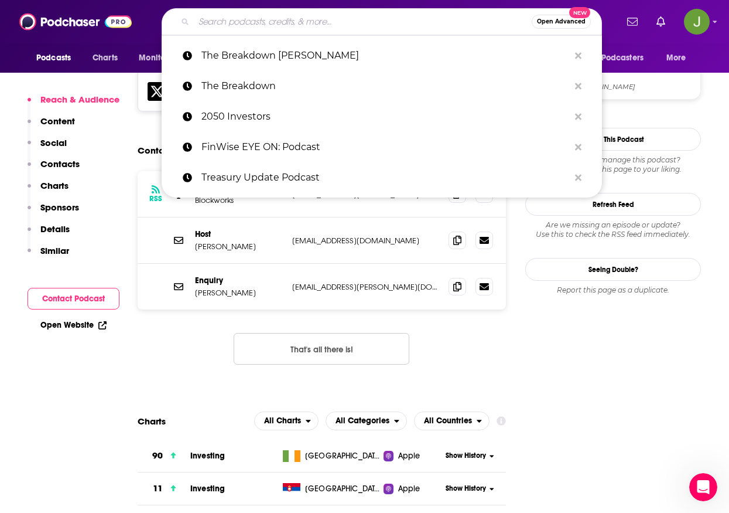
paste input "The TokenMinds Podcast"
type input "The TokenMinds Podcast"
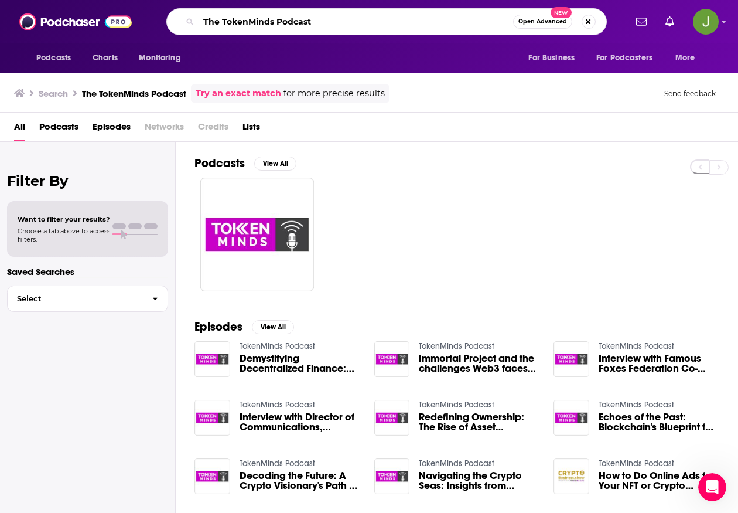
click at [300, 17] on input "The TokenMinds Podcast" at bounding box center [356, 21] width 315 height 19
paste input "Bell Curve"
type input "Bell Curve"
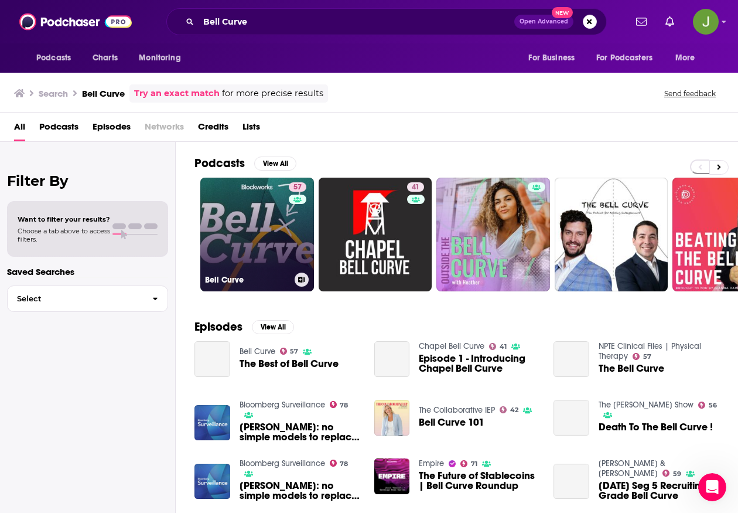
click at [254, 233] on link "57 Bell Curve" at bounding box center [257, 234] width 114 height 114
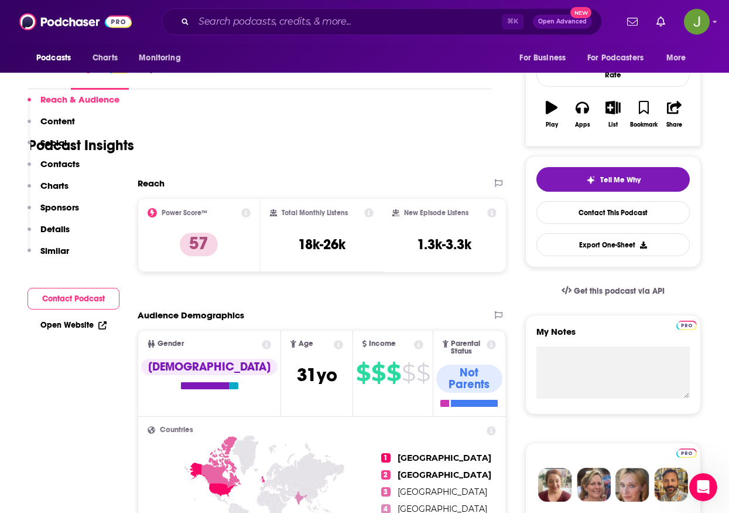
scroll to position [306, 0]
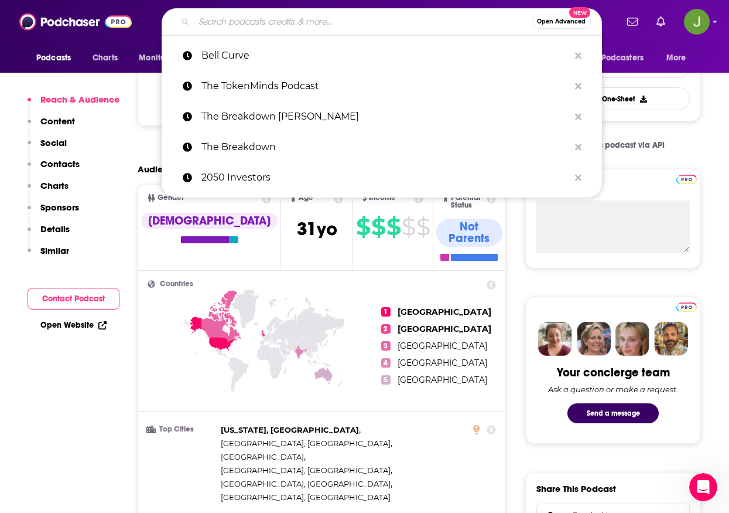
click at [292, 22] on input "Search podcasts, credits, & more..." at bounding box center [363, 21] width 338 height 19
paste input "Coin Bureau Podcast"
type input "Coin Bureau Podcast"
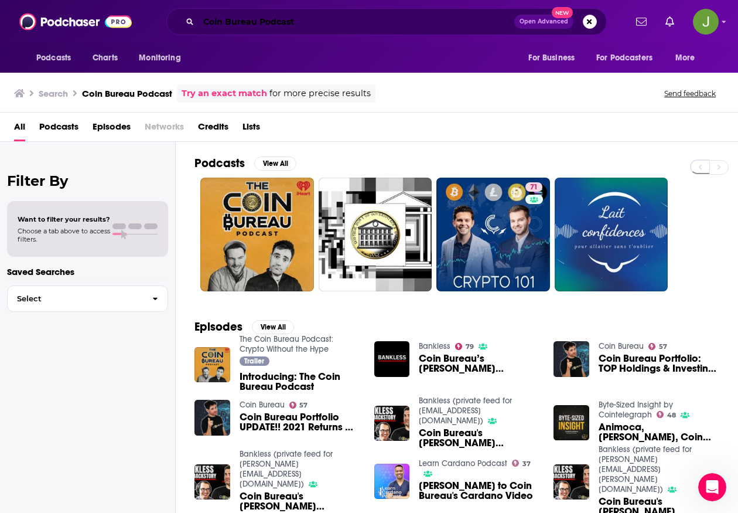
click at [299, 26] on input "Coin Bureau Podcast" at bounding box center [357, 21] width 316 height 19
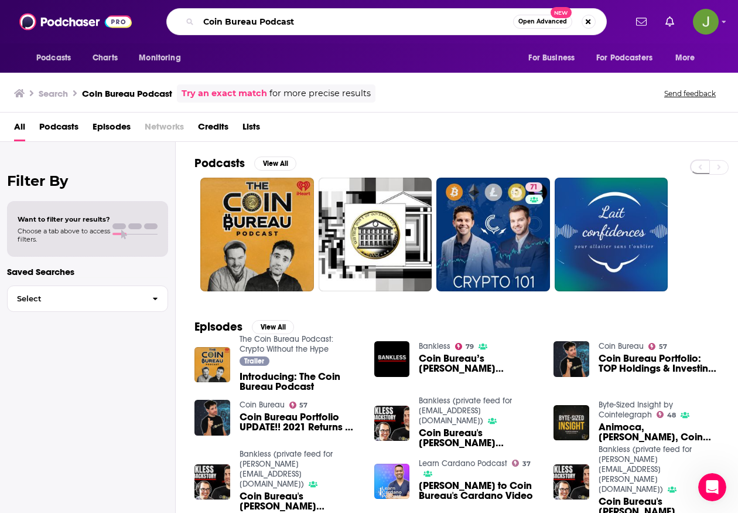
paste input "The [PERSON_NAME]"
type input "The [PERSON_NAME] Podcast"
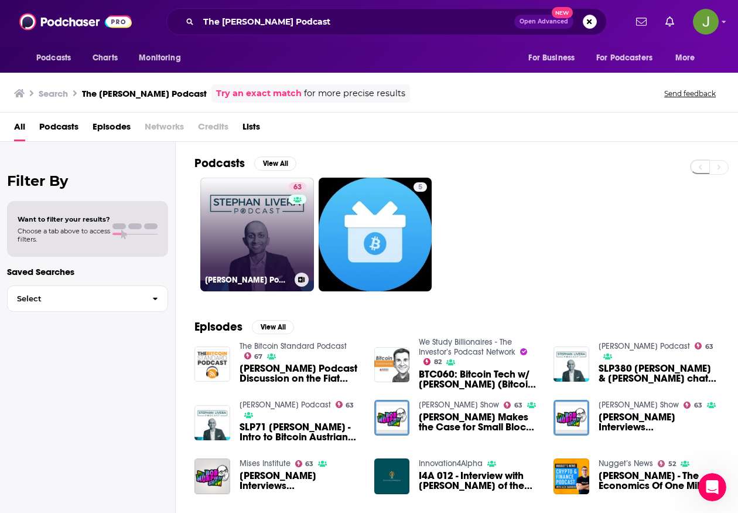
click at [286, 230] on link "63 [PERSON_NAME] Podcast" at bounding box center [257, 234] width 114 height 114
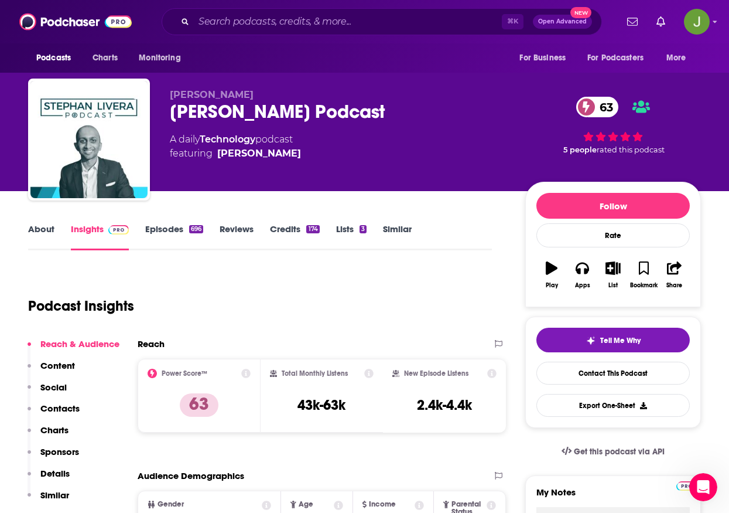
drag, startPoint x: 359, startPoint y: 114, endPoint x: 168, endPoint y: 113, distance: 191.0
click at [168, 113] on div "[PERSON_NAME] [PERSON_NAME] Podcast 63 A daily Technology podcast featuring [PE…" at bounding box center [364, 141] width 673 height 127
click at [574, 377] on link "Contact This Podcast" at bounding box center [613, 372] width 153 height 23
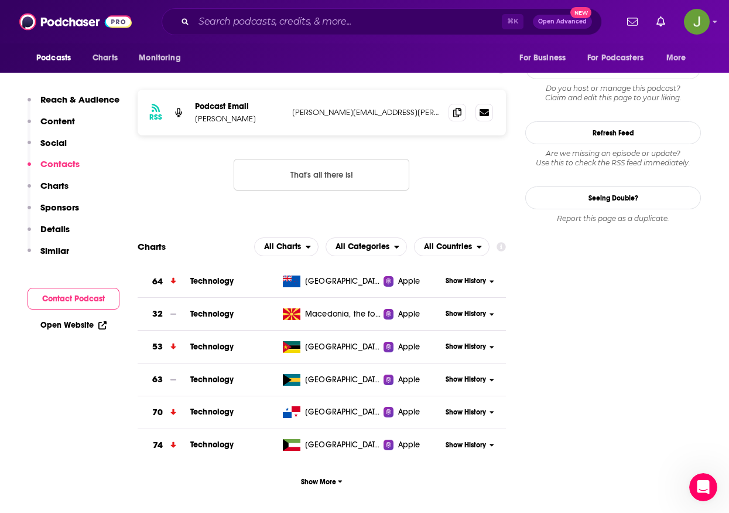
scroll to position [999, 0]
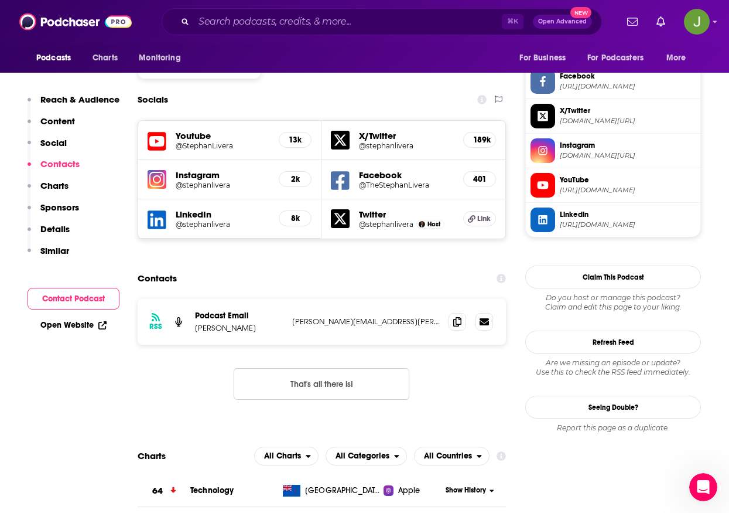
drag, startPoint x: 363, startPoint y: 267, endPoint x: 287, endPoint y: 268, distance: 75.6
click at [287, 299] on div "RSS Podcast Email [PERSON_NAME] [PERSON_NAME][EMAIL_ADDRESS][PERSON_NAME][DOMAI…" at bounding box center [322, 322] width 368 height 46
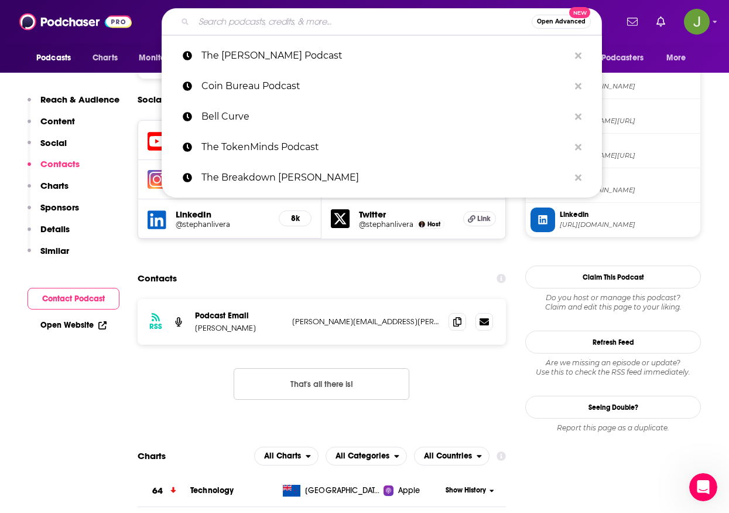
click at [269, 23] on input "Search podcasts, credits, & more..." at bounding box center [363, 21] width 338 height 19
paste input "The Compound & Friends"
type input "The Compound & Friends"
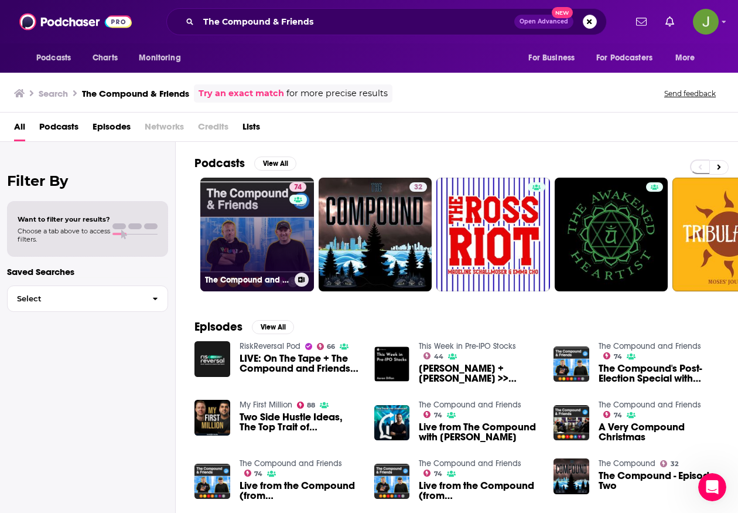
click at [259, 231] on link "74 The Compound and Friends" at bounding box center [257, 234] width 114 height 114
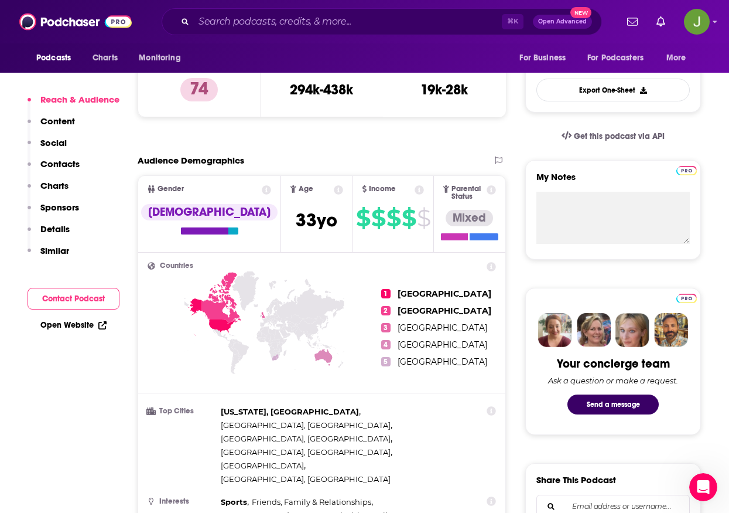
scroll to position [681, 0]
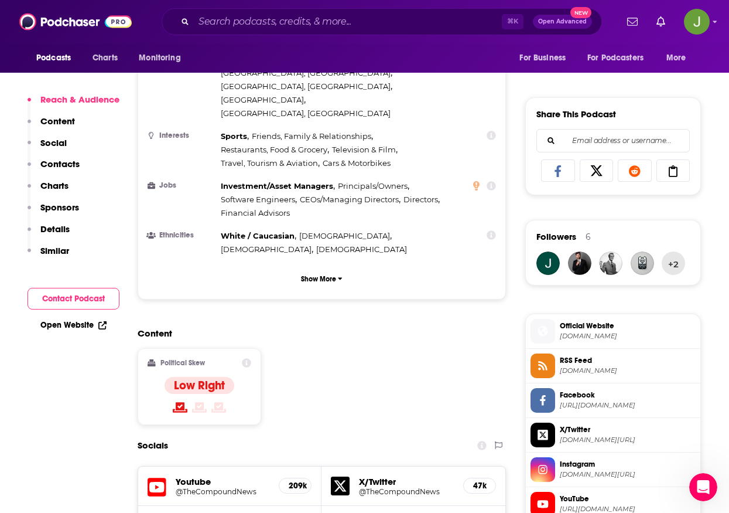
click at [213, 476] on h5 "Youtube" at bounding box center [223, 481] width 94 height 11
click at [207, 487] on h5 "@TheCompoundNews" at bounding box center [223, 491] width 94 height 9
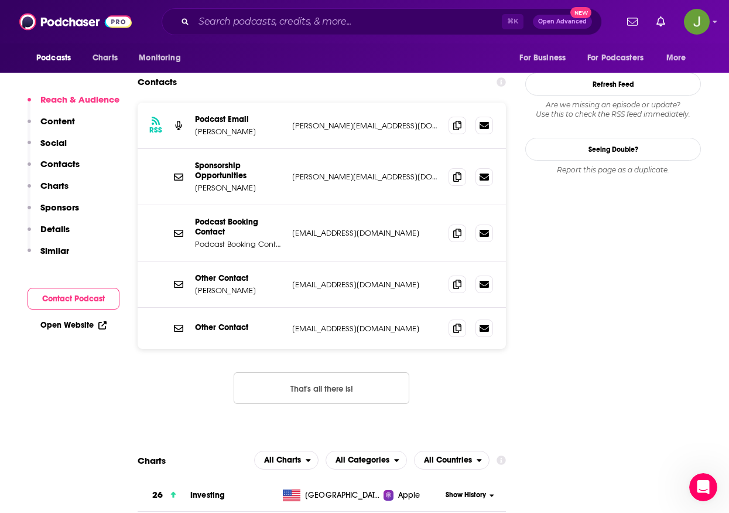
scroll to position [1119, 0]
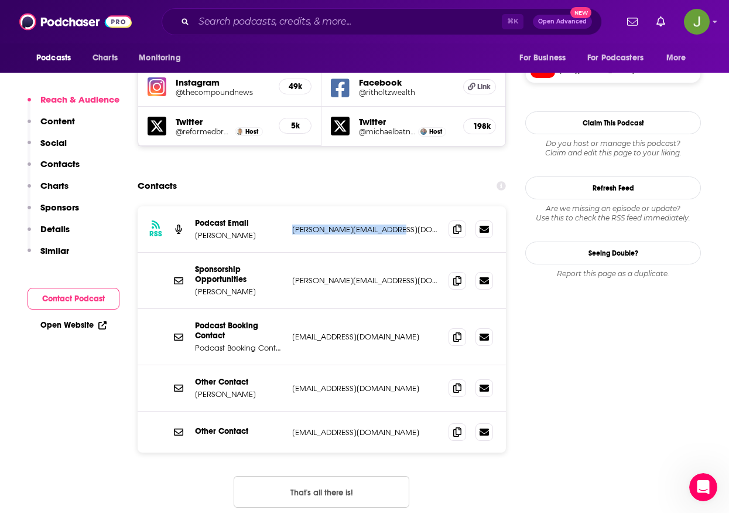
drag, startPoint x: 291, startPoint y: 159, endPoint x: 397, endPoint y: 161, distance: 106.0
click at [397, 206] on div "RSS Podcast Email [PERSON_NAME] [PERSON_NAME][EMAIL_ADDRESS][DOMAIN_NAME] [PERS…" at bounding box center [322, 229] width 368 height 46
drag, startPoint x: 241, startPoint y: 162, endPoint x: 186, endPoint y: 169, distance: 54.9
click at [186, 206] on div "RSS Podcast Email [PERSON_NAME] [PERSON_NAME][EMAIL_ADDRESS][DOMAIN_NAME] [PERS…" at bounding box center [322, 229] width 368 height 46
click at [225, 230] on p "[PERSON_NAME]" at bounding box center [239, 235] width 88 height 10
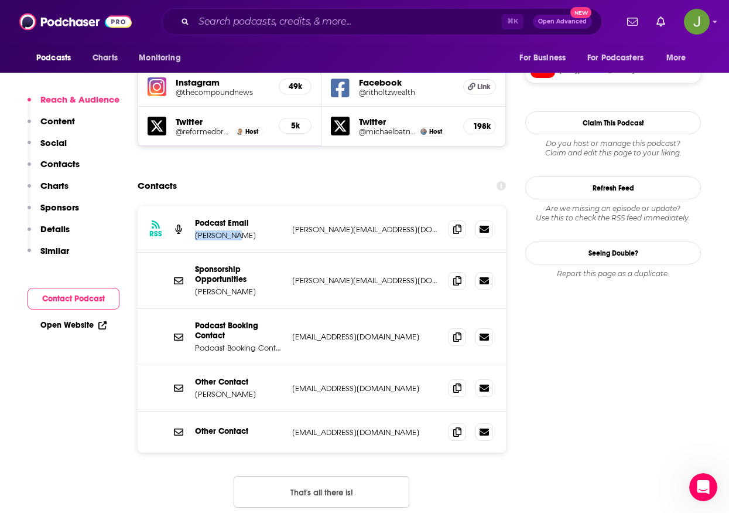
drag, startPoint x: 192, startPoint y: 164, endPoint x: 251, endPoint y: 170, distance: 60.0
click at [251, 206] on div "RSS Podcast Email [PERSON_NAME] [PERSON_NAME][EMAIL_ADDRESS][DOMAIN_NAME] [PERS…" at bounding box center [322, 229] width 368 height 46
drag, startPoint x: 247, startPoint y: 155, endPoint x: 220, endPoint y: 157, distance: 27.6
click at [213, 218] on p "Podcast Email" at bounding box center [239, 223] width 88 height 10
drag, startPoint x: 252, startPoint y: 153, endPoint x: 196, endPoint y: 152, distance: 55.7
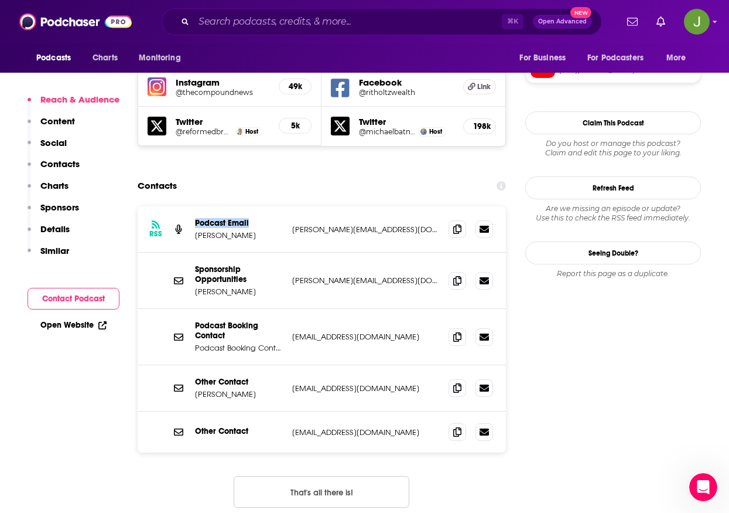
click at [196, 218] on p "Podcast Email" at bounding box center [239, 223] width 88 height 10
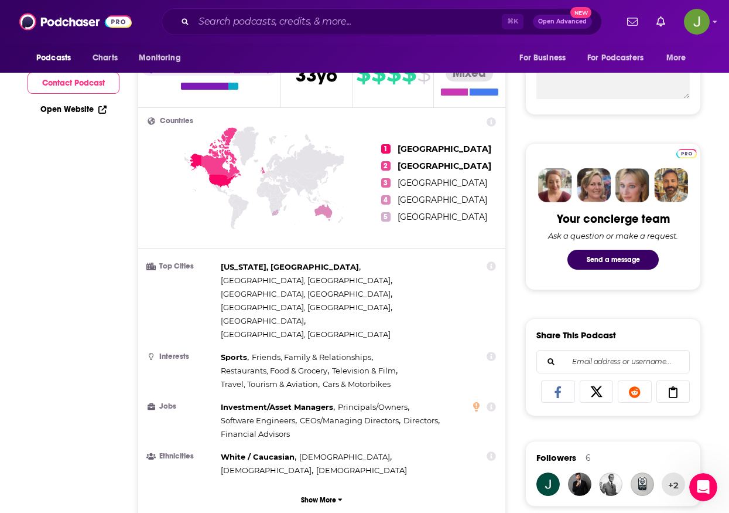
scroll to position [0, 0]
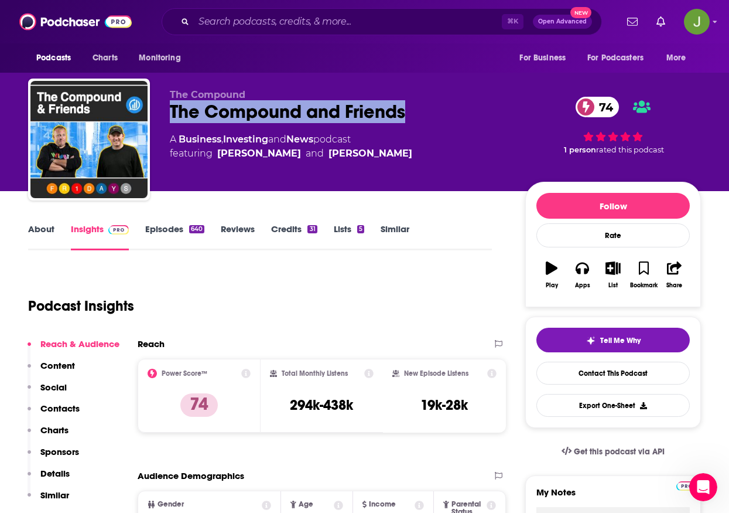
drag, startPoint x: 385, startPoint y: 113, endPoint x: 172, endPoint y: 116, distance: 213.2
click at [172, 116] on div "The Compound and Friends 74" at bounding box center [338, 111] width 337 height 23
click at [599, 373] on link "Contact This Podcast" at bounding box center [613, 372] width 153 height 23
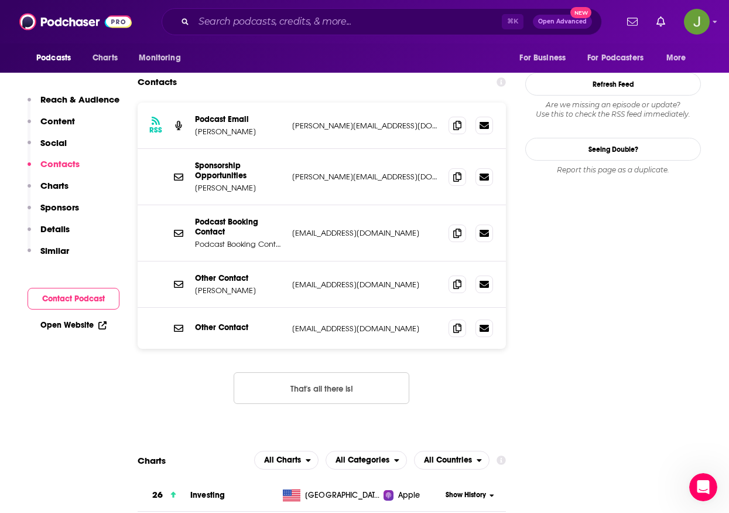
scroll to position [1039, 0]
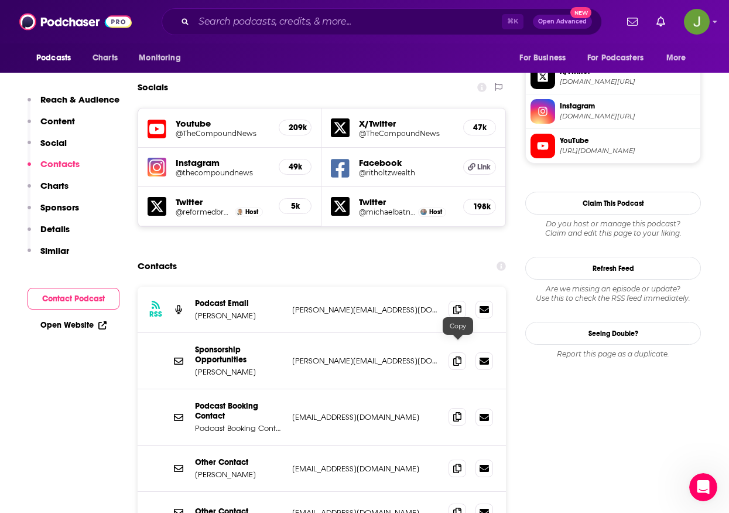
click at [456, 412] on icon at bounding box center [457, 416] width 8 height 9
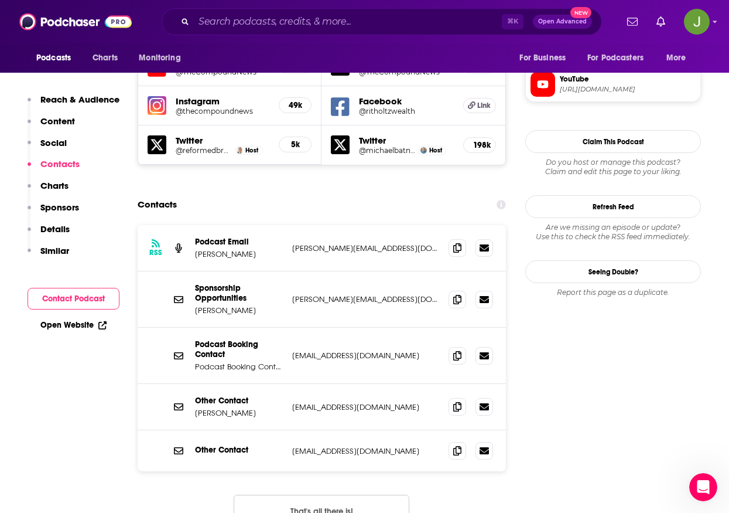
scroll to position [1155, 0]
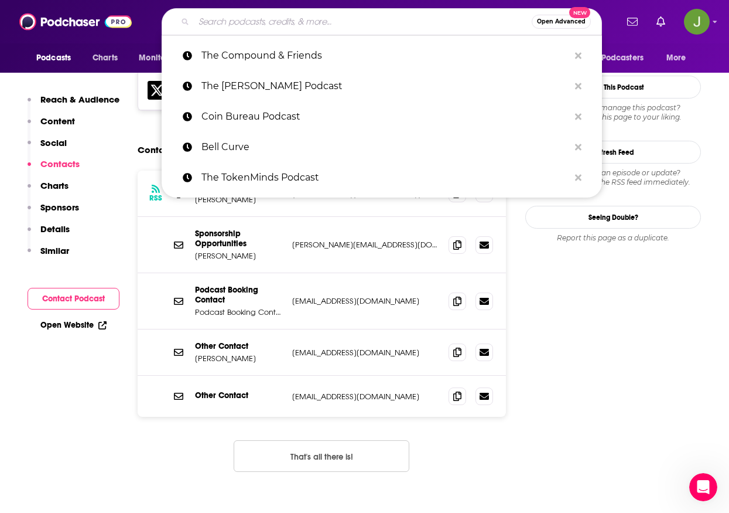
click at [279, 24] on input "Search podcasts, credits, & more..." at bounding box center [363, 21] width 338 height 19
paste input "The Investor's Podcast"
type input "The Investor's Podcast"
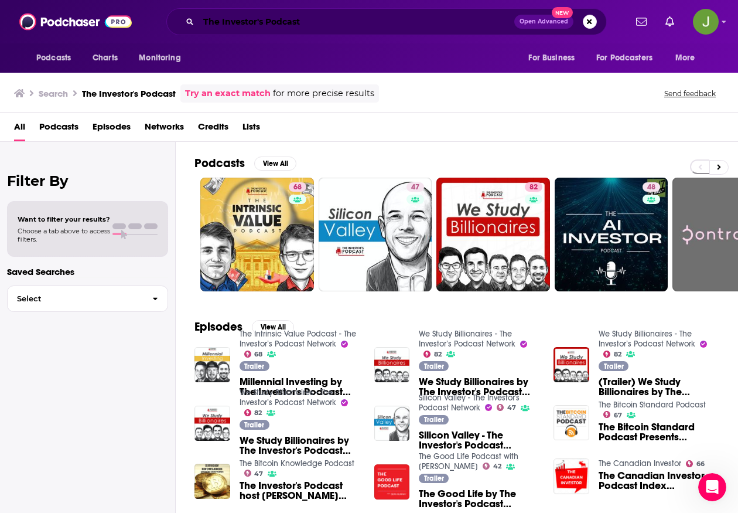
click at [280, 28] on input "The Investor's Podcast" at bounding box center [357, 21] width 316 height 19
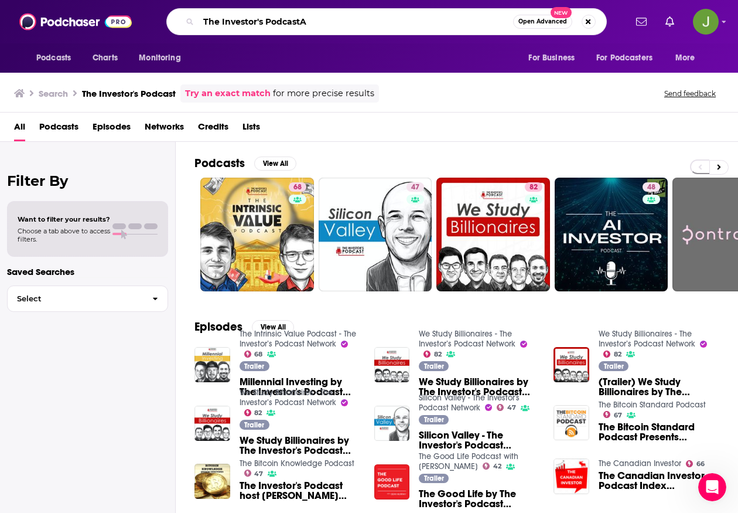
paste input "Disciplined Investor"
type input "The Disciplined Investor"
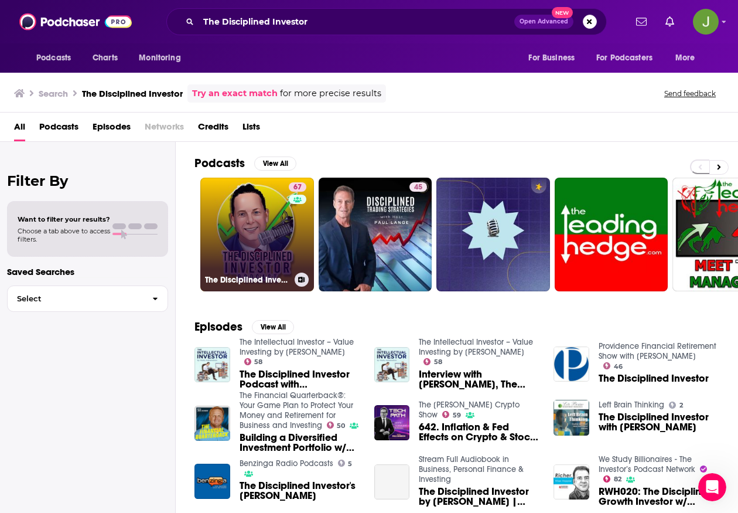
click at [255, 231] on link "67 The Disciplined Investor" at bounding box center [257, 234] width 114 height 114
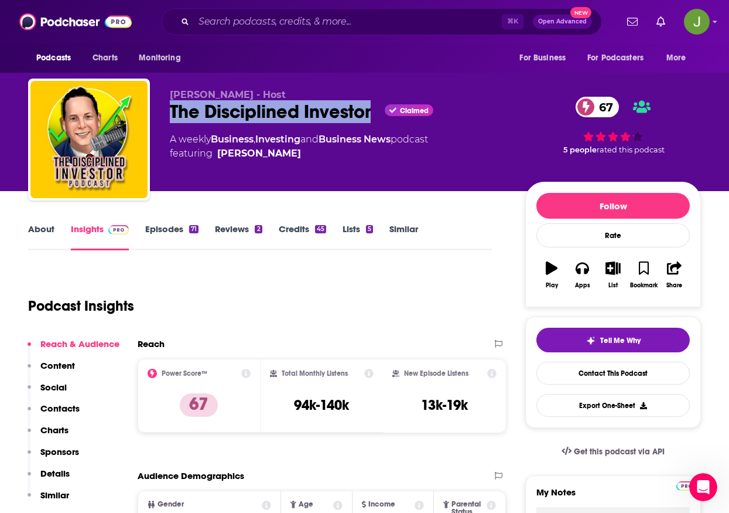
drag, startPoint x: 373, startPoint y: 112, endPoint x: 172, endPoint y: 122, distance: 201.2
click at [172, 122] on div "The Disciplined Investor Claimed 67" at bounding box center [338, 111] width 337 height 23
copy h2 "The Disciplined Investor"
click at [606, 370] on link "Contact This Podcast" at bounding box center [613, 372] width 153 height 23
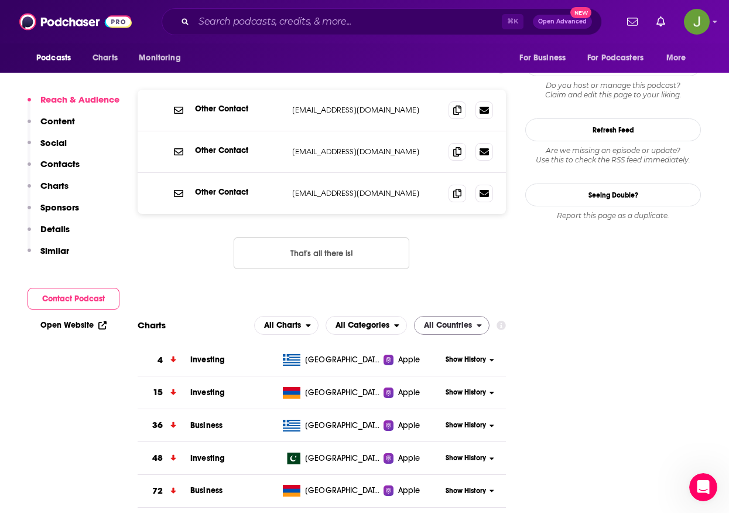
scroll to position [972, 0]
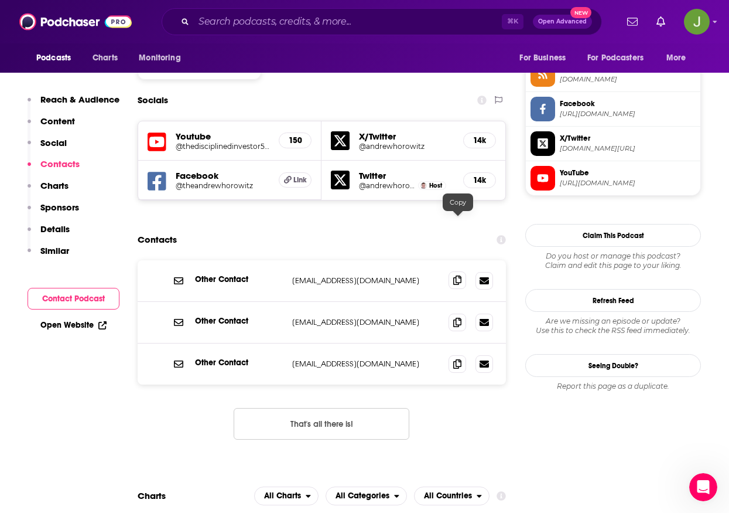
click at [456, 275] on icon at bounding box center [457, 279] width 8 height 9
click at [462, 317] on icon at bounding box center [457, 321] width 8 height 9
click at [456, 358] on icon at bounding box center [457, 362] width 8 height 9
